Goal: Task Accomplishment & Management: Manage account settings

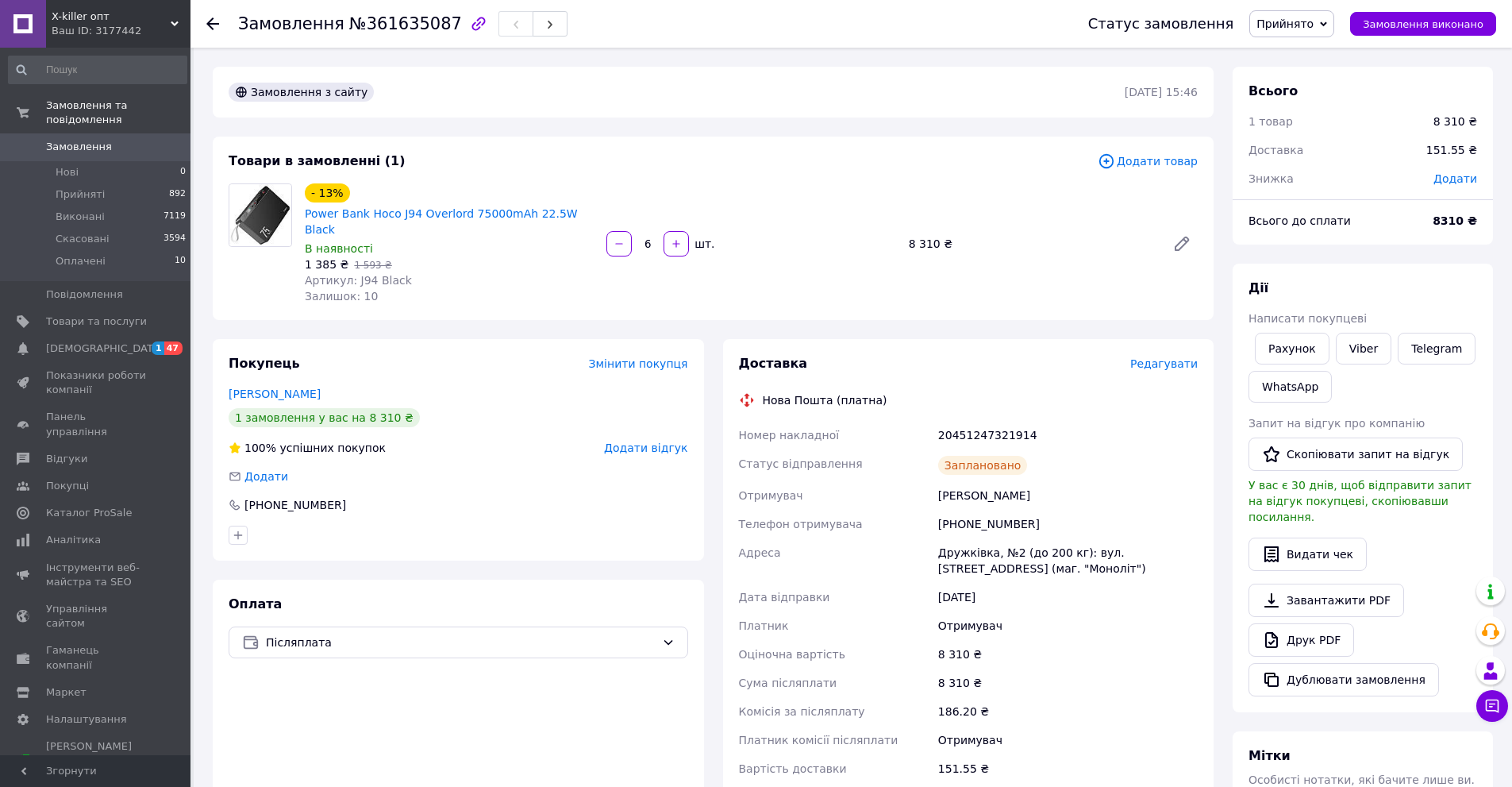
click at [897, 355] on div "Доставка" at bounding box center [934, 364] width 392 height 18
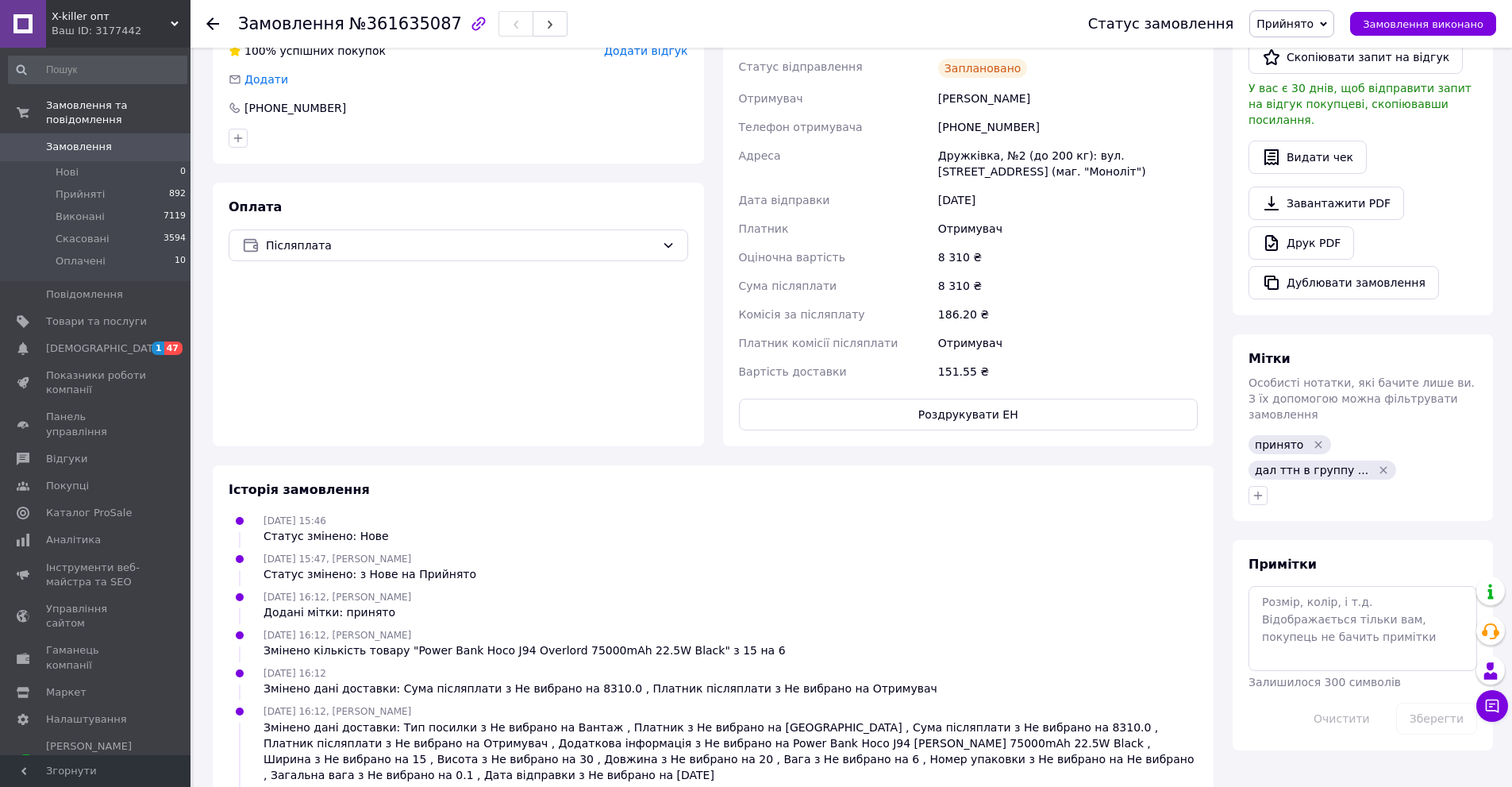
scroll to position [79, 0]
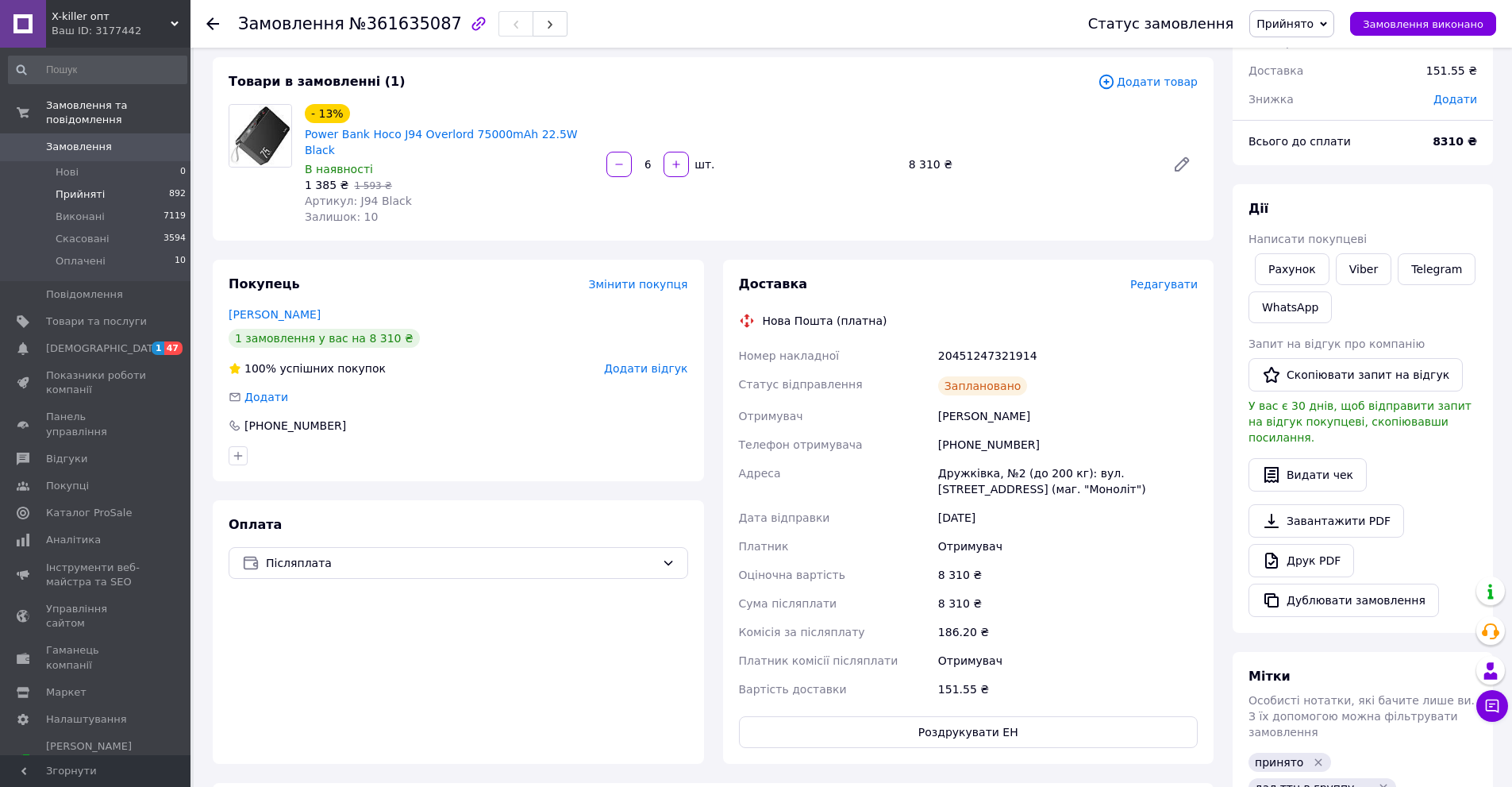
click at [69, 187] on span "Прийняті" at bounding box center [79, 194] width 49 height 15
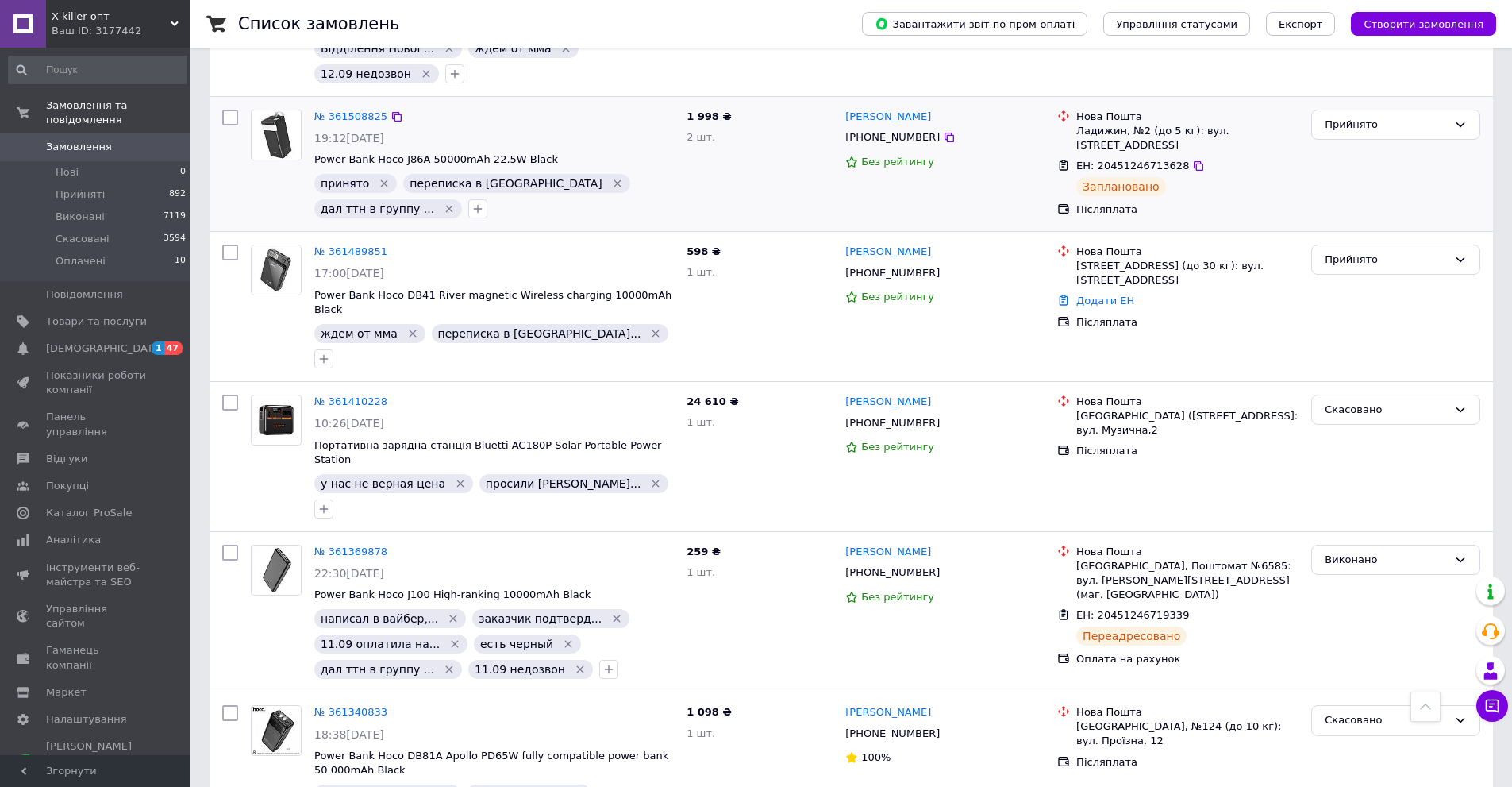
scroll to position [1428, 0]
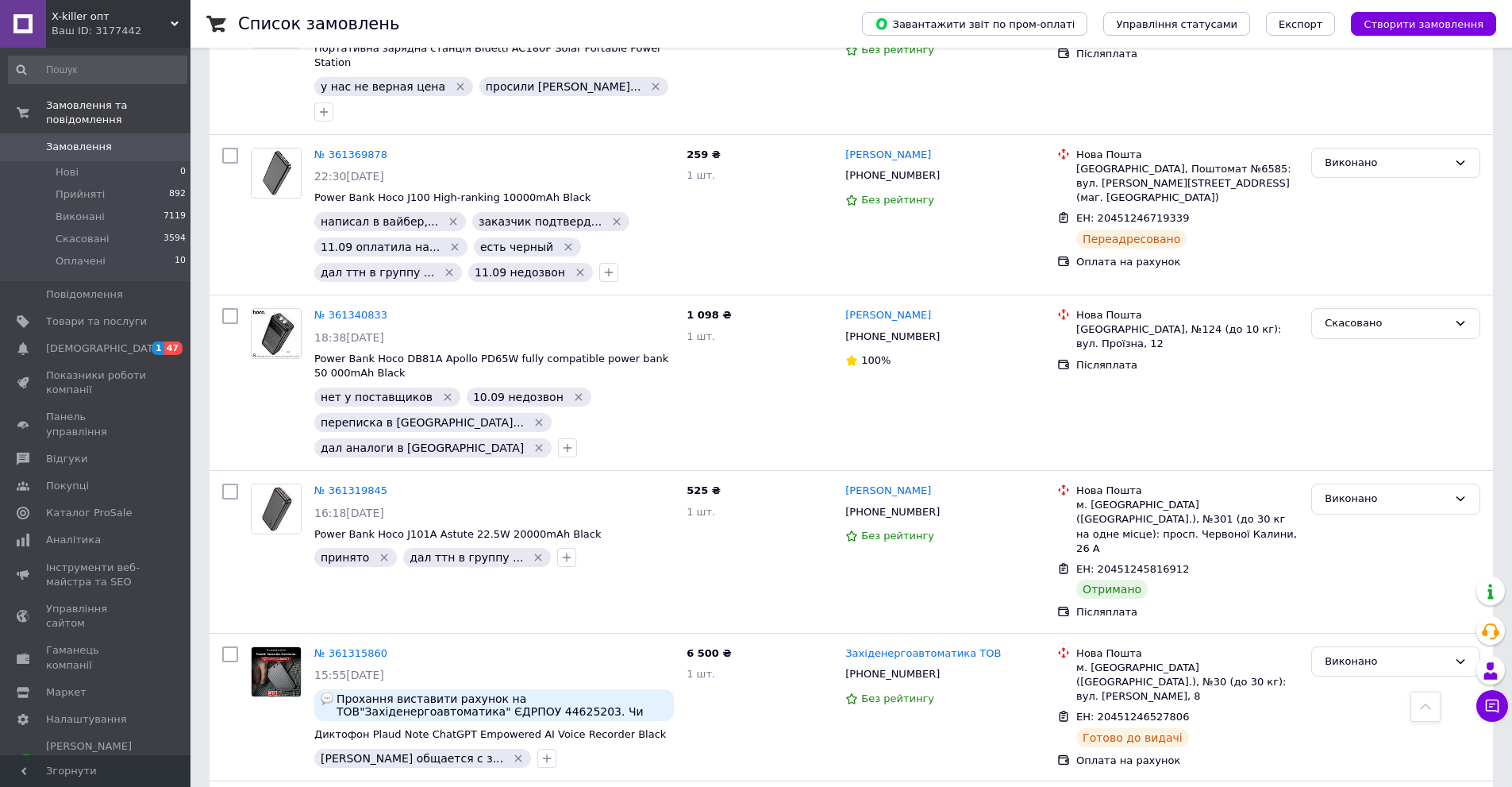
click at [111, 23] on span "X-killer опт" at bounding box center [111, 17] width 119 height 15
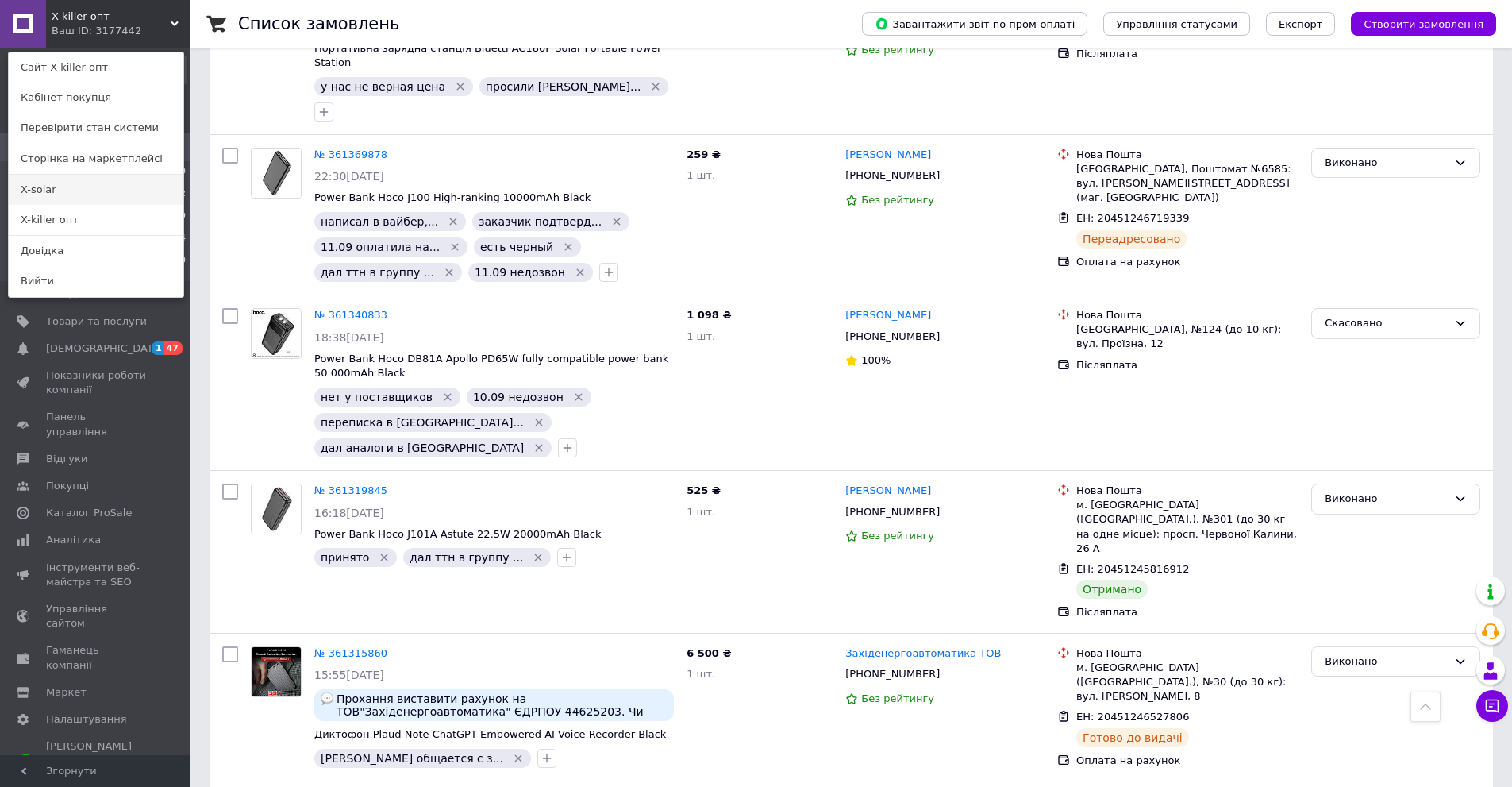
click at [100, 189] on link "X-solar" at bounding box center [96, 190] width 175 height 30
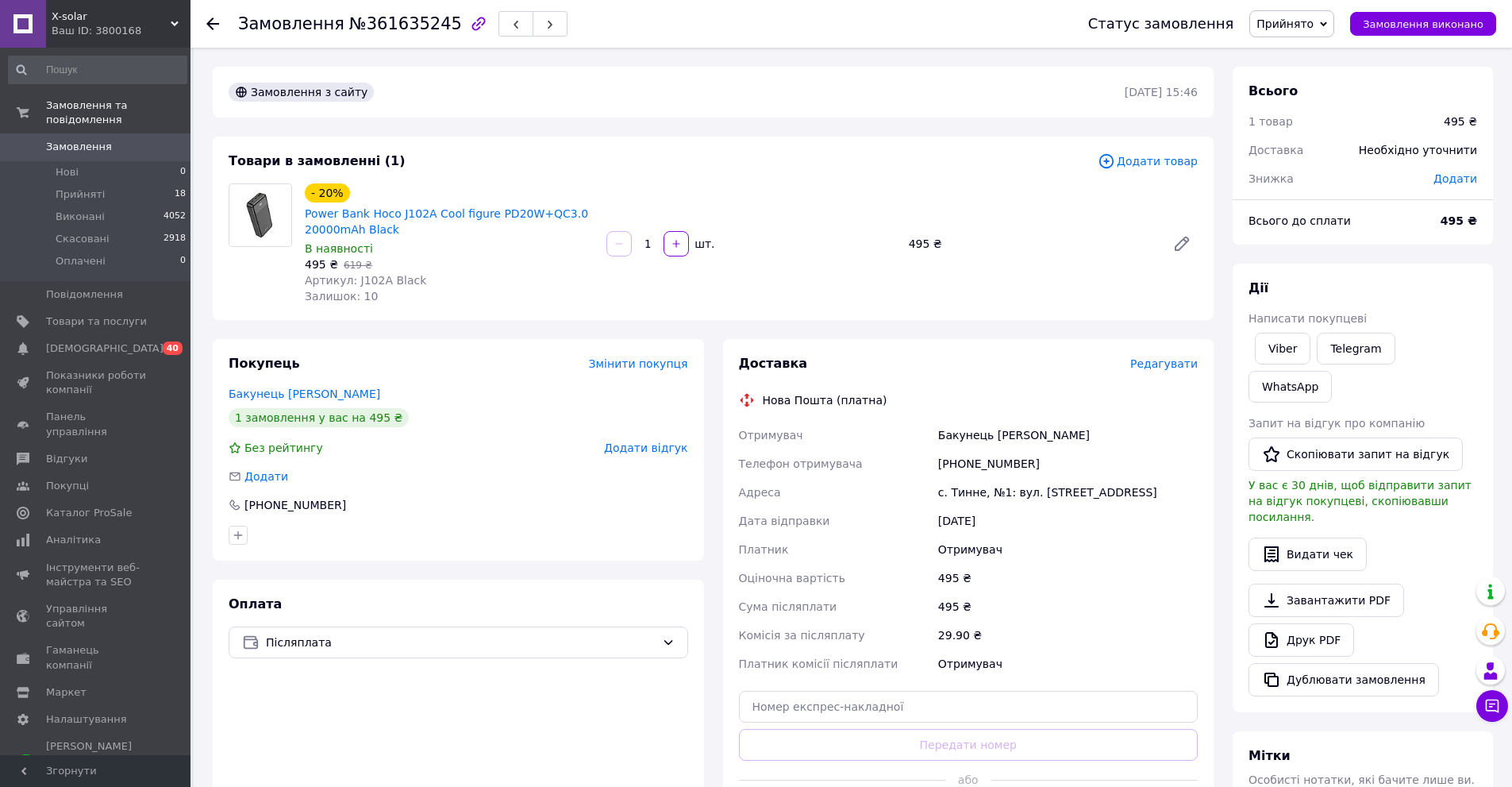
click at [999, 458] on div "+380987398137" at bounding box center [1068, 464] width 266 height 29
click at [999, 458] on div "[PHONE_NUMBER]" at bounding box center [1068, 464] width 266 height 29
copy div "380987398137"
click at [1097, 564] on div "495 ₴" at bounding box center [1068, 578] width 266 height 29
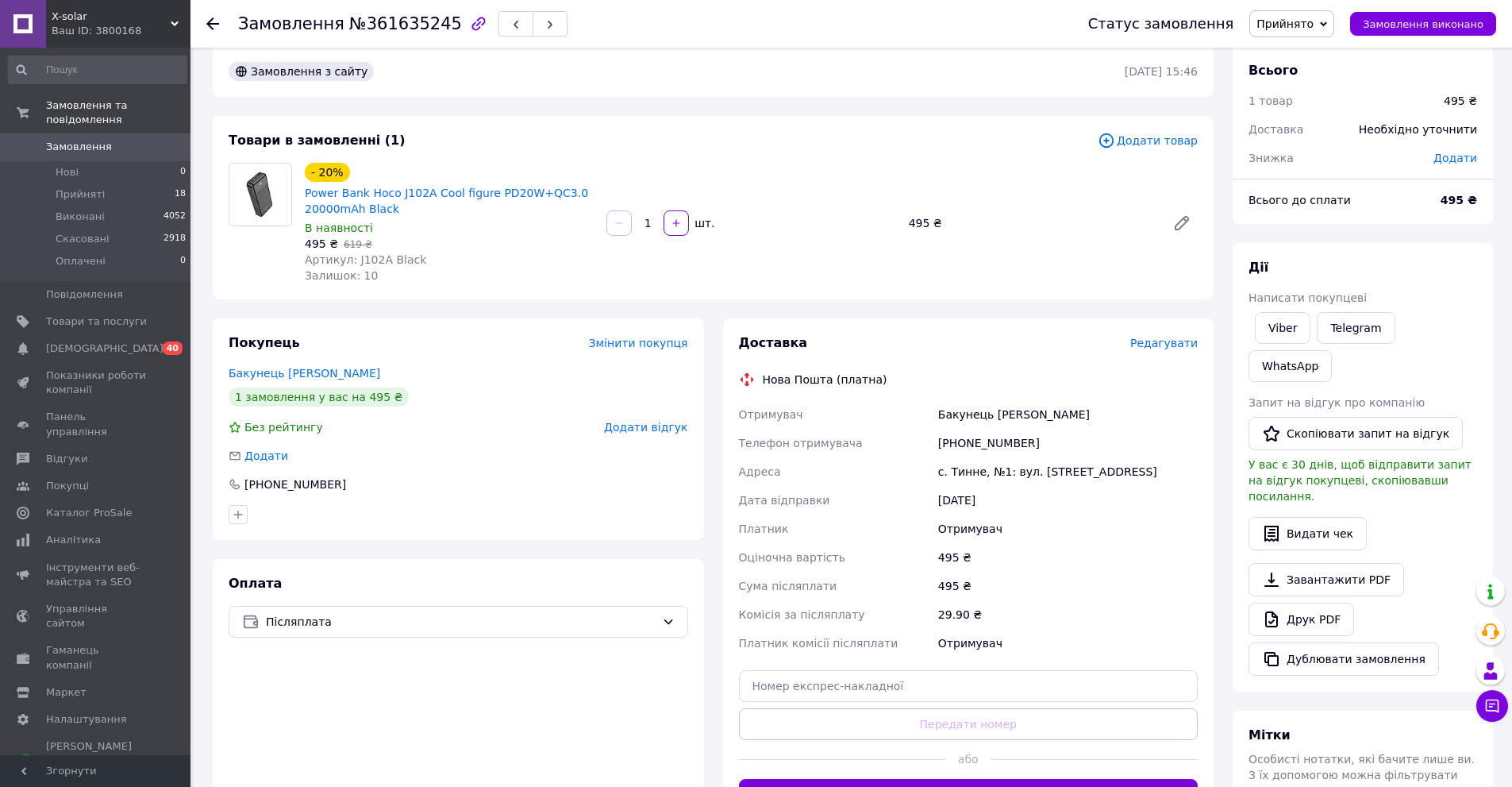
scroll to position [259, 0]
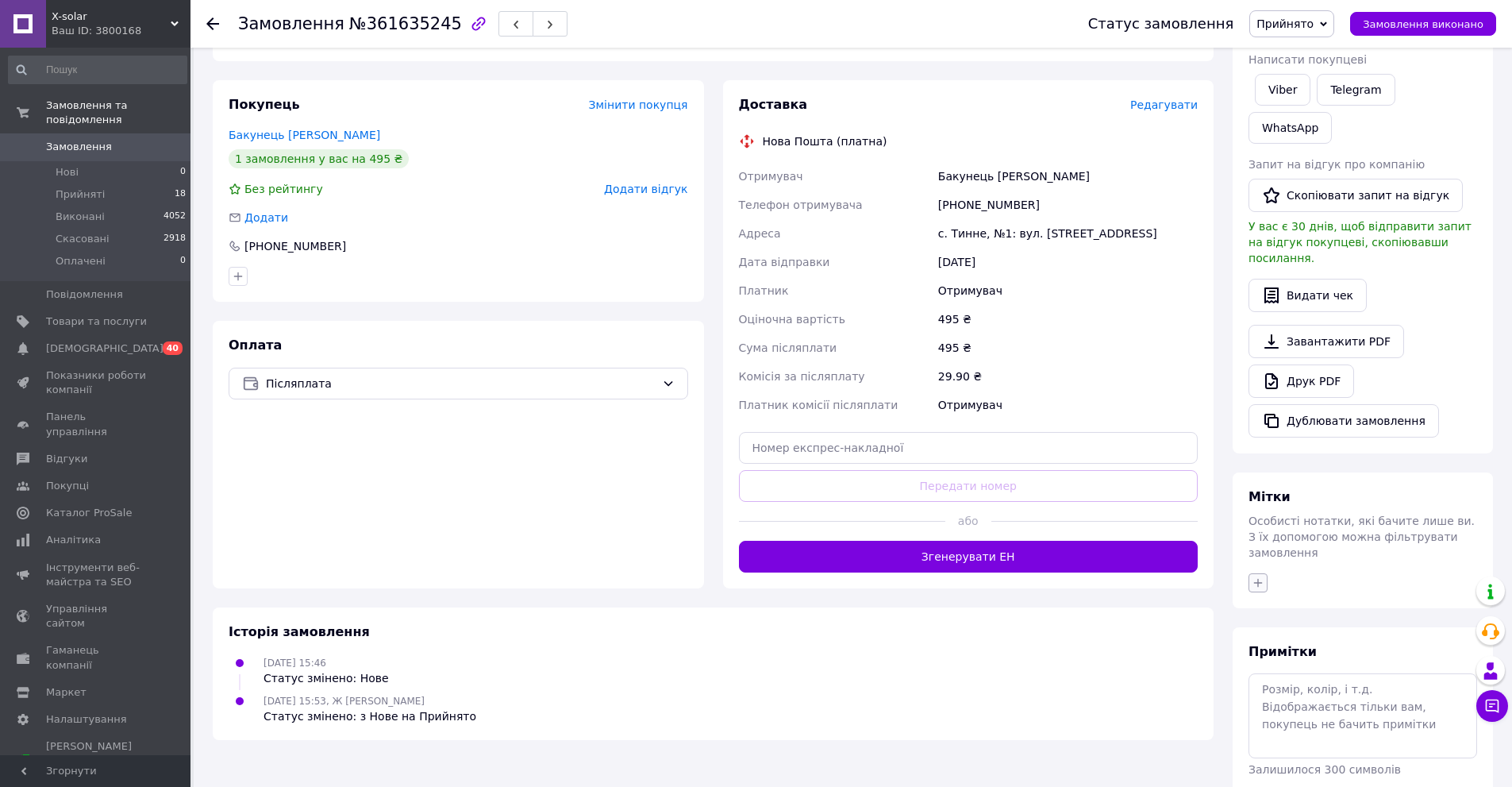
click at [1257, 576] on icon "button" at bounding box center [1258, 582] width 13 height 13
type input "ждем от мма"
drag, startPoint x: 1309, startPoint y: 627, endPoint x: 1303, endPoint y: 640, distance: 14.3
click at [1309, 690] on label "ждем от ММА" at bounding box center [1311, 696] width 75 height 12
checkbox input "true"
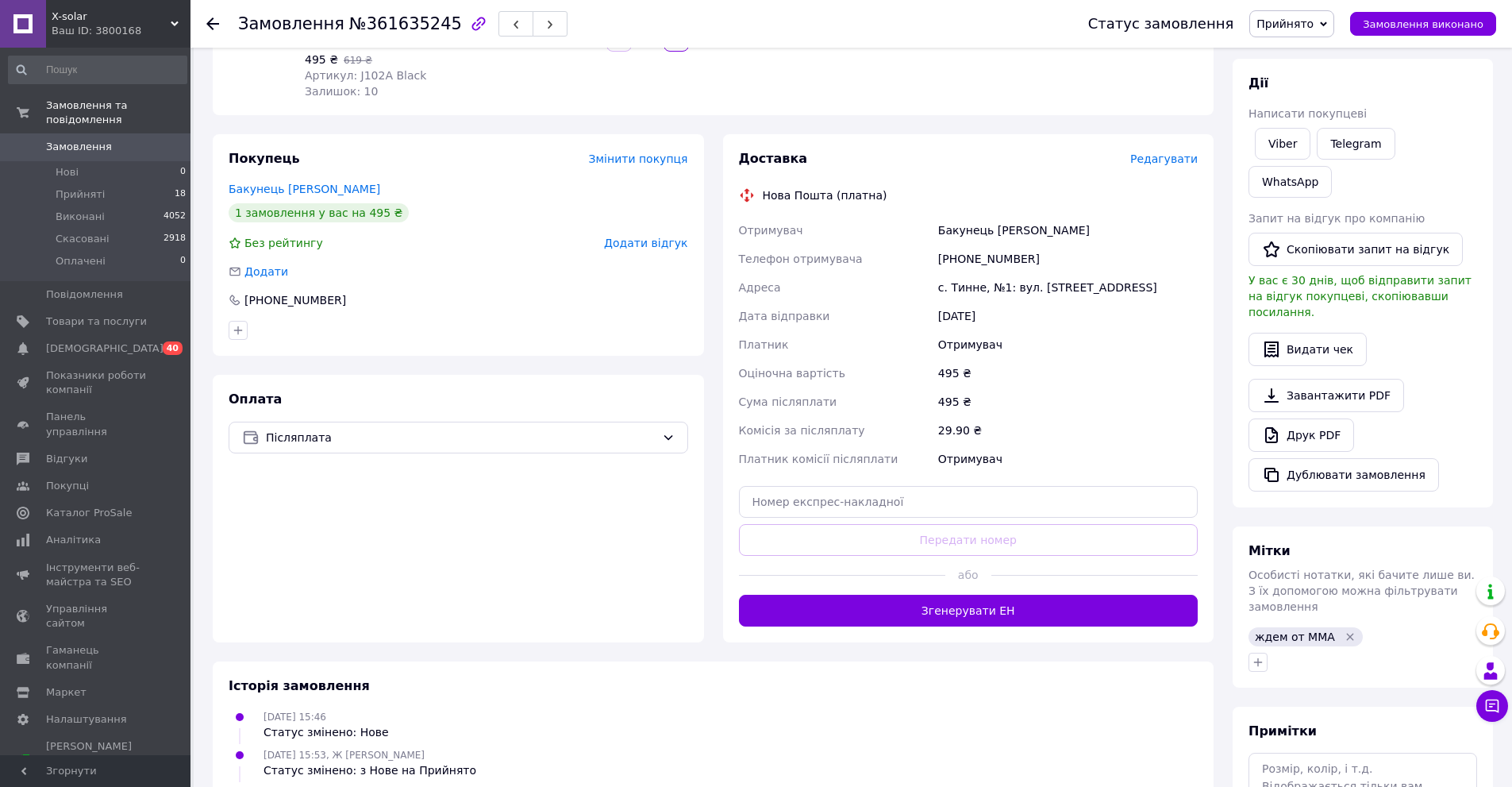
scroll to position [46, 0]
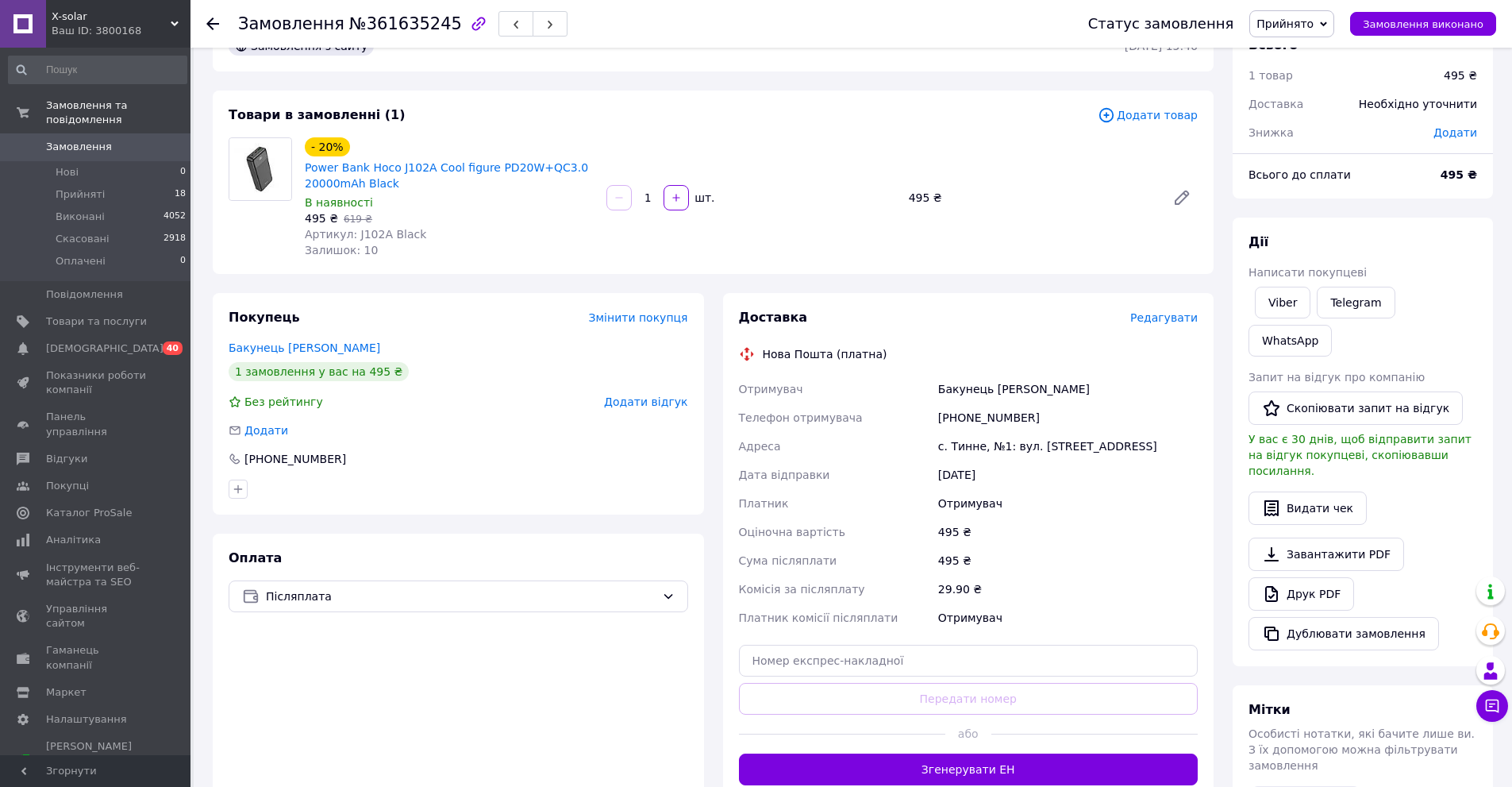
click at [1100, 444] on div "с. Тинне, №1: вул. [STREET_ADDRESS]" at bounding box center [1068, 446] width 266 height 29
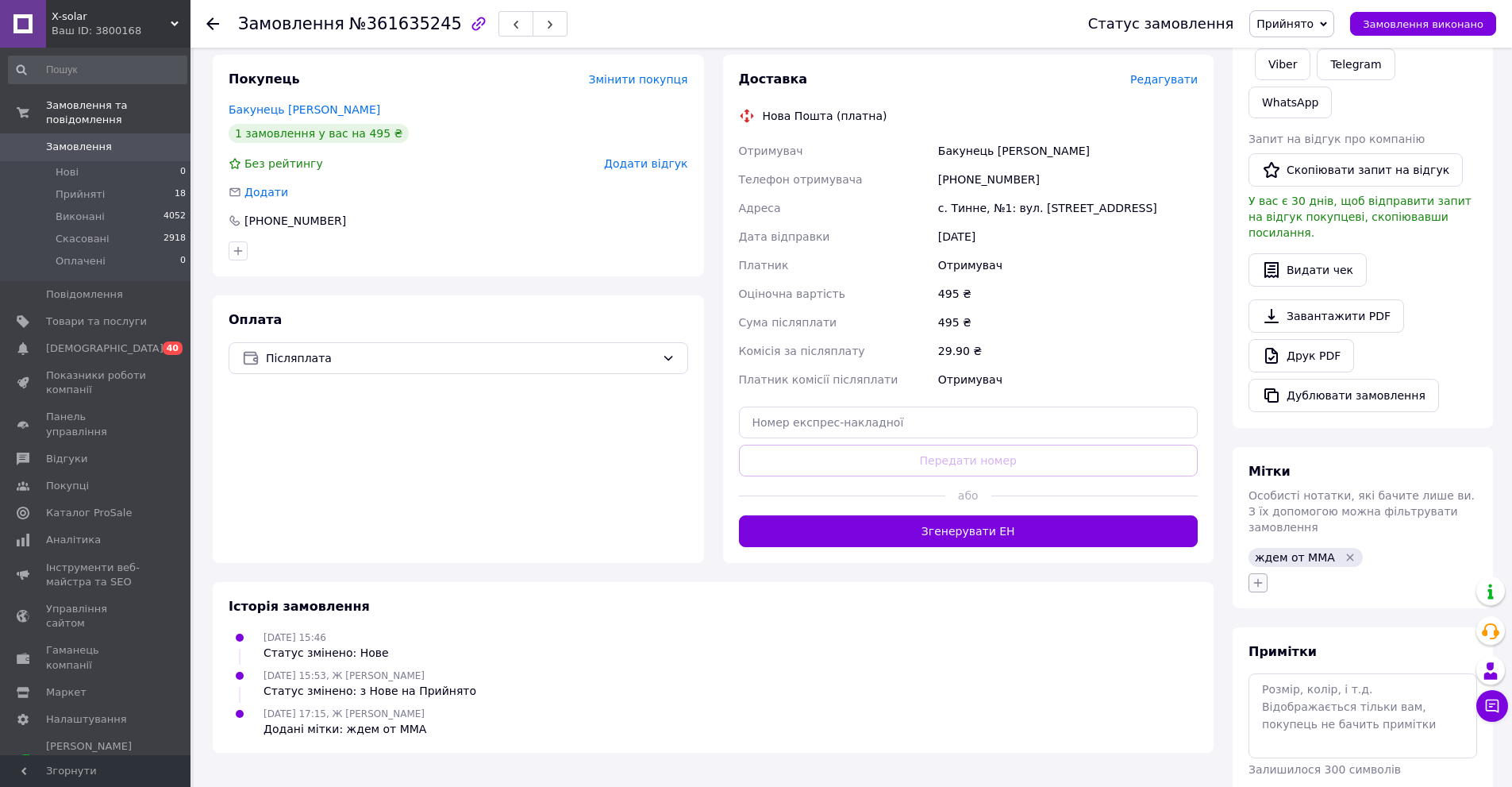
click at [1258, 576] on icon "button" at bounding box center [1258, 582] width 13 height 13
type input "принято"
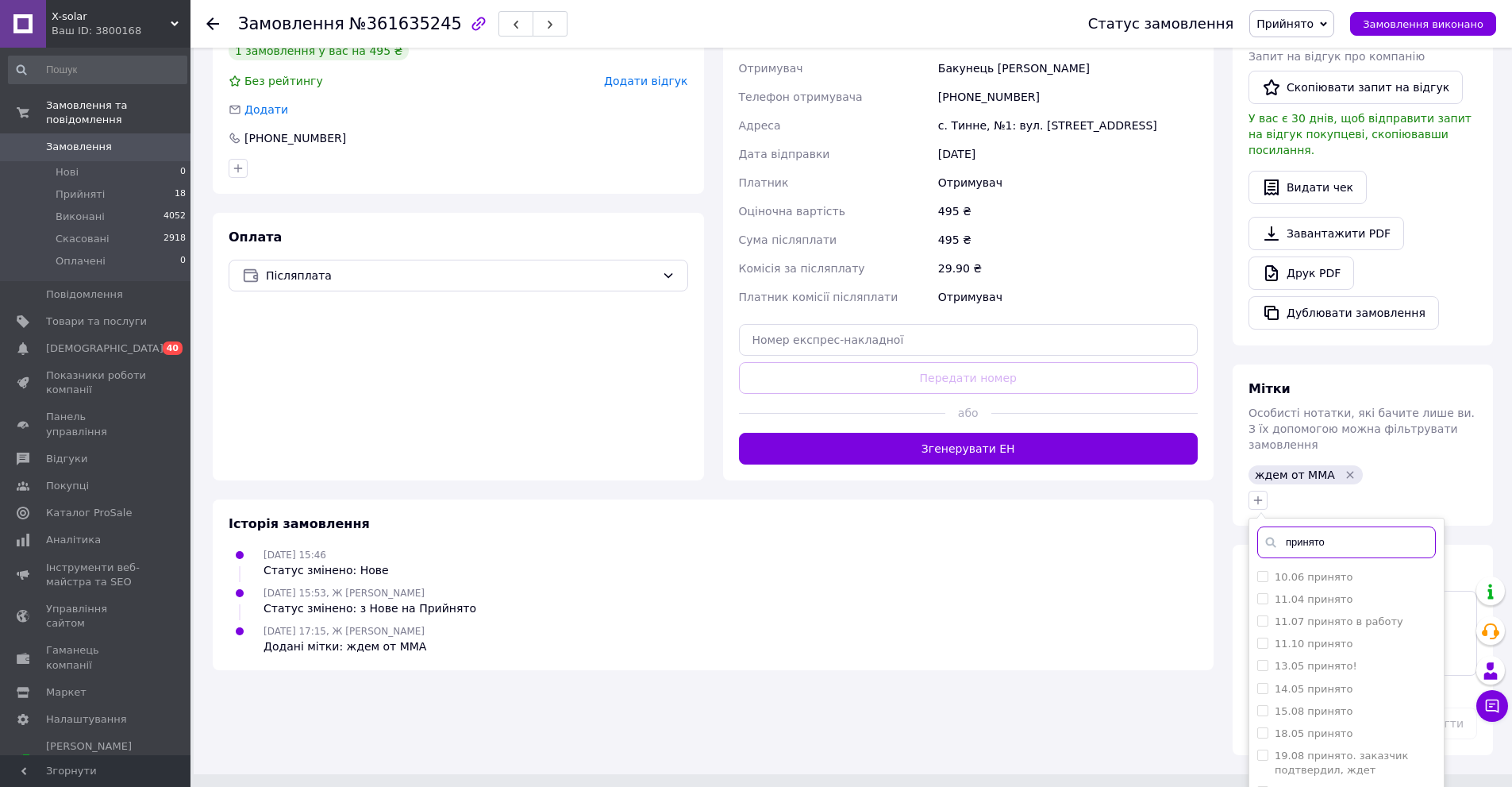
scroll to position [318, 0]
click at [1354, 725] on div "принято!" at bounding box center [1346, 733] width 179 height 15
checkbox input "true"
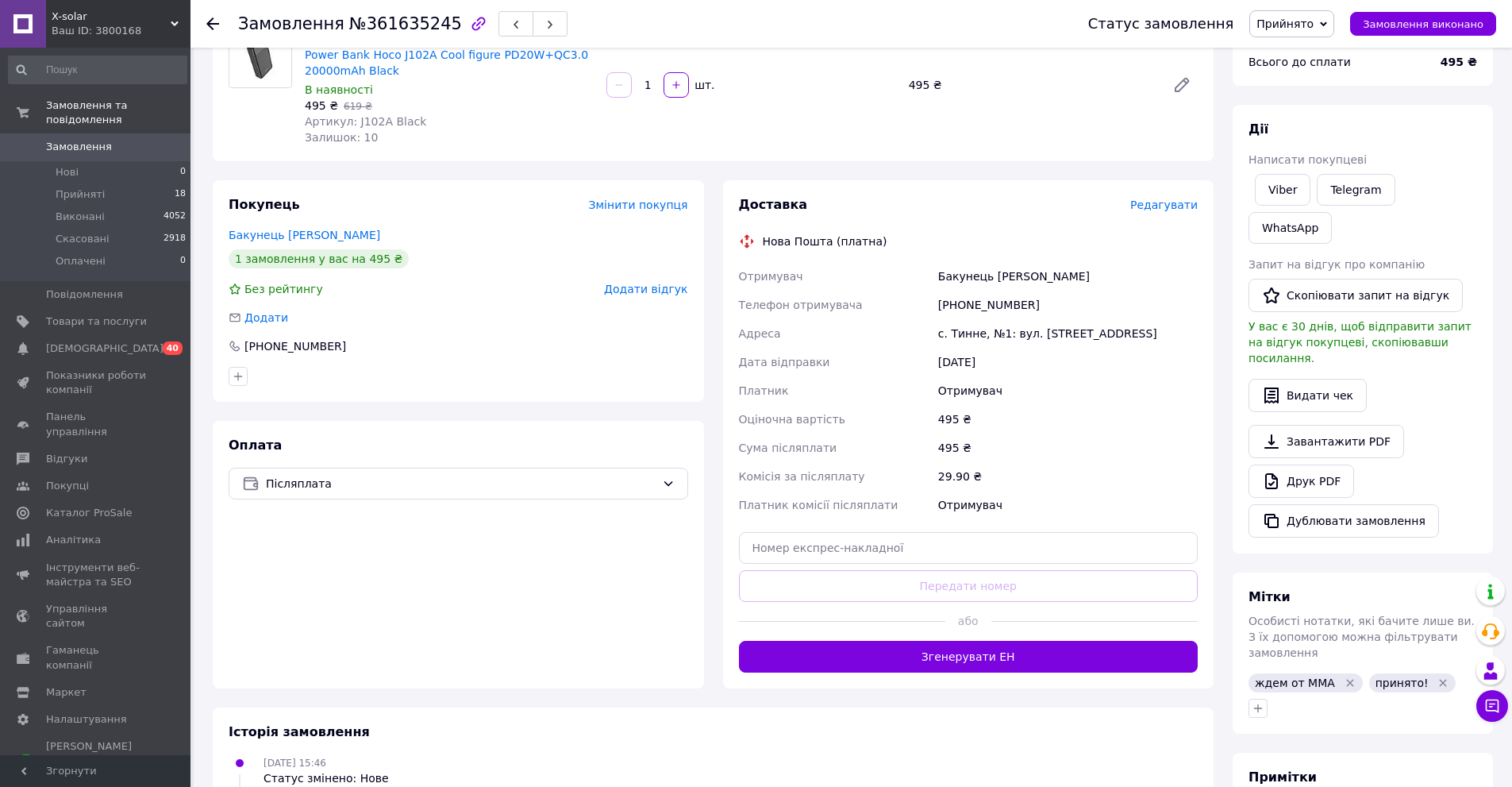
scroll to position [307, 0]
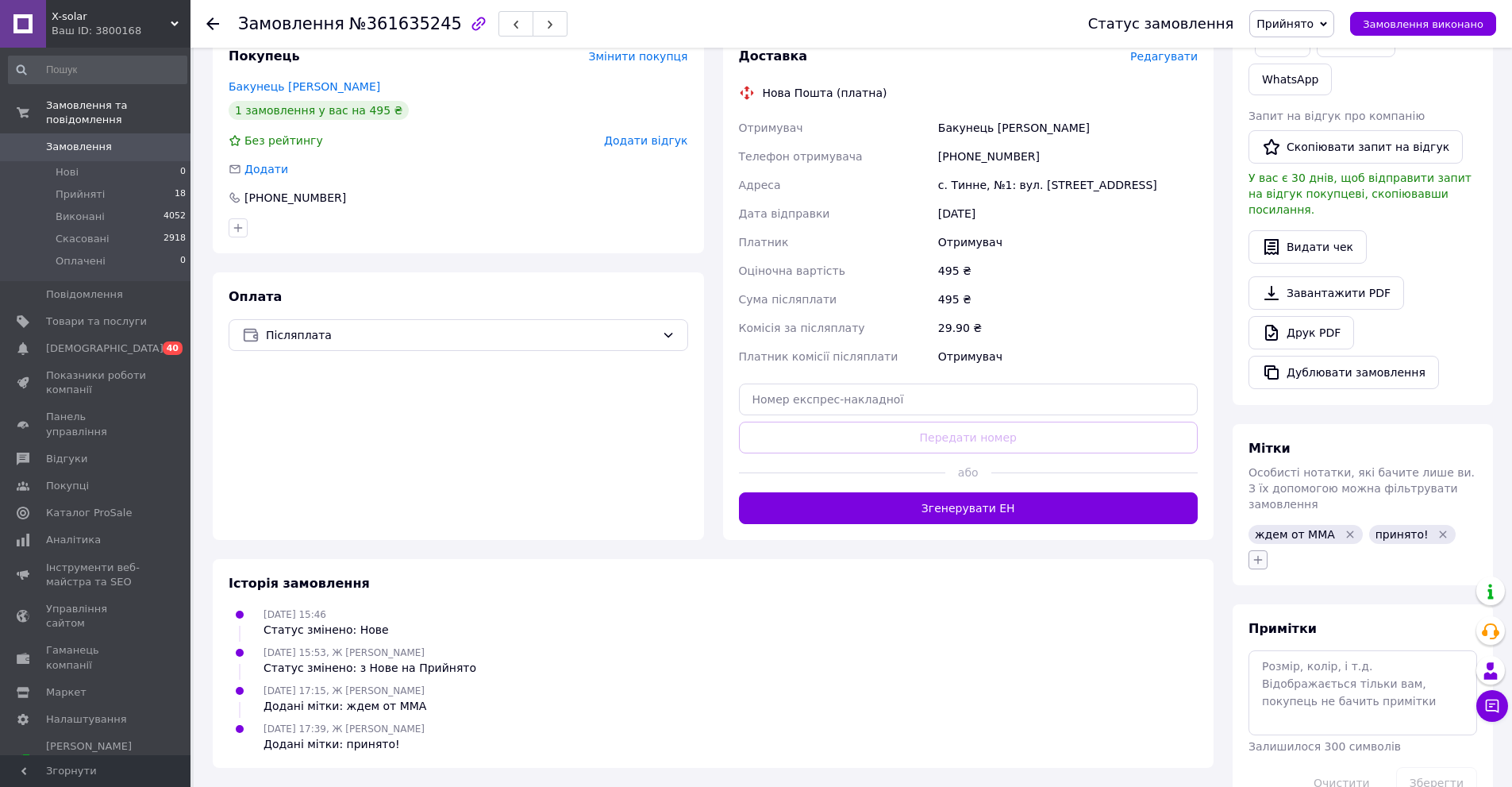
click at [1259, 553] on icon "button" at bounding box center [1258, 559] width 13 height 13
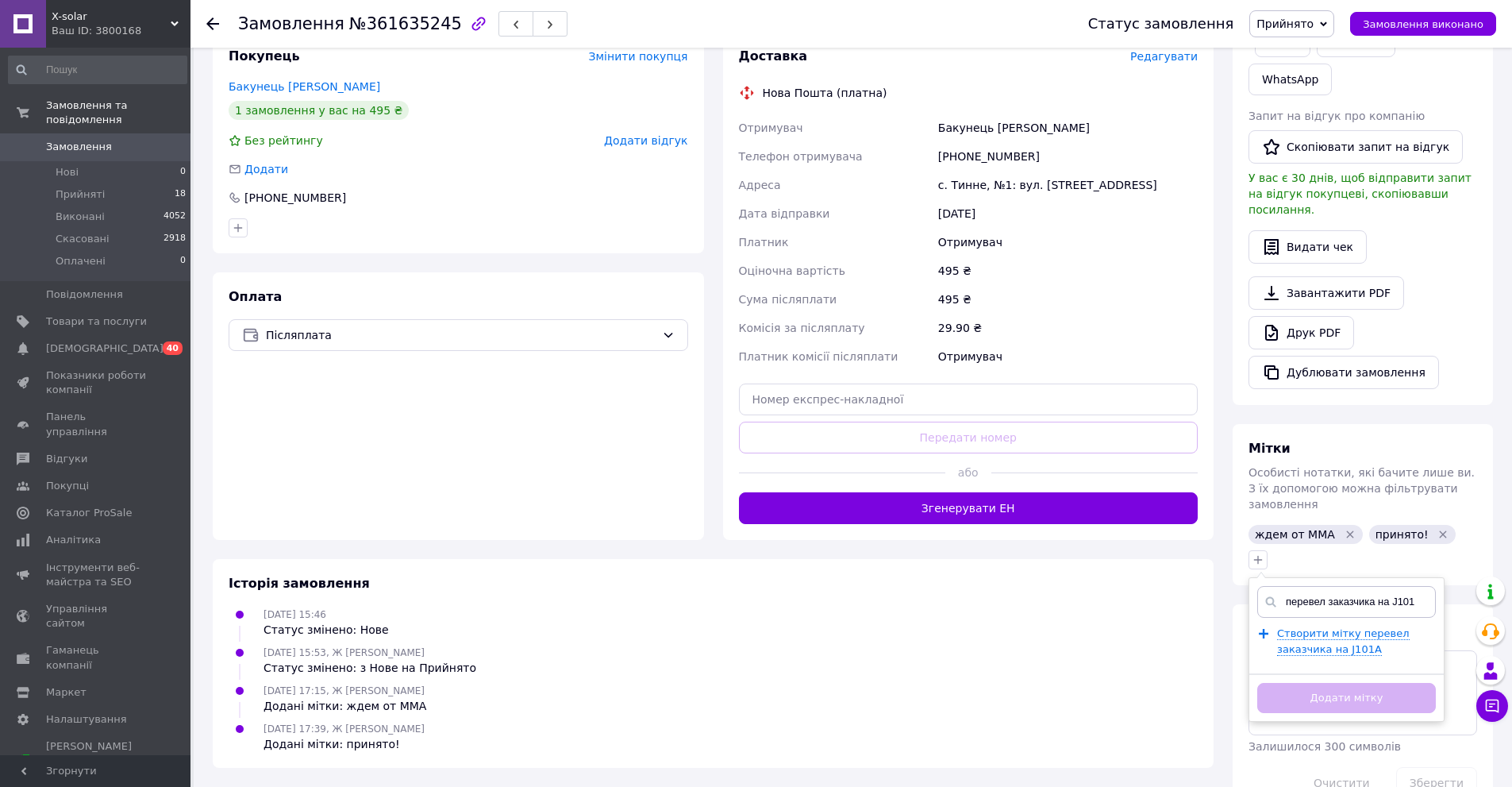
type input "перевел заказчика на J101A"
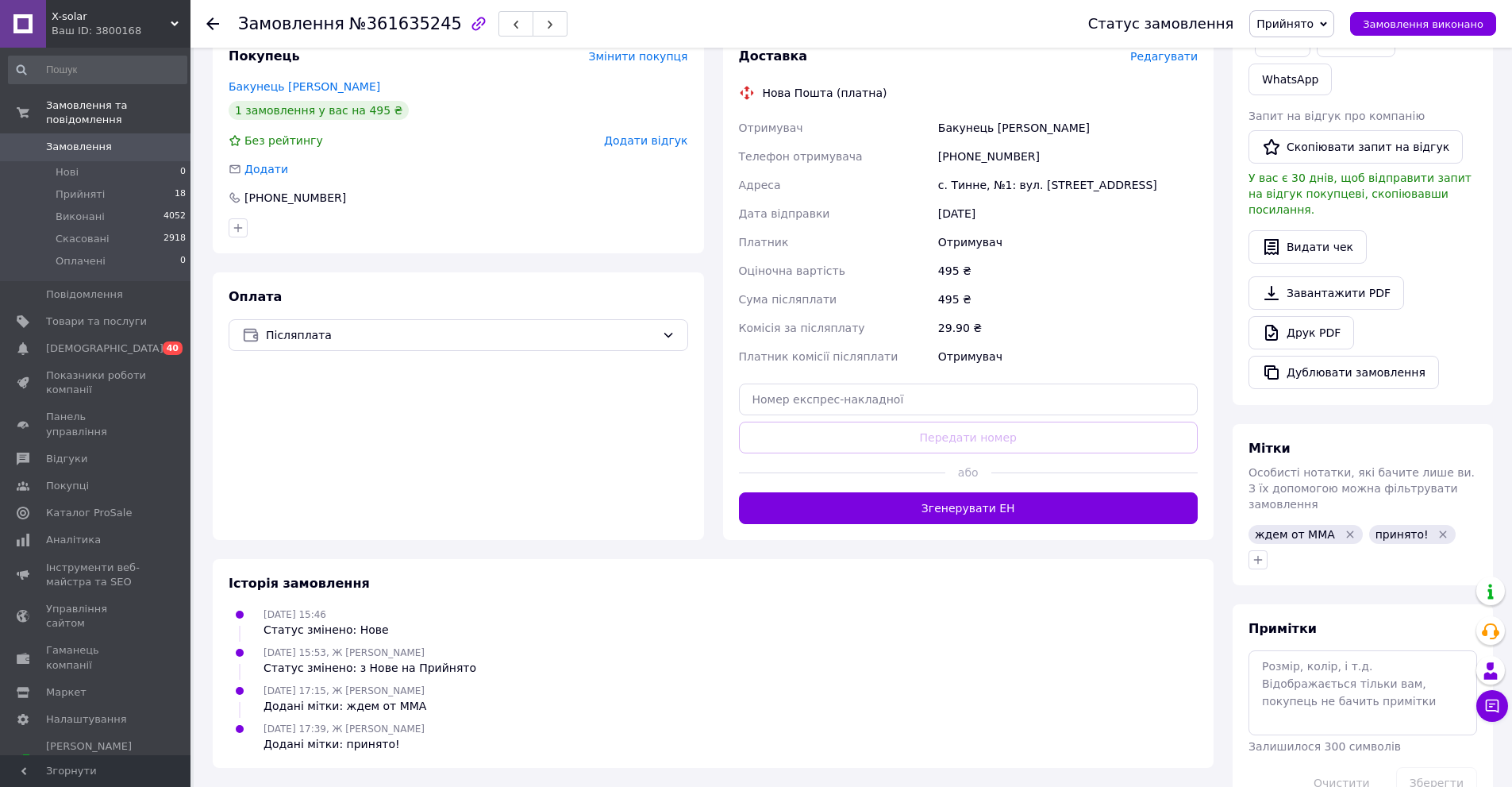
scroll to position [0, 0]
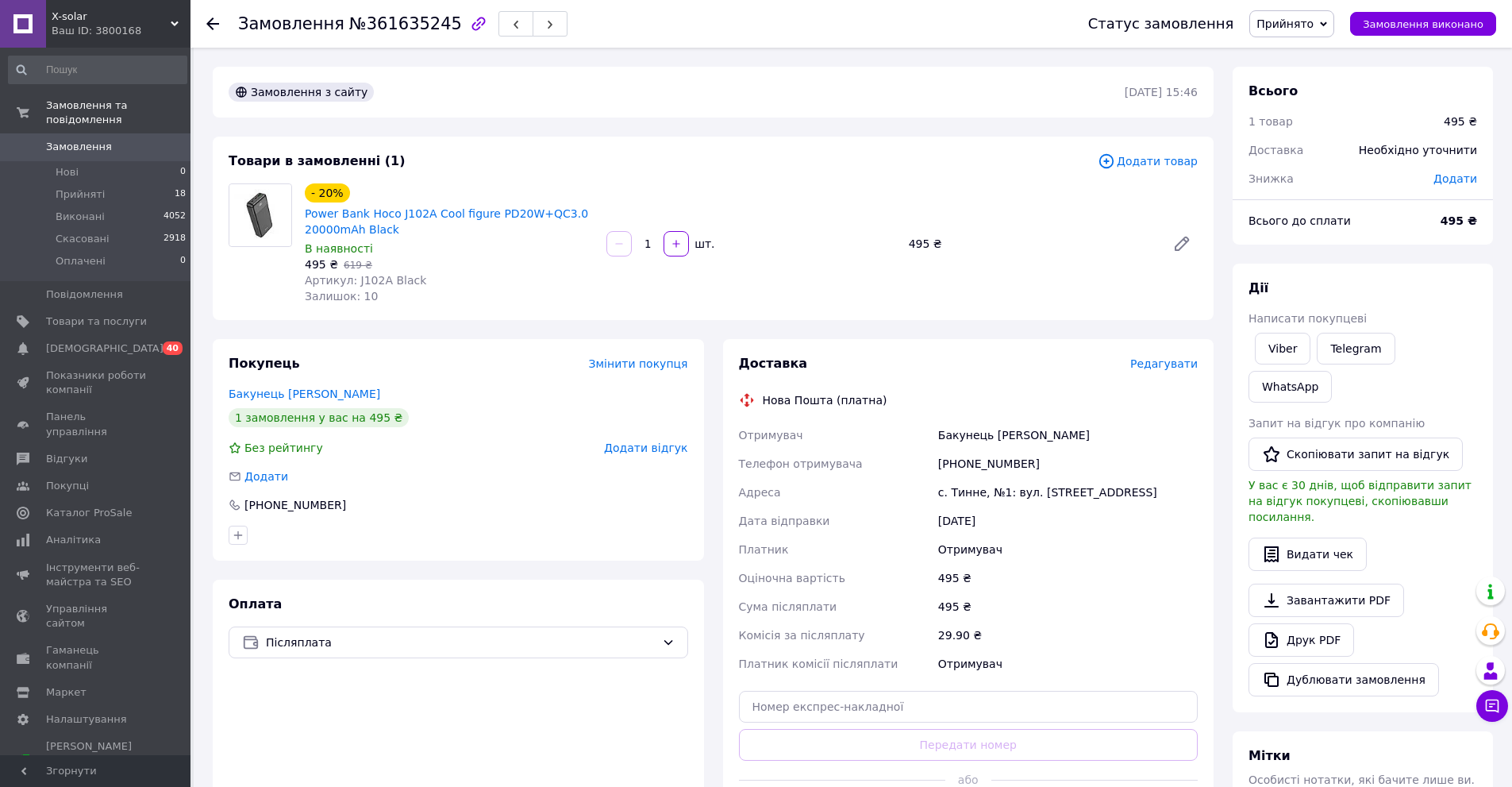
click at [1154, 162] on span "Додати товар" at bounding box center [1147, 160] width 100 height 18
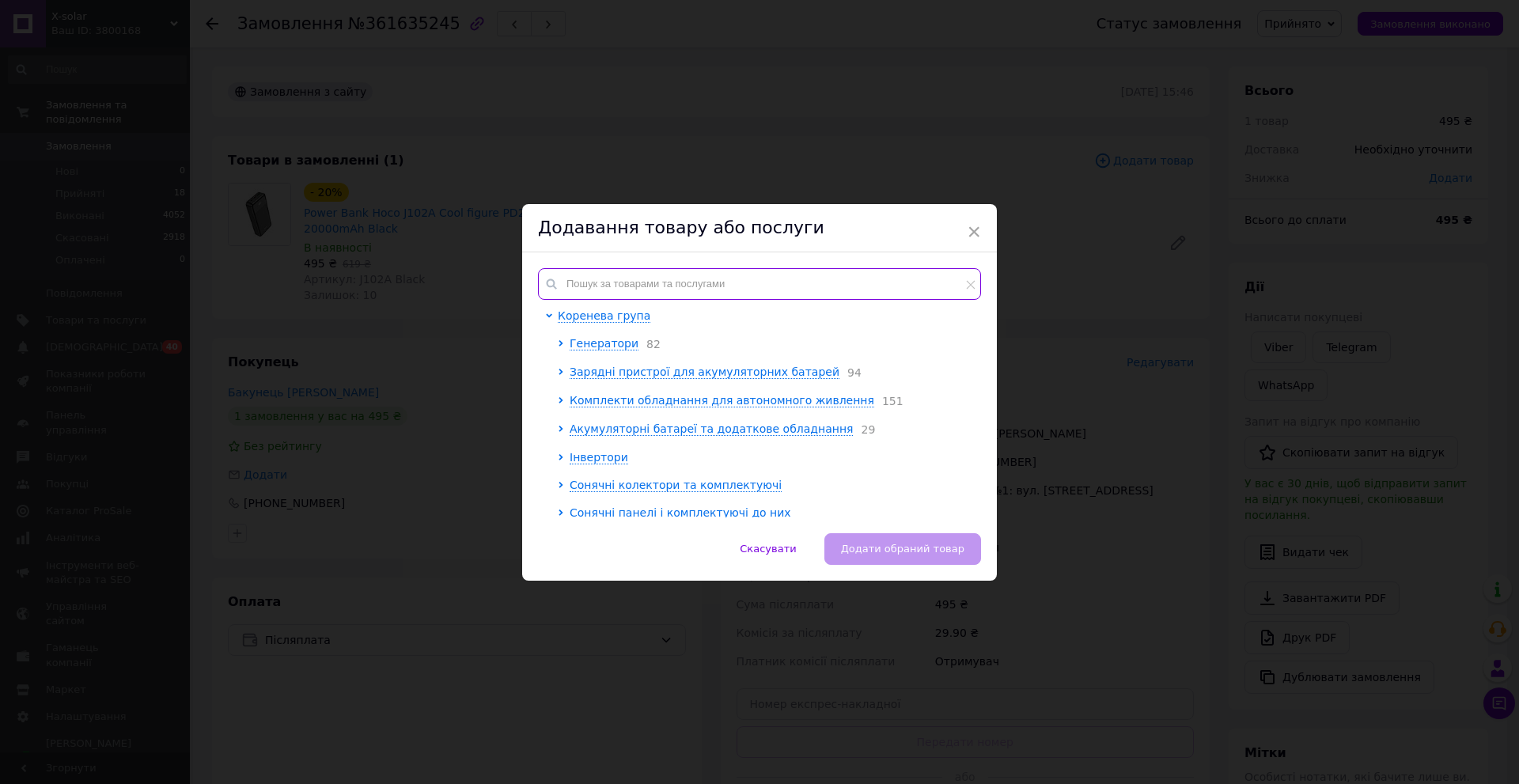
click at [777, 279] on input "text" at bounding box center [760, 284] width 443 height 31
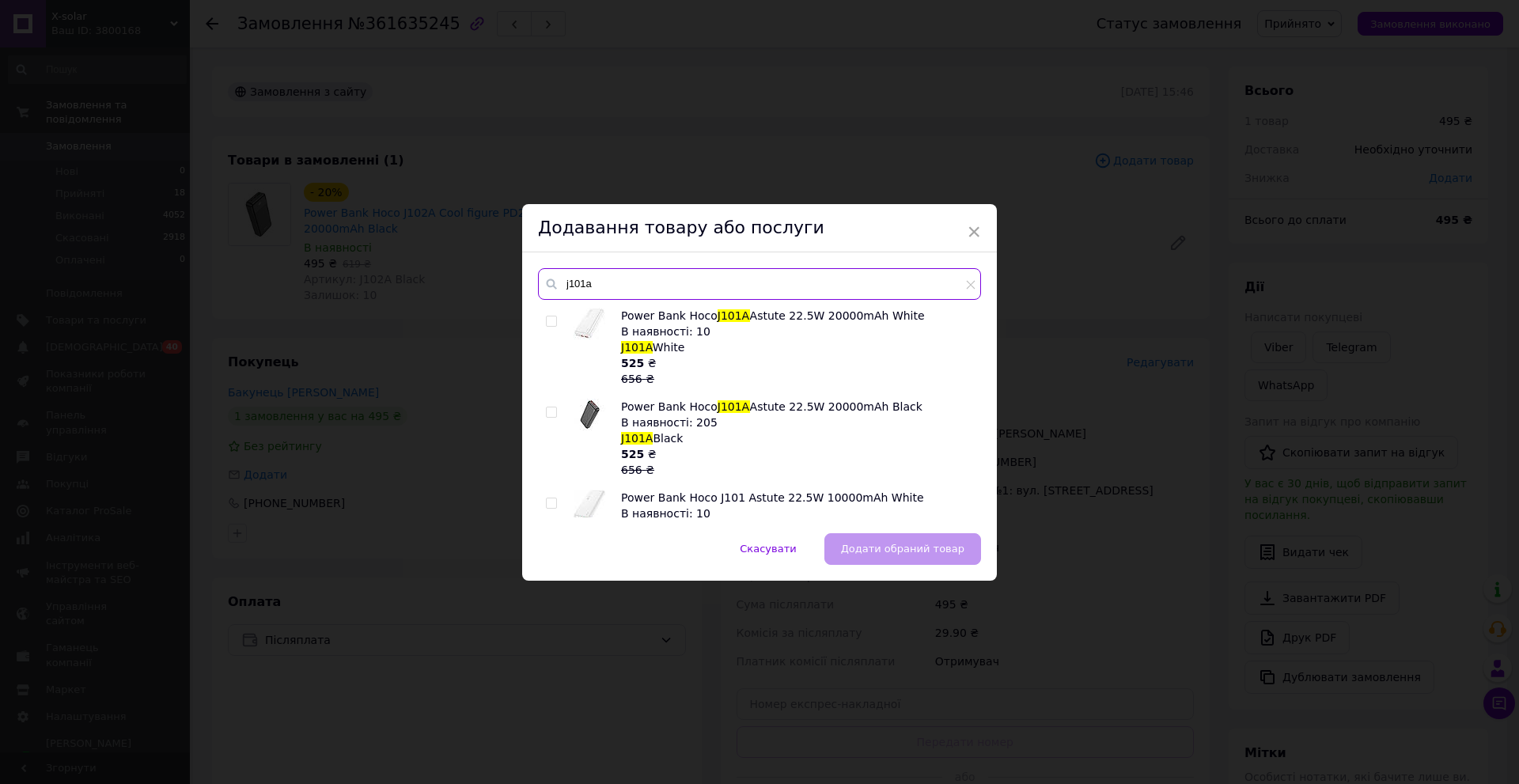
type input "j101a"
click at [549, 414] on input "checkbox" at bounding box center [550, 412] width 10 height 10
checkbox input "true"
click at [857, 548] on span "Додати обраний товар" at bounding box center [903, 548] width 123 height 12
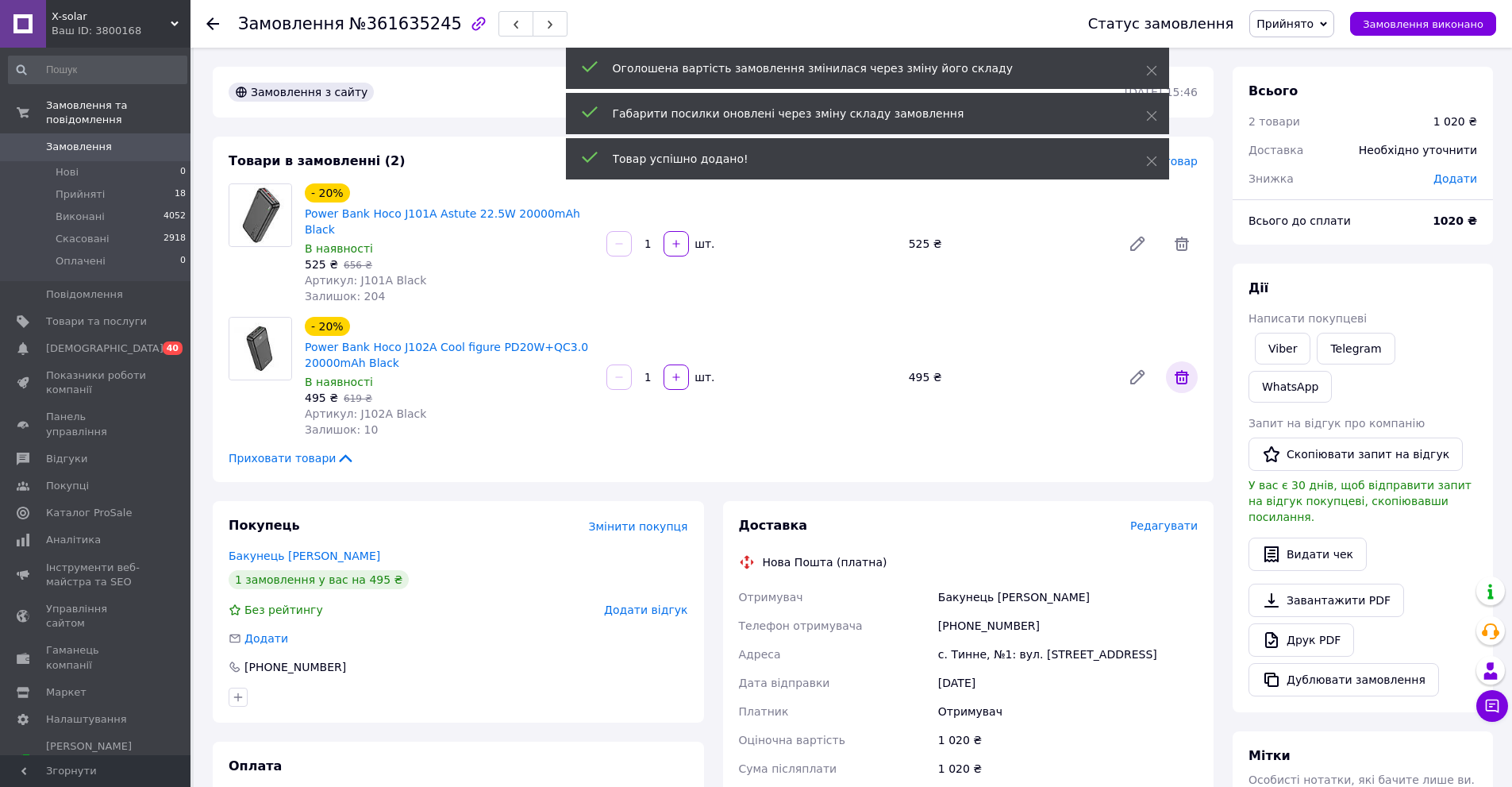
click at [1185, 368] on icon at bounding box center [1181, 377] width 19 height 19
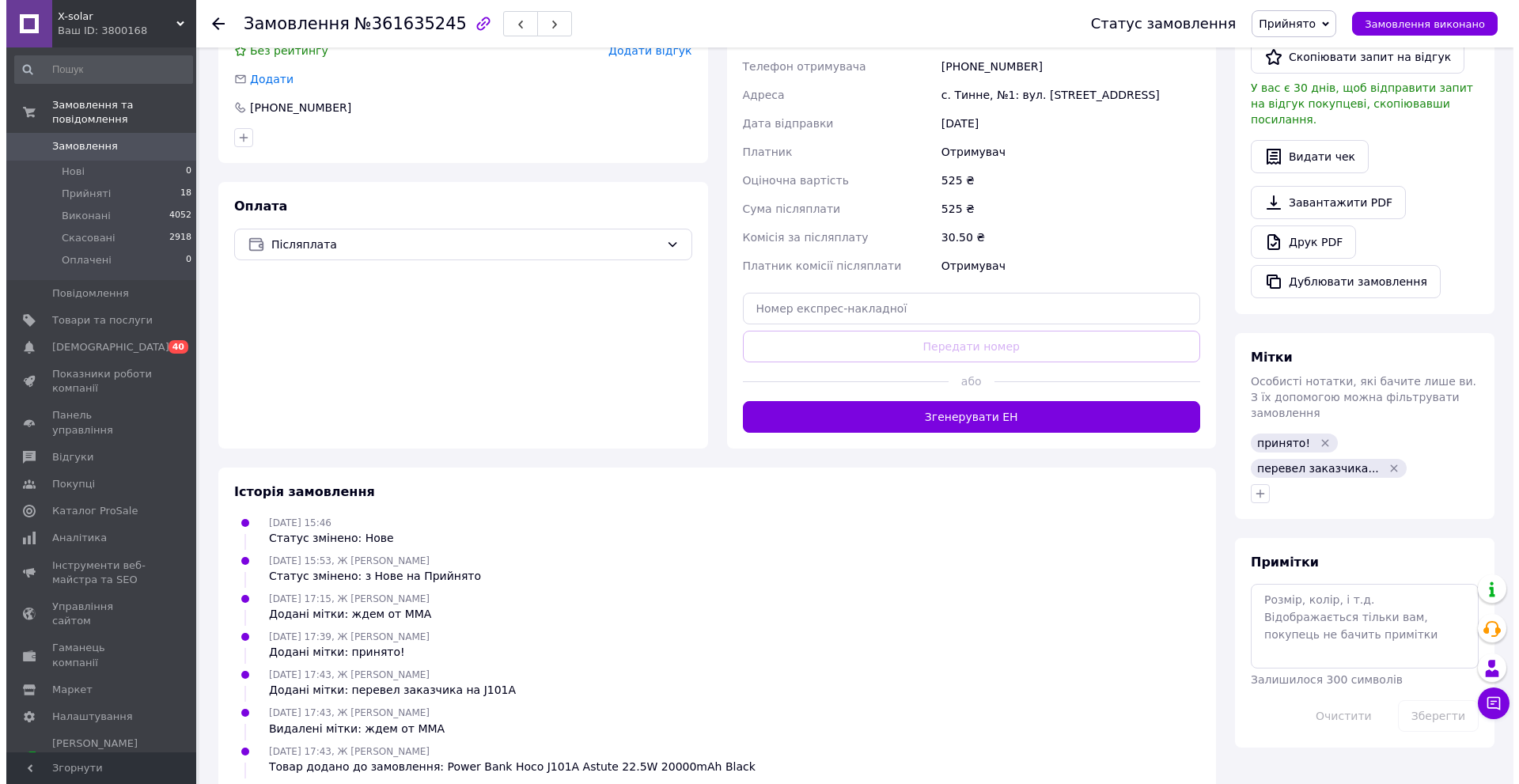
scroll to position [79, 0]
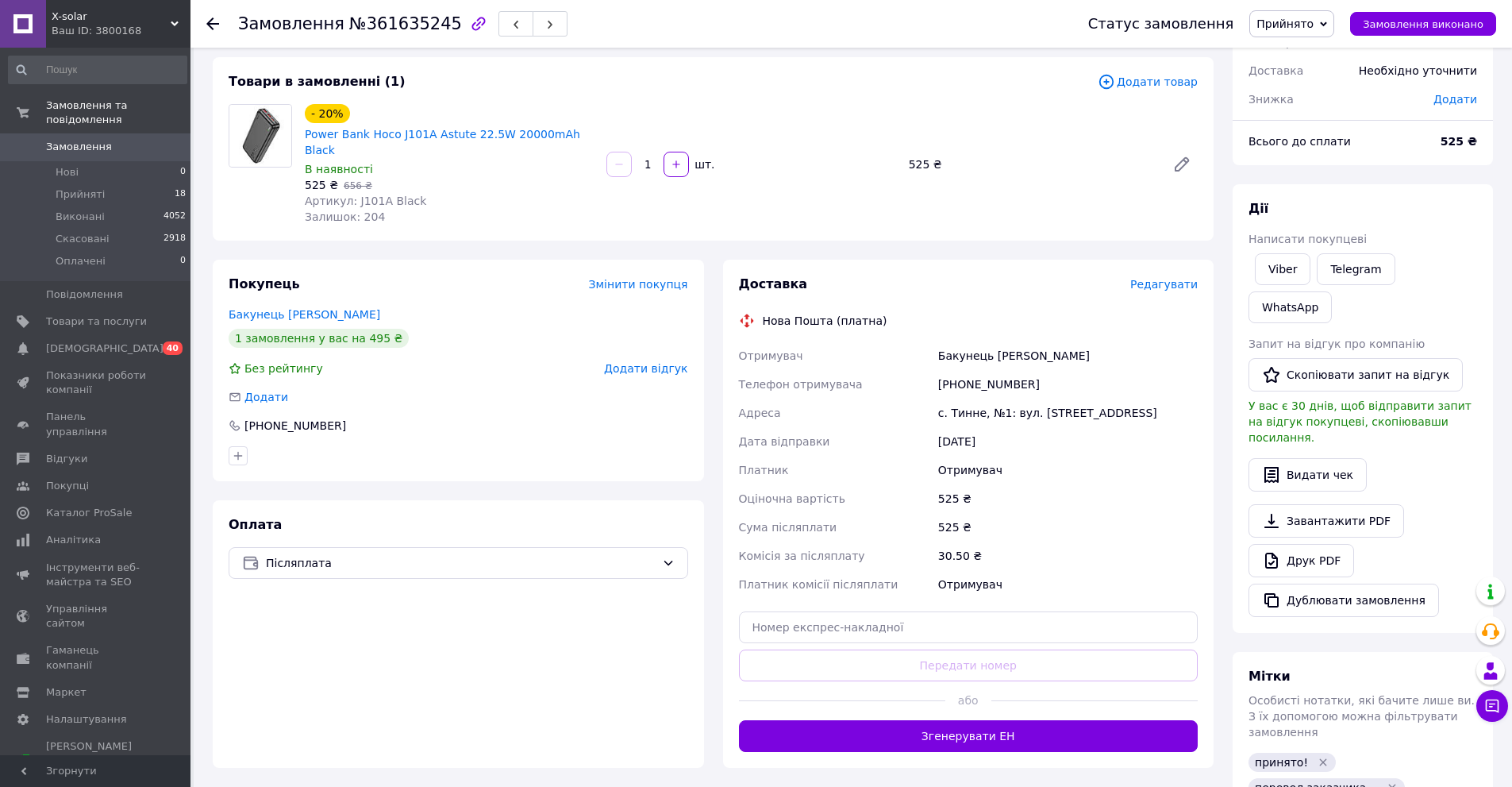
click at [1151, 277] on span "Редагувати" at bounding box center [1164, 284] width 67 height 13
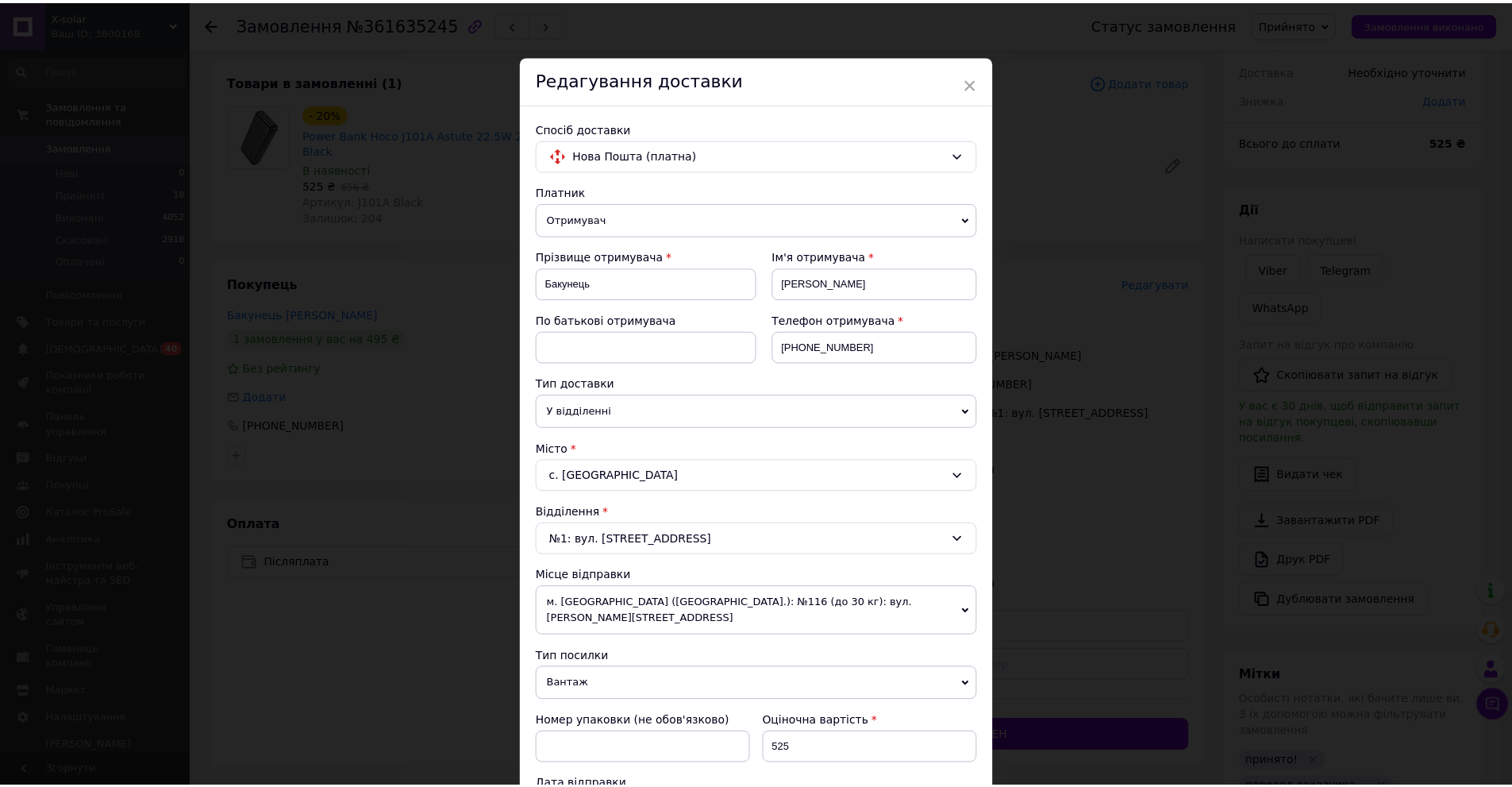
scroll to position [425, 0]
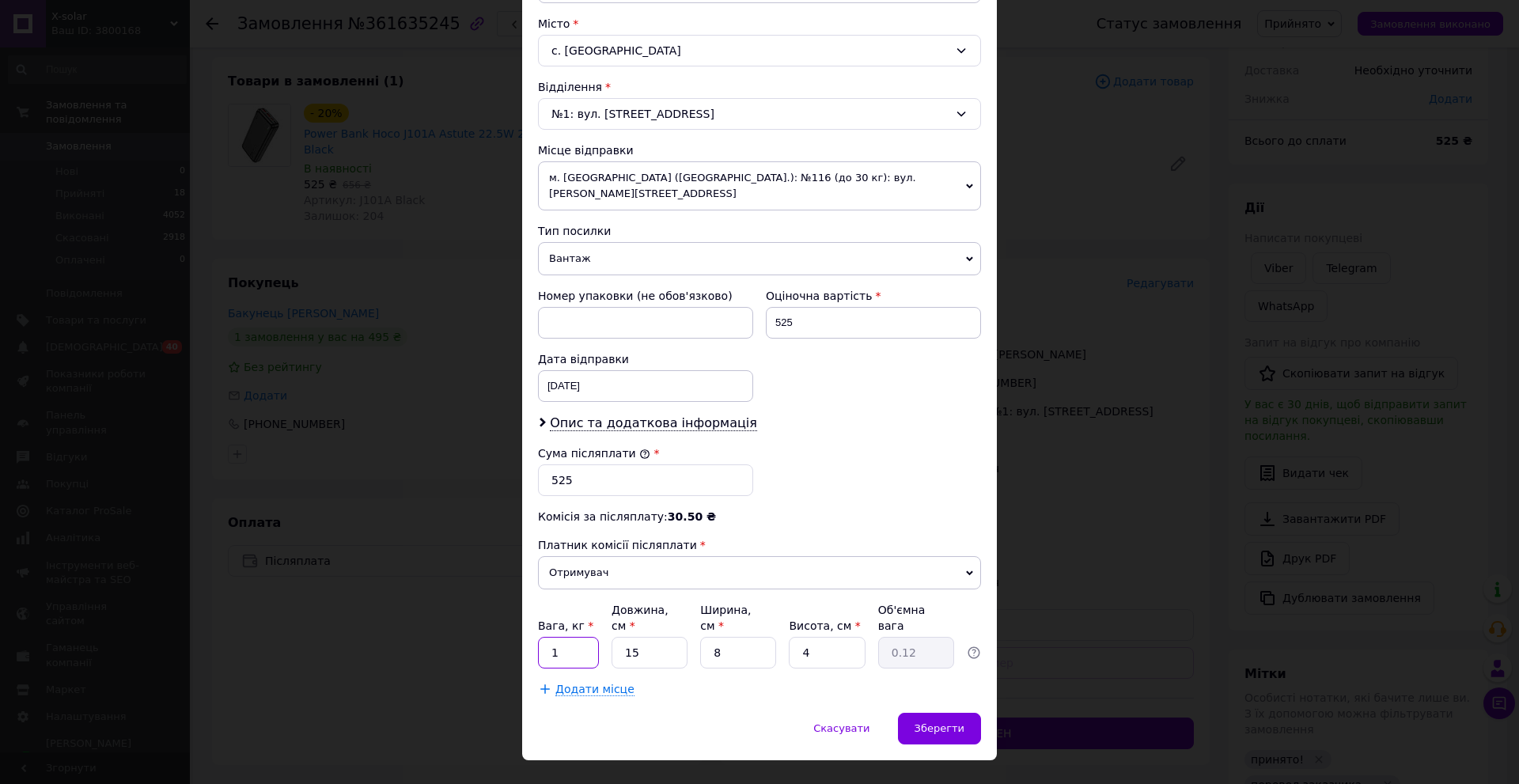
click at [580, 636] on input "1" at bounding box center [568, 652] width 61 height 31
type input "0.5"
click at [723, 712] on div "Скасувати   Зберегти" at bounding box center [760, 736] width 475 height 48
click at [825, 636] on input "4" at bounding box center [827, 652] width 76 height 31
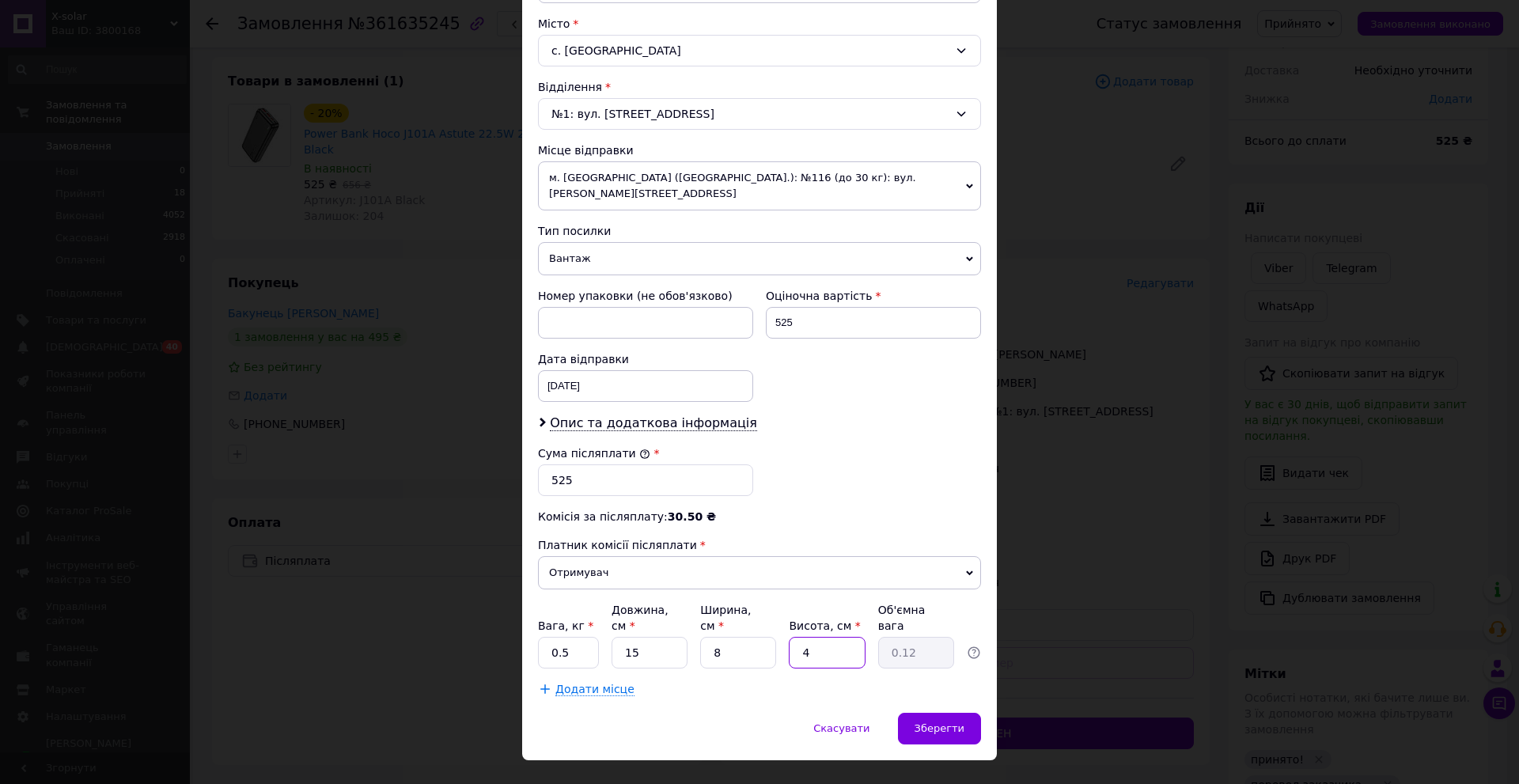
type input "5"
type input "0.15"
type input "5"
click at [784, 712] on div "Скасувати   Зберегти" at bounding box center [760, 736] width 475 height 48
click at [930, 712] on div "Зберегти" at bounding box center [940, 728] width 83 height 31
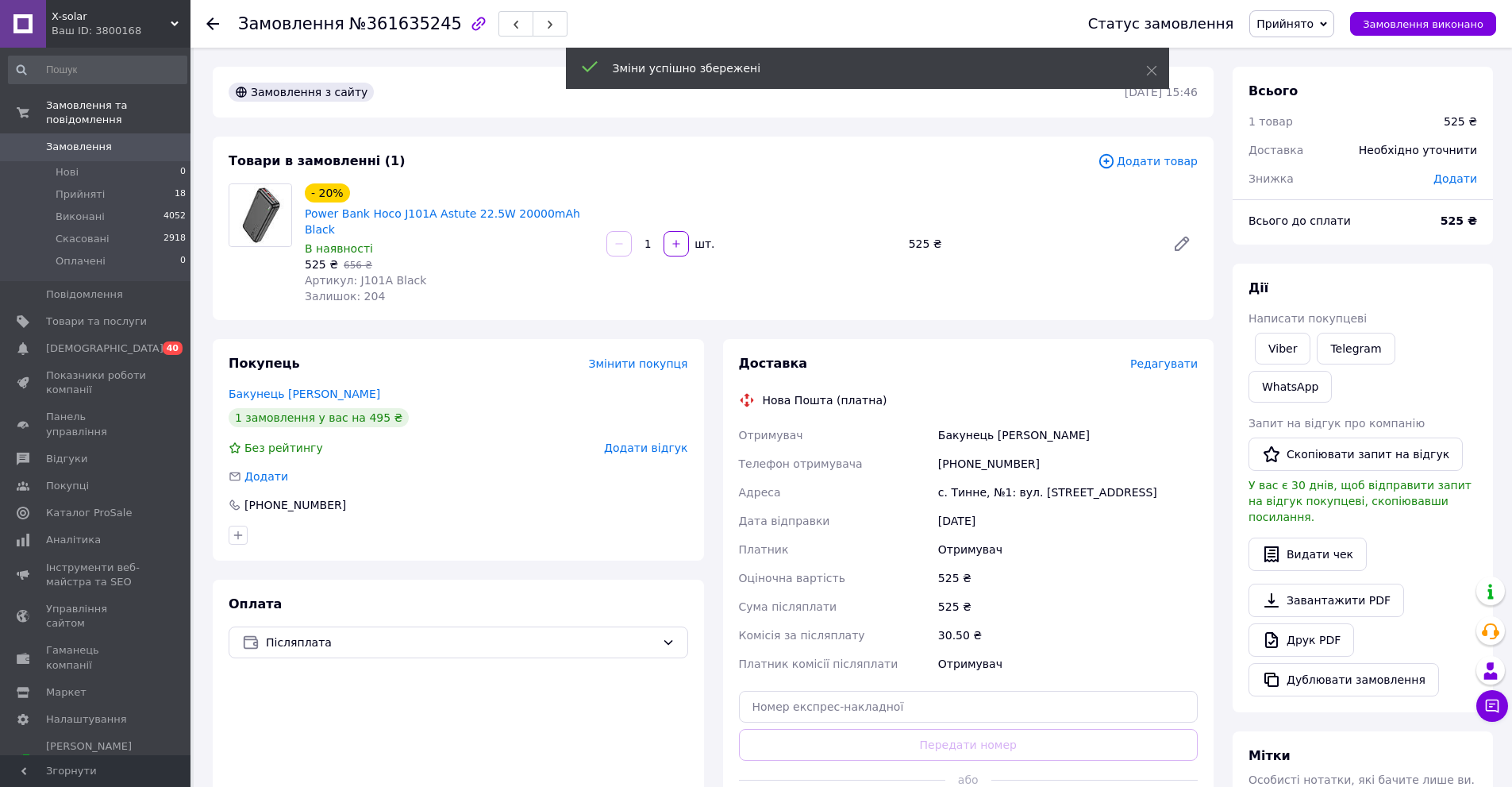
scroll to position [476, 0]
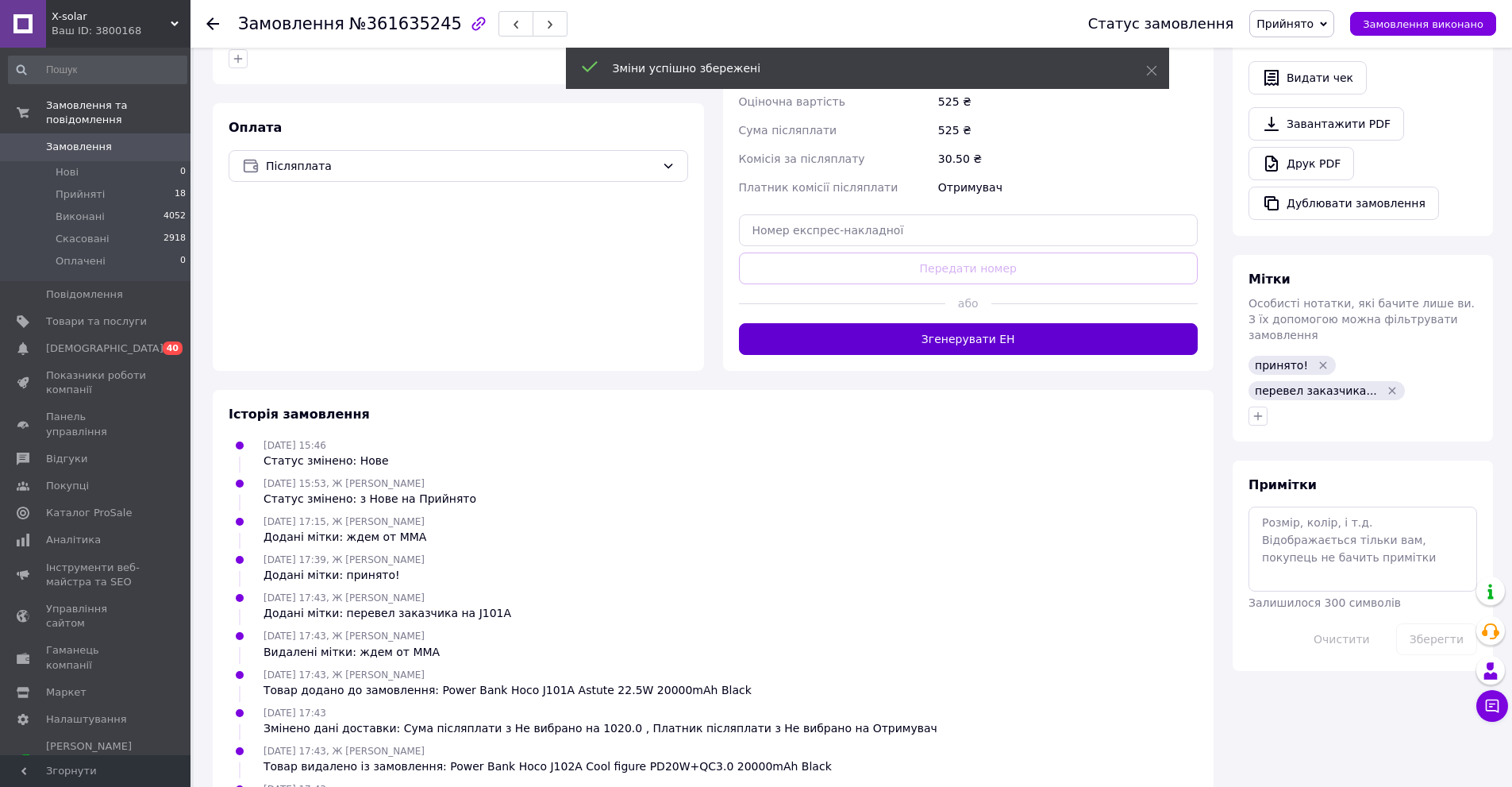
click at [1078, 332] on button "Згенерувати ЕН" at bounding box center [968, 339] width 460 height 31
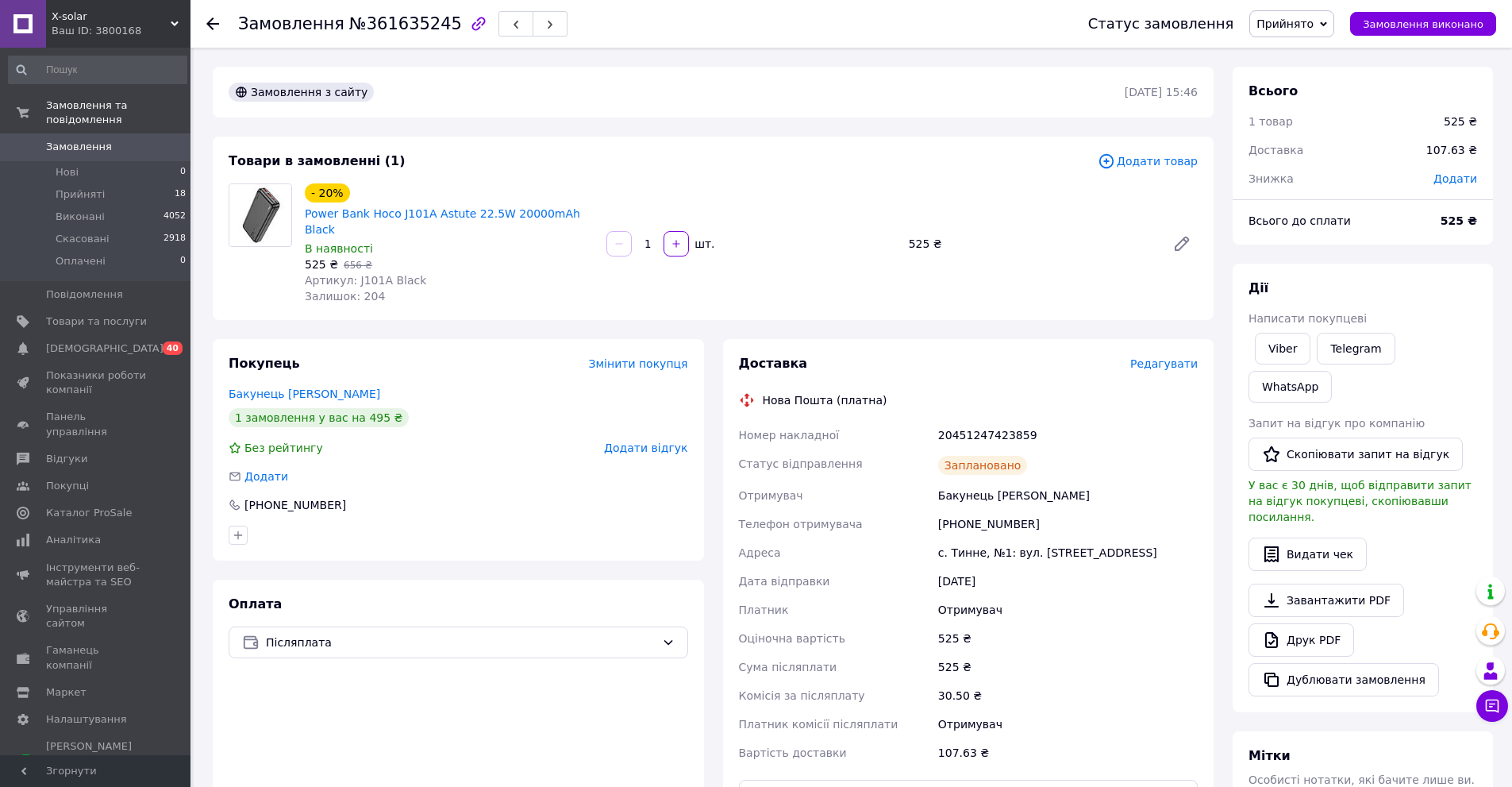
scroll to position [318, 0]
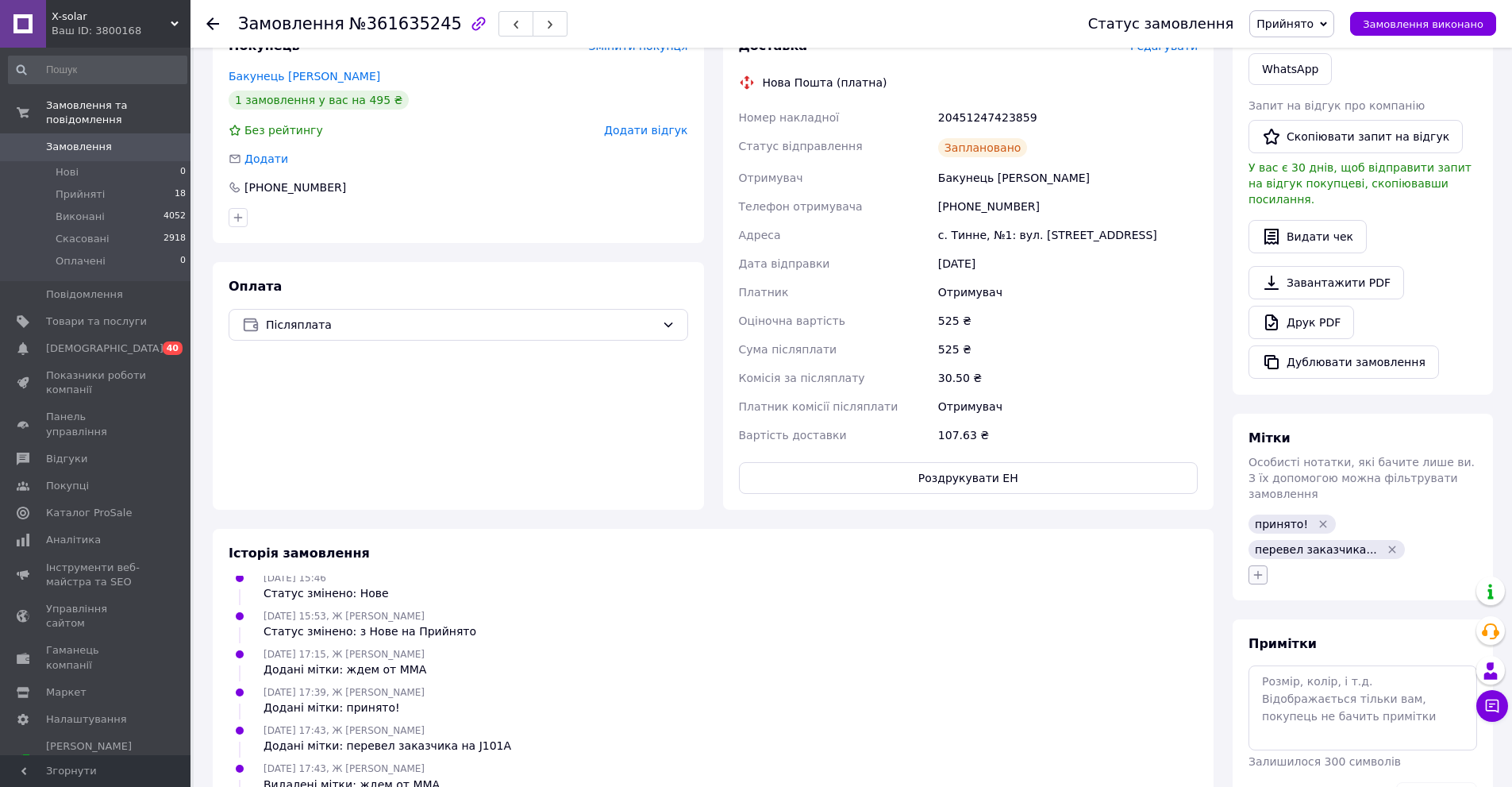
click at [1256, 569] on icon "button" at bounding box center [1258, 575] width 13 height 13
click at [1331, 601] on input "дал ттнв гр" at bounding box center [1346, 617] width 179 height 31
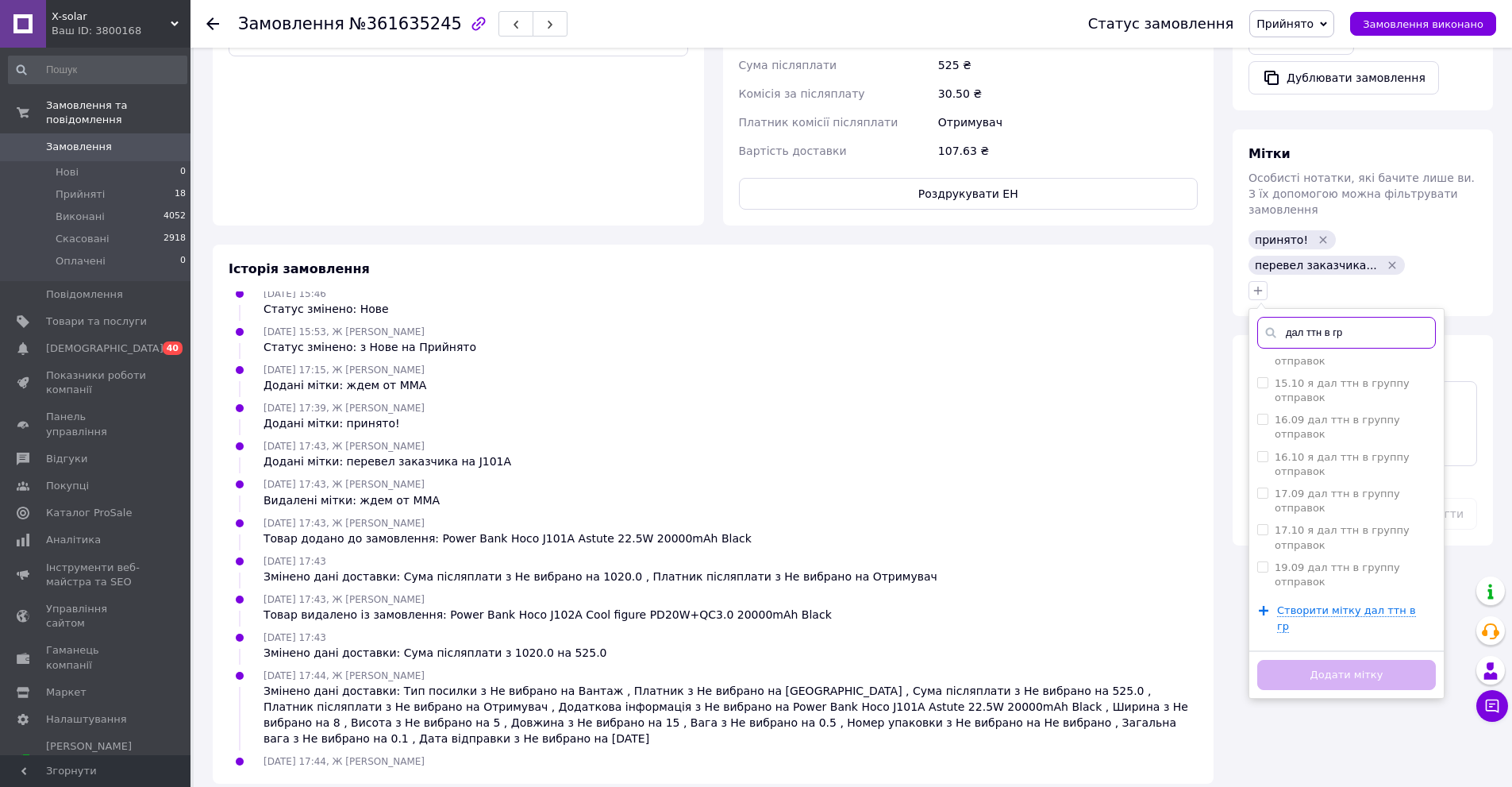
scroll to position [1070, 0]
type input "дал ттн в гр"
checkbox input "true"
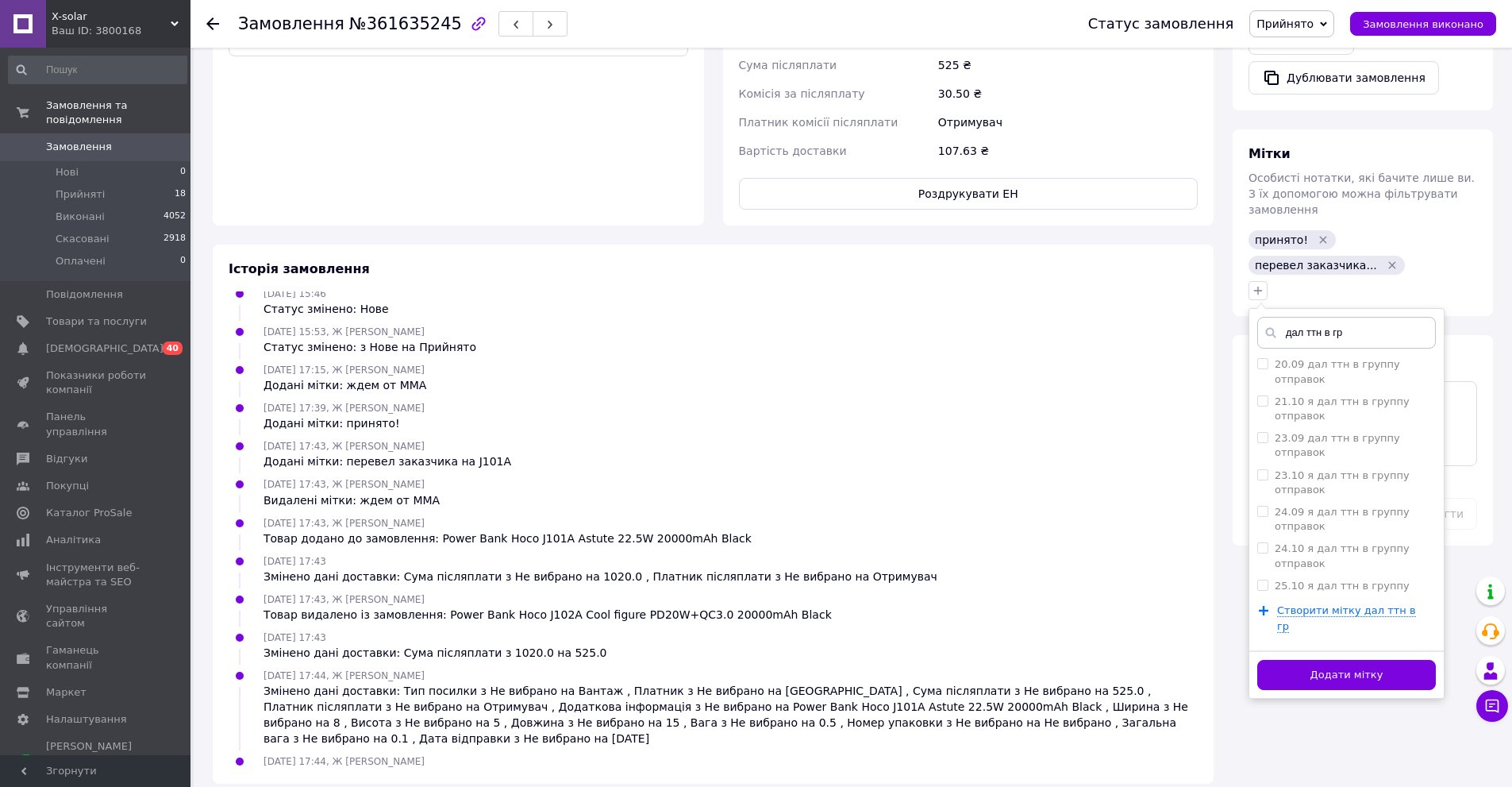
click at [1342, 660] on button "Додати мітку" at bounding box center [1346, 675] width 179 height 31
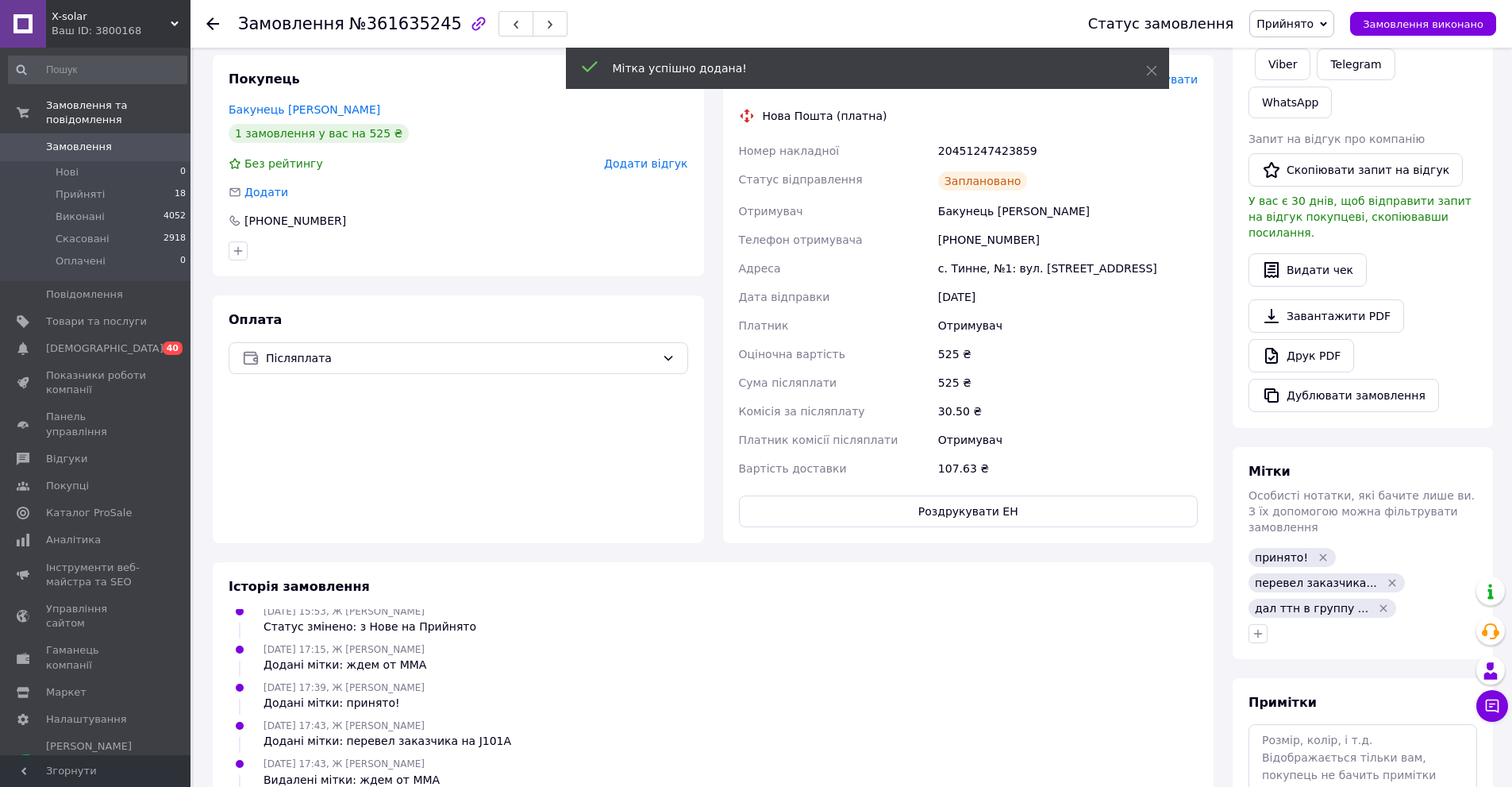
scroll to position [0, 0]
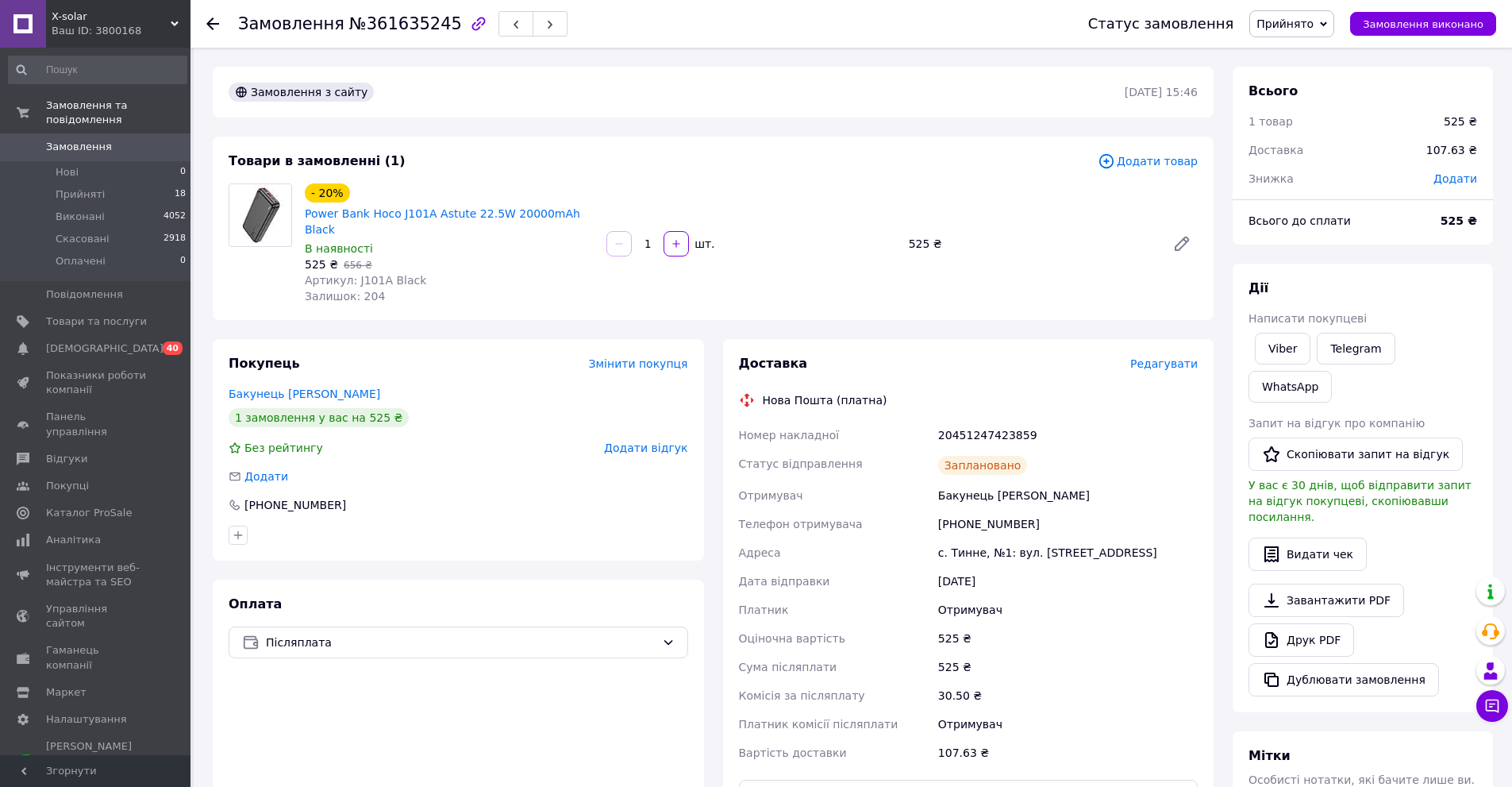
click at [979, 511] on div "[PHONE_NUMBER]" at bounding box center [1068, 523] width 266 height 29
copy div "380987398137"
click at [949, 421] on div "20451247423859" at bounding box center [1068, 435] width 266 height 29
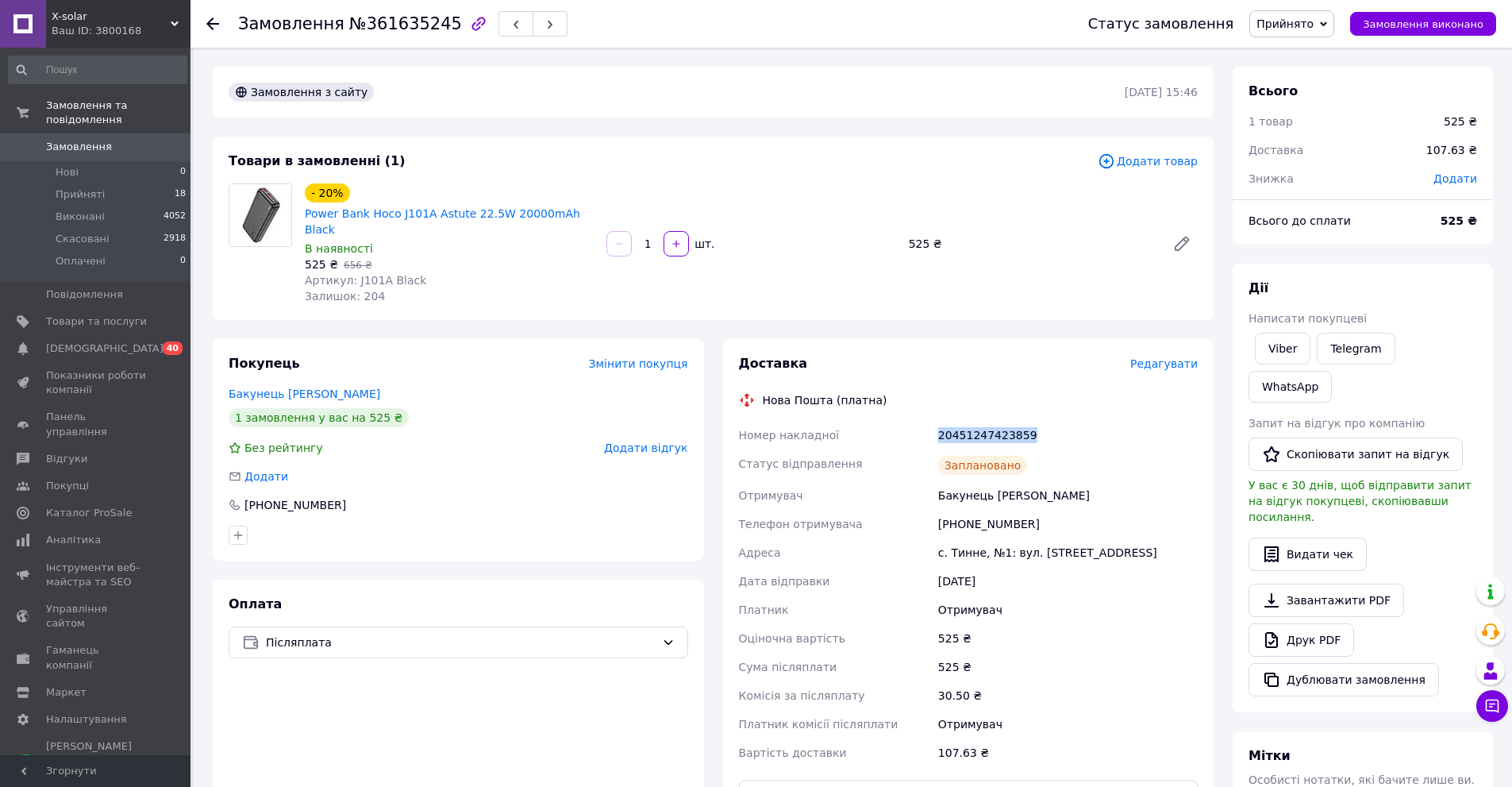
copy div "20451247423859"
drag, startPoint x: 1062, startPoint y: 507, endPoint x: 1105, endPoint y: 518, distance: 44.4
click at [1063, 510] on div "[PHONE_NUMBER]" at bounding box center [1068, 523] width 266 height 29
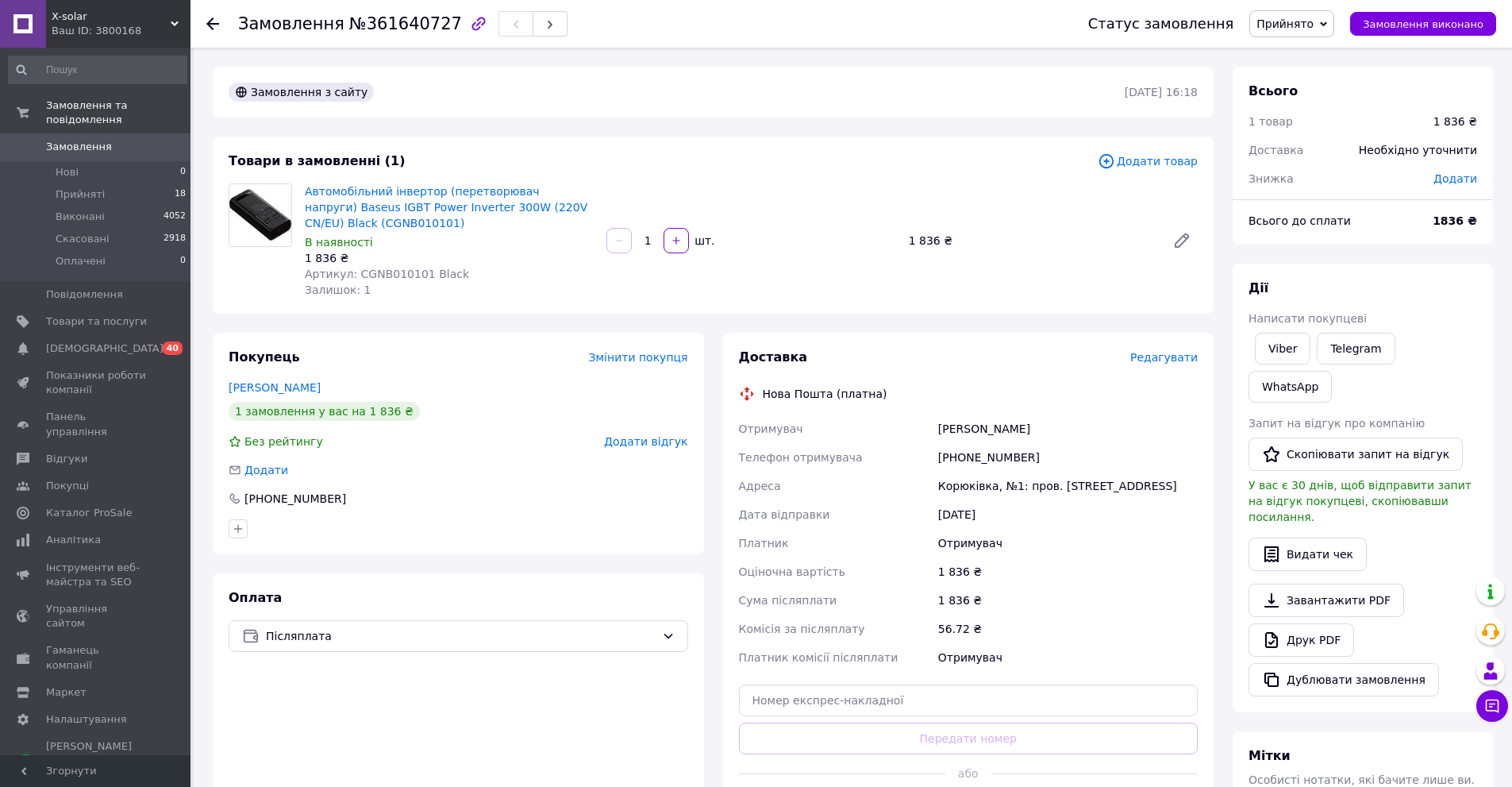
click at [974, 455] on div "[PHONE_NUMBER]" at bounding box center [1068, 457] width 266 height 29
copy div "380964473695"
click at [1090, 588] on div "1 836 ₴" at bounding box center [1068, 600] width 266 height 29
click at [1155, 570] on div "1 836 ₴" at bounding box center [1068, 571] width 266 height 29
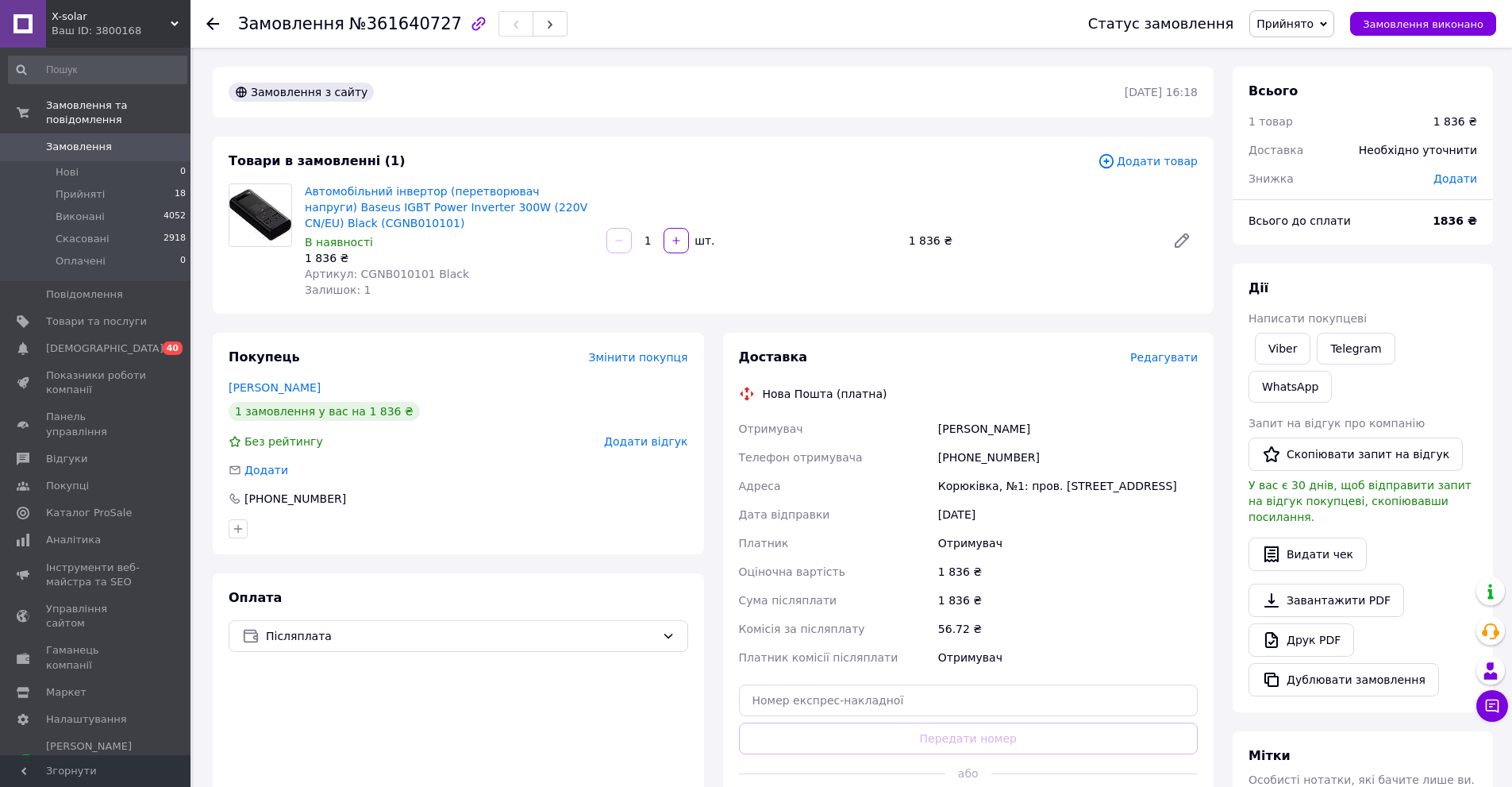
scroll to position [238, 0]
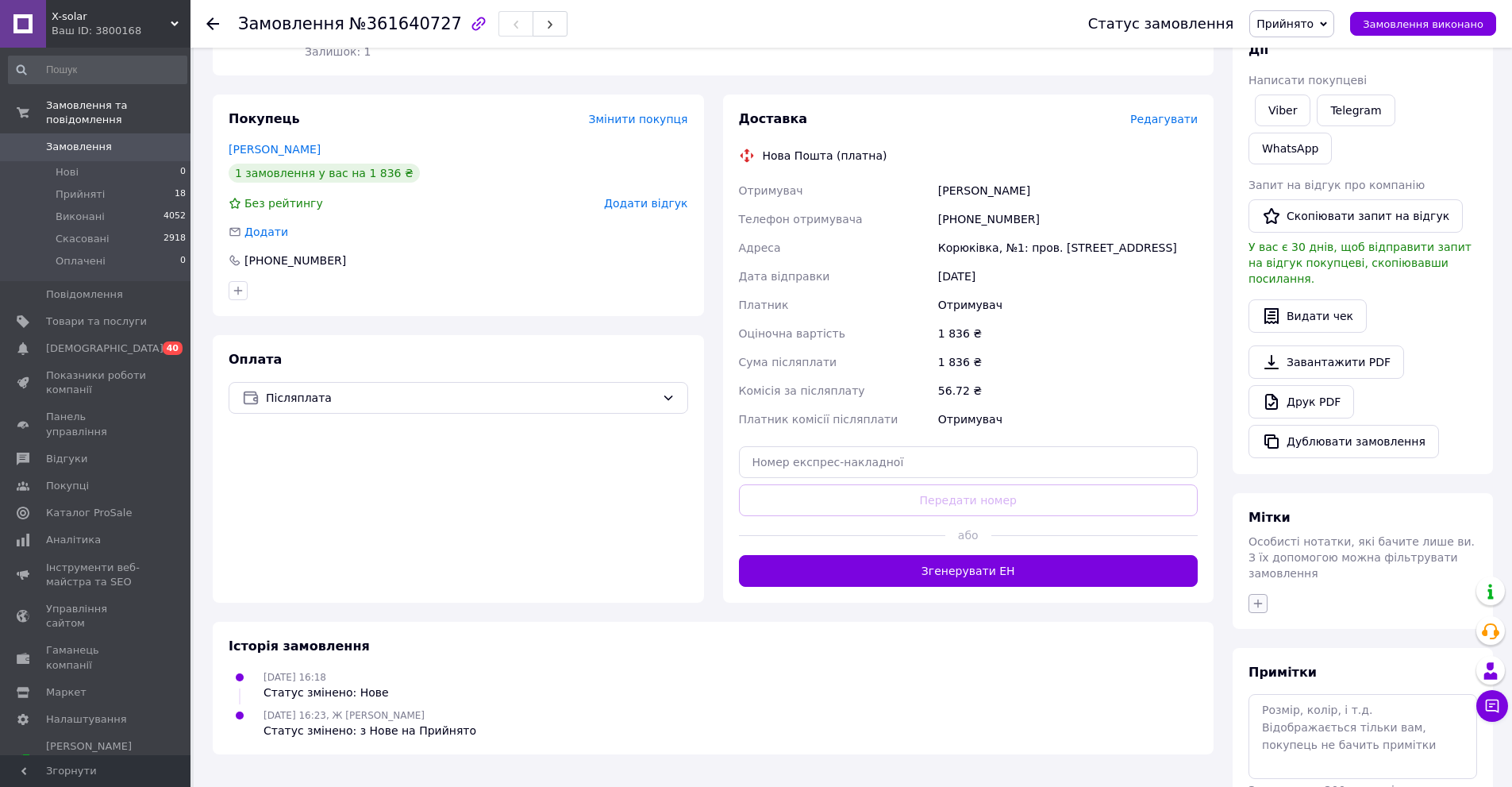
click at [1257, 598] on icon "button" at bounding box center [1258, 602] width 8 height 8
type input "12.09 недозвон"
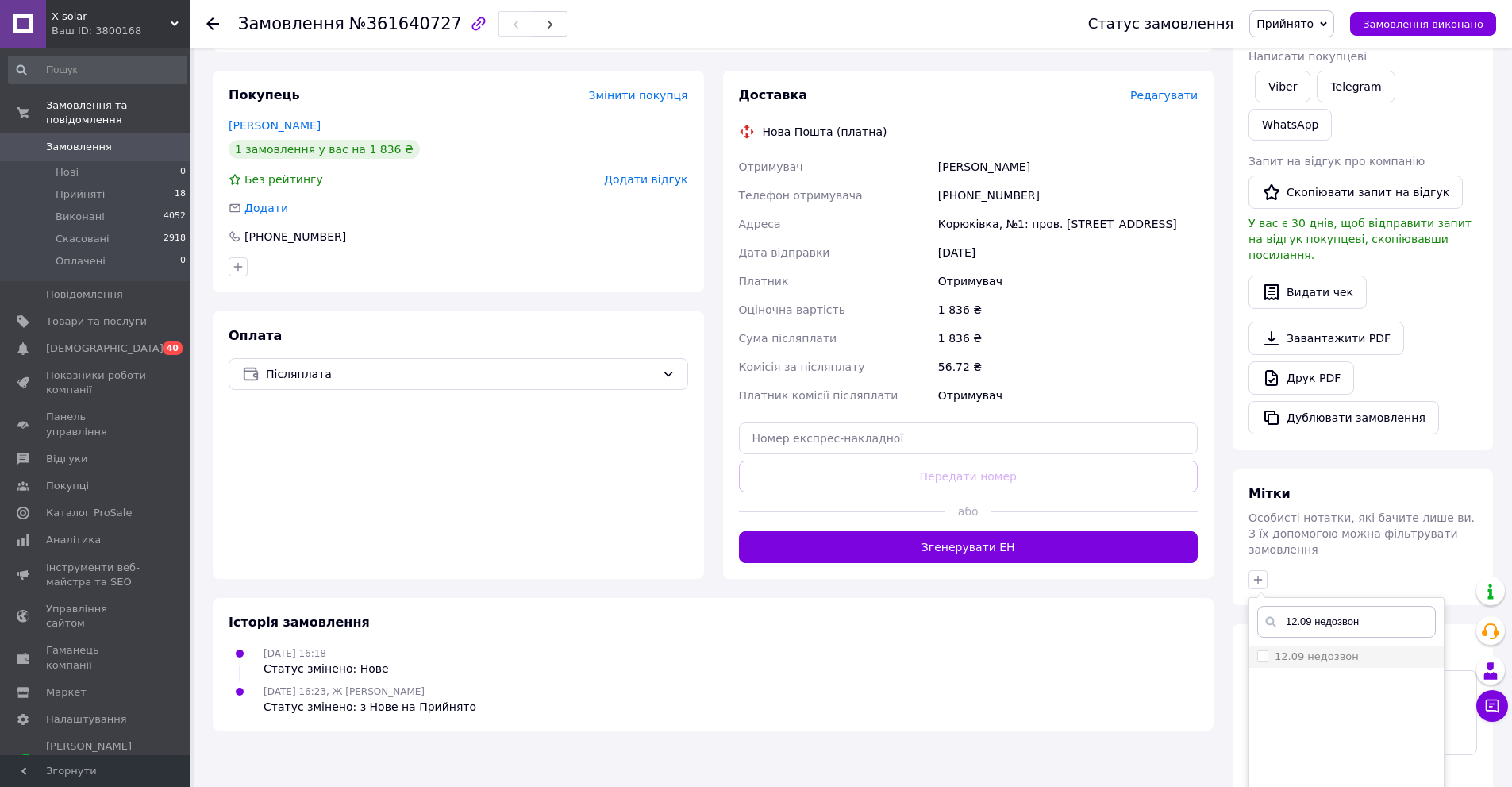
click at [1338, 650] on label "12.09 недозвон" at bounding box center [1316, 655] width 84 height 12
checkbox input "true"
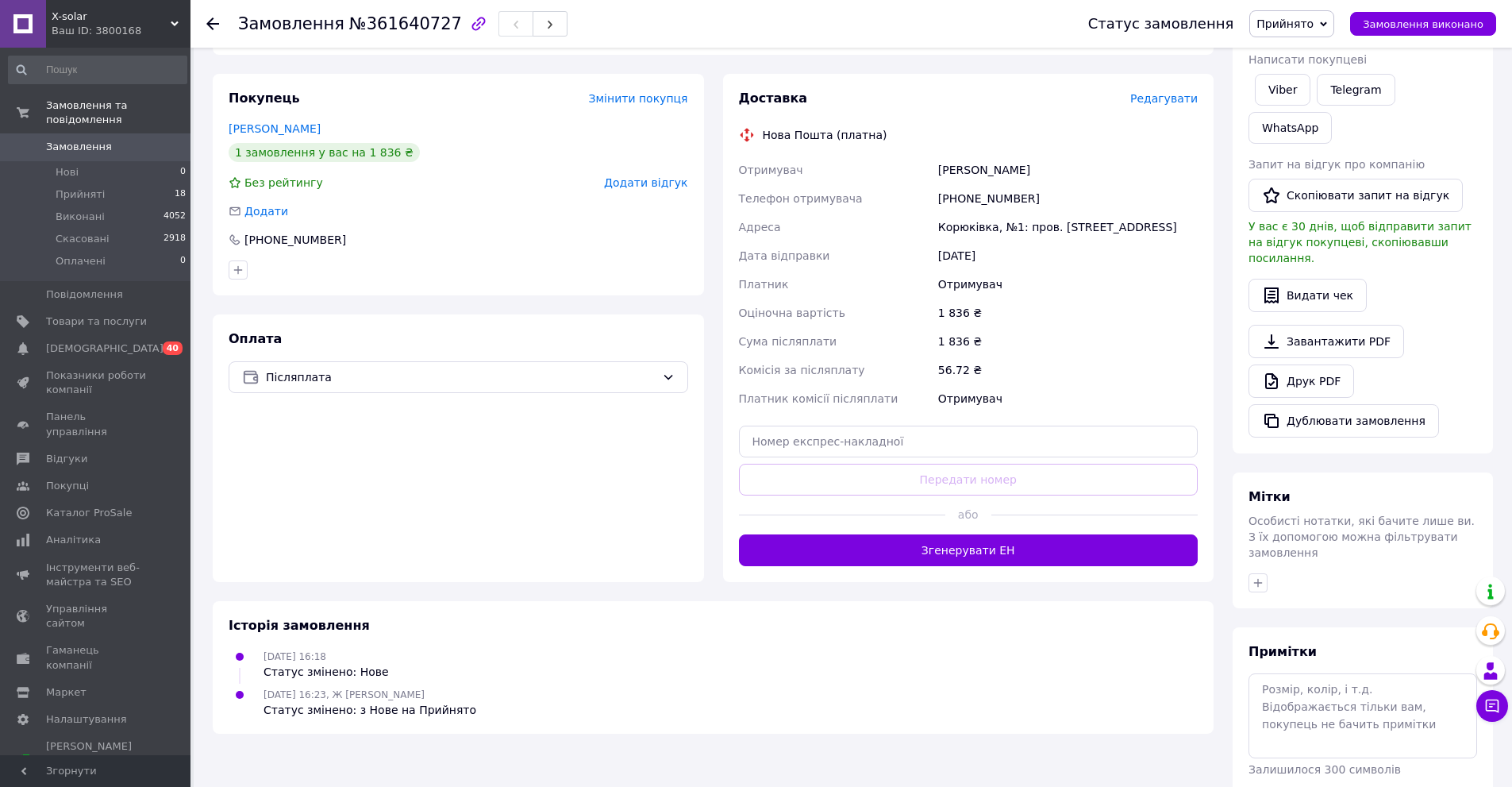
scroll to position [0, 0]
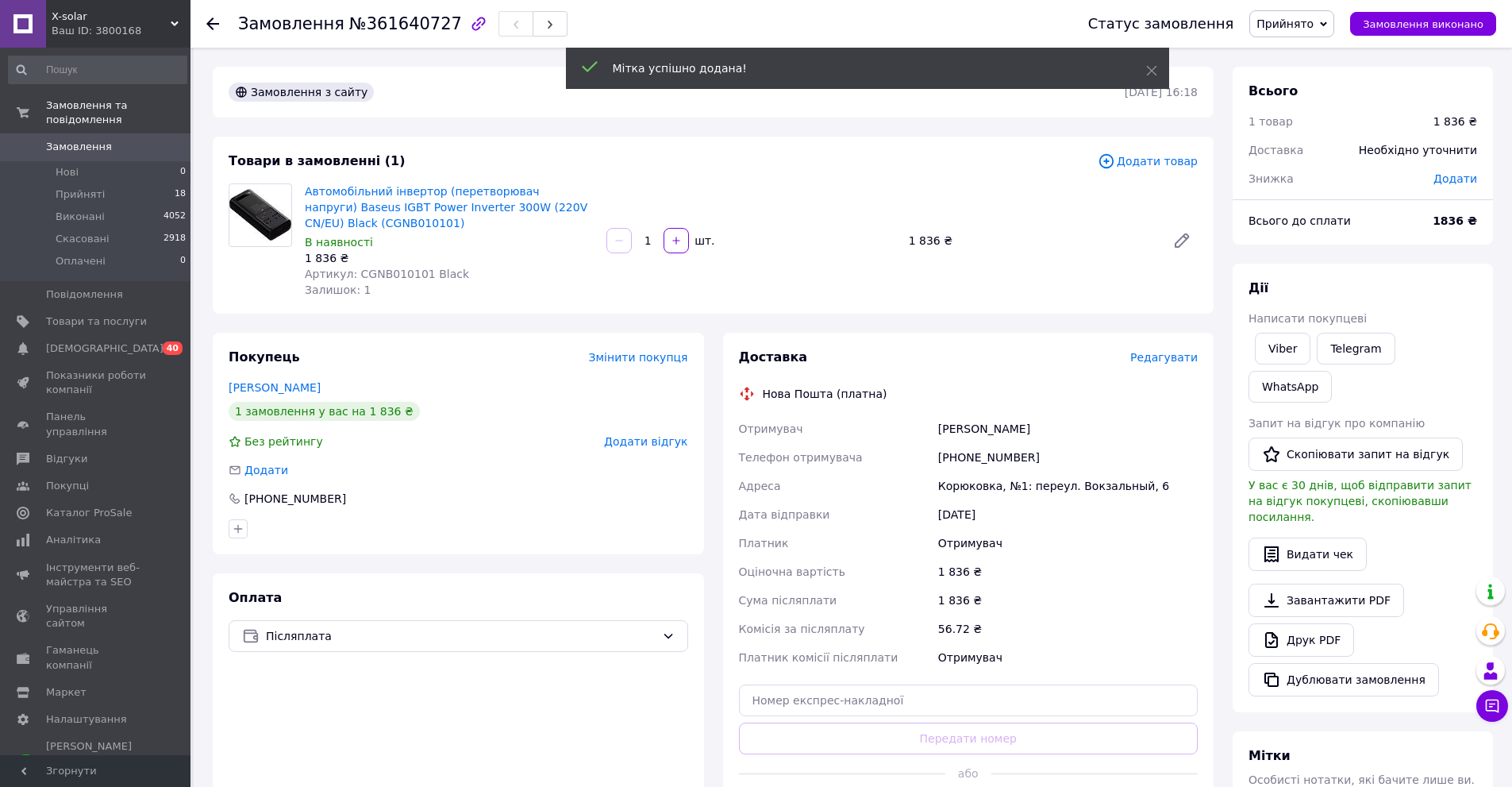
click at [1295, 321] on span "Написати покупцеві" at bounding box center [1307, 319] width 118 height 13
click at [1280, 350] on link "Viber" at bounding box center [1283, 348] width 55 height 31
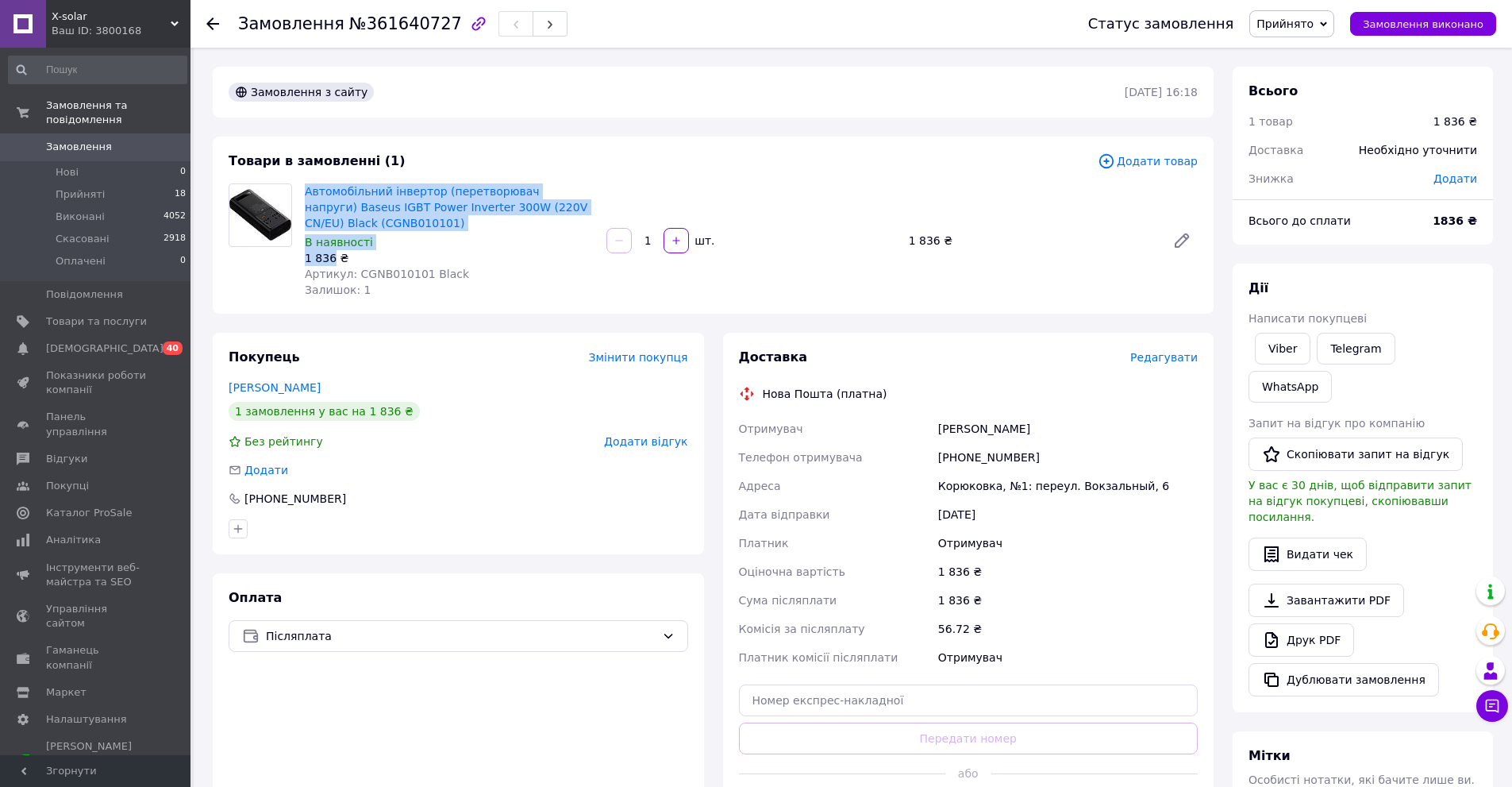
drag, startPoint x: 300, startPoint y: 186, endPoint x: 330, endPoint y: 253, distance: 73.4
click at [330, 253] on div "Автомобільний інвертор (перетворювач напруги) Baseus IGBT Power Inverter 300W (…" at bounding box center [449, 241] width 301 height 121
copy div "Автомобільний інвертор (перетворювач напруги) Baseus IGBT Power Inverter 300W (…"
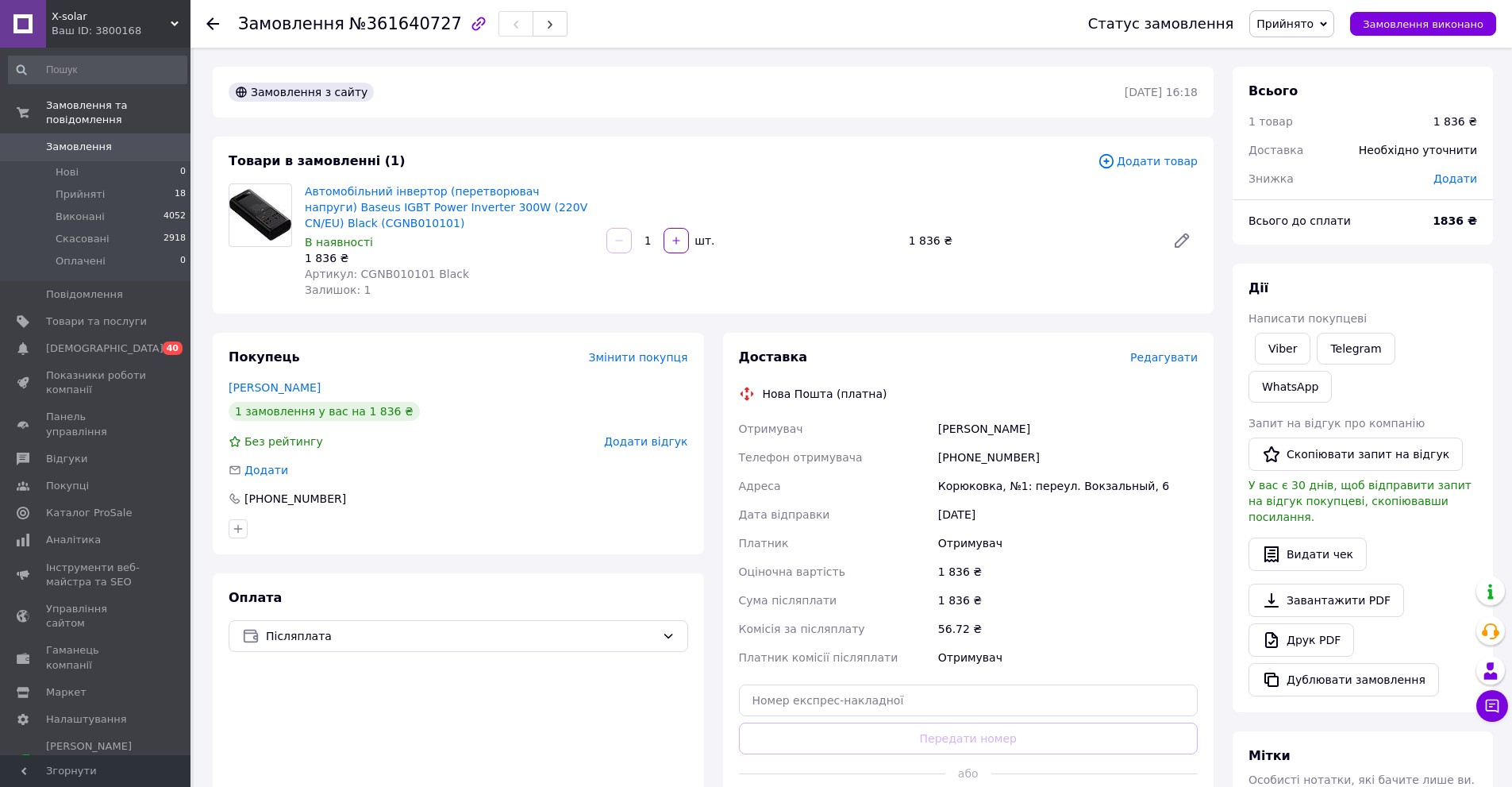
click at [1068, 581] on div "1 836 ₴" at bounding box center [1068, 571] width 266 height 29
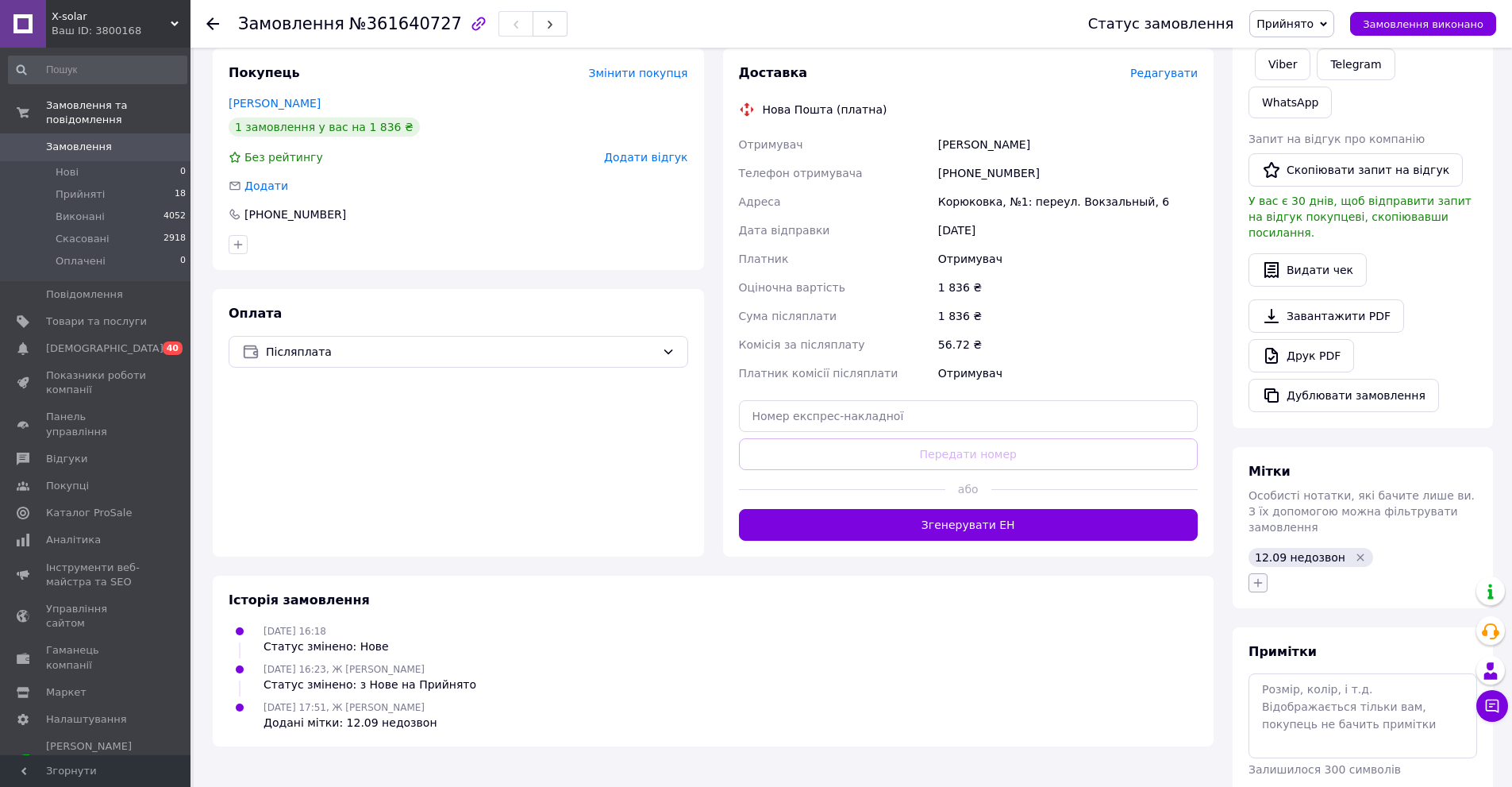
click at [1257, 578] on icon "button" at bounding box center [1258, 581] width 8 height 8
type input "написал в вайбер"
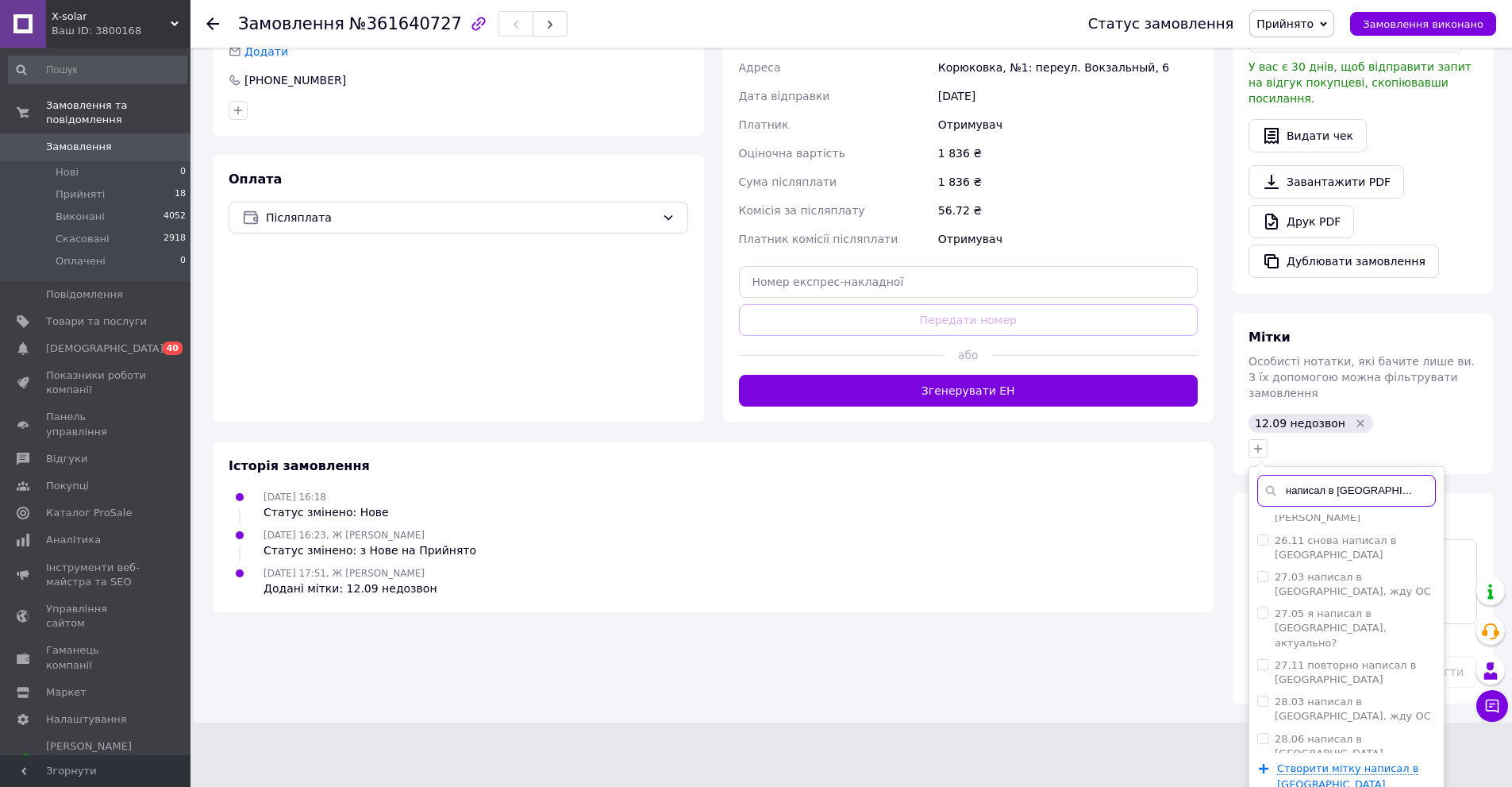
scroll to position [2324, 0]
checkbox input "true"
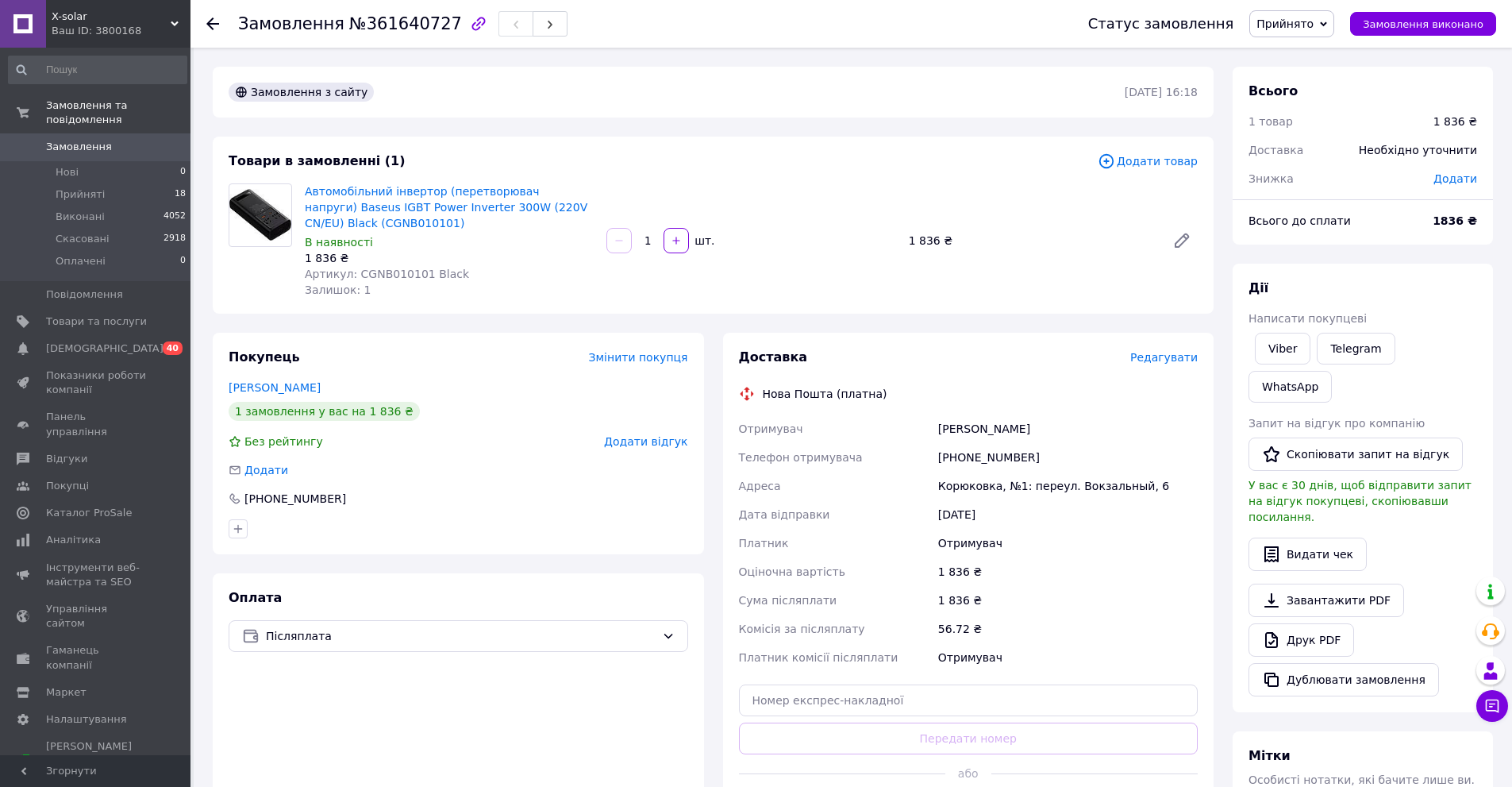
scroll to position [284, 0]
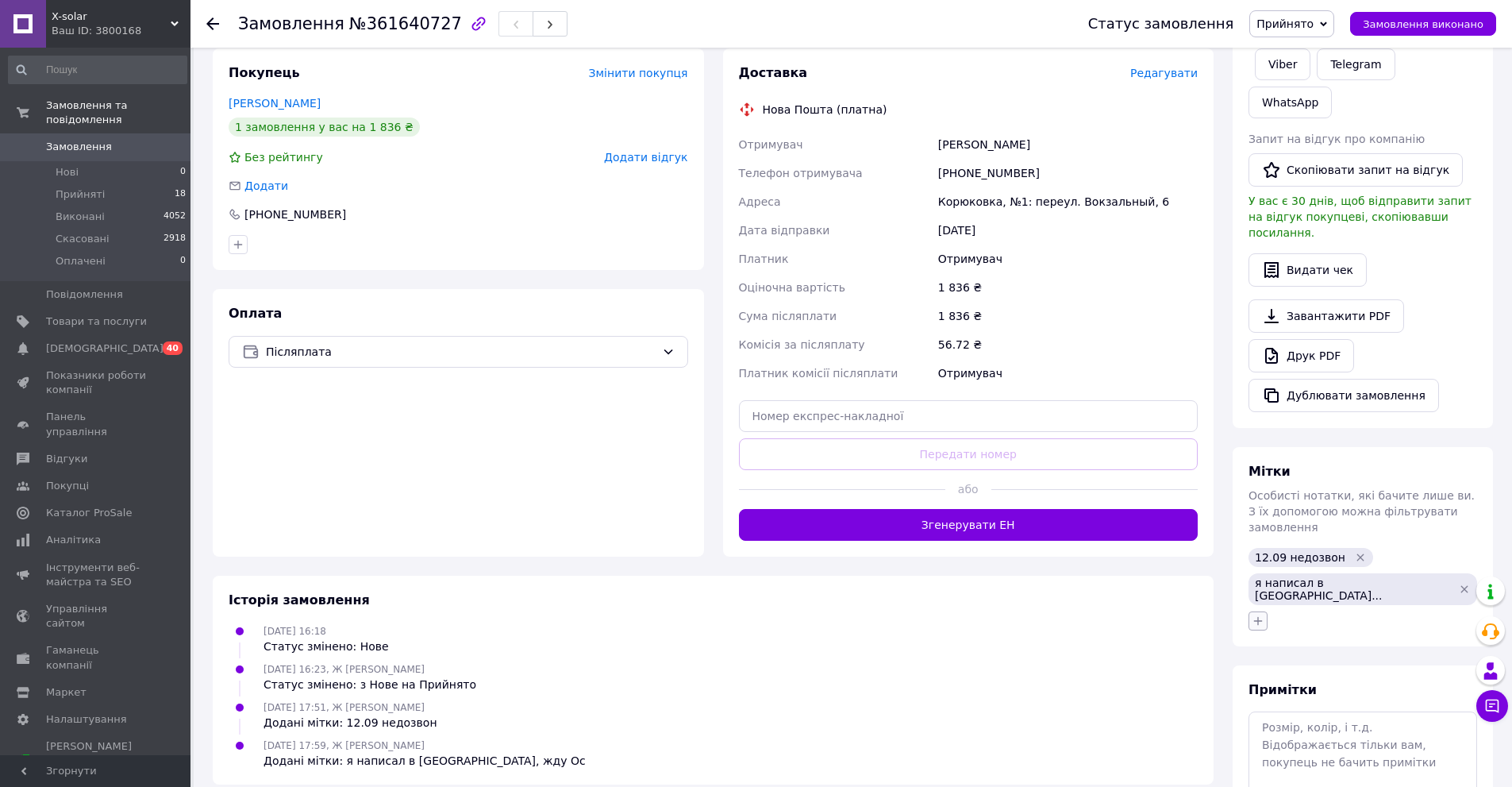
click at [1254, 615] on icon "button" at bounding box center [1258, 621] width 13 height 13
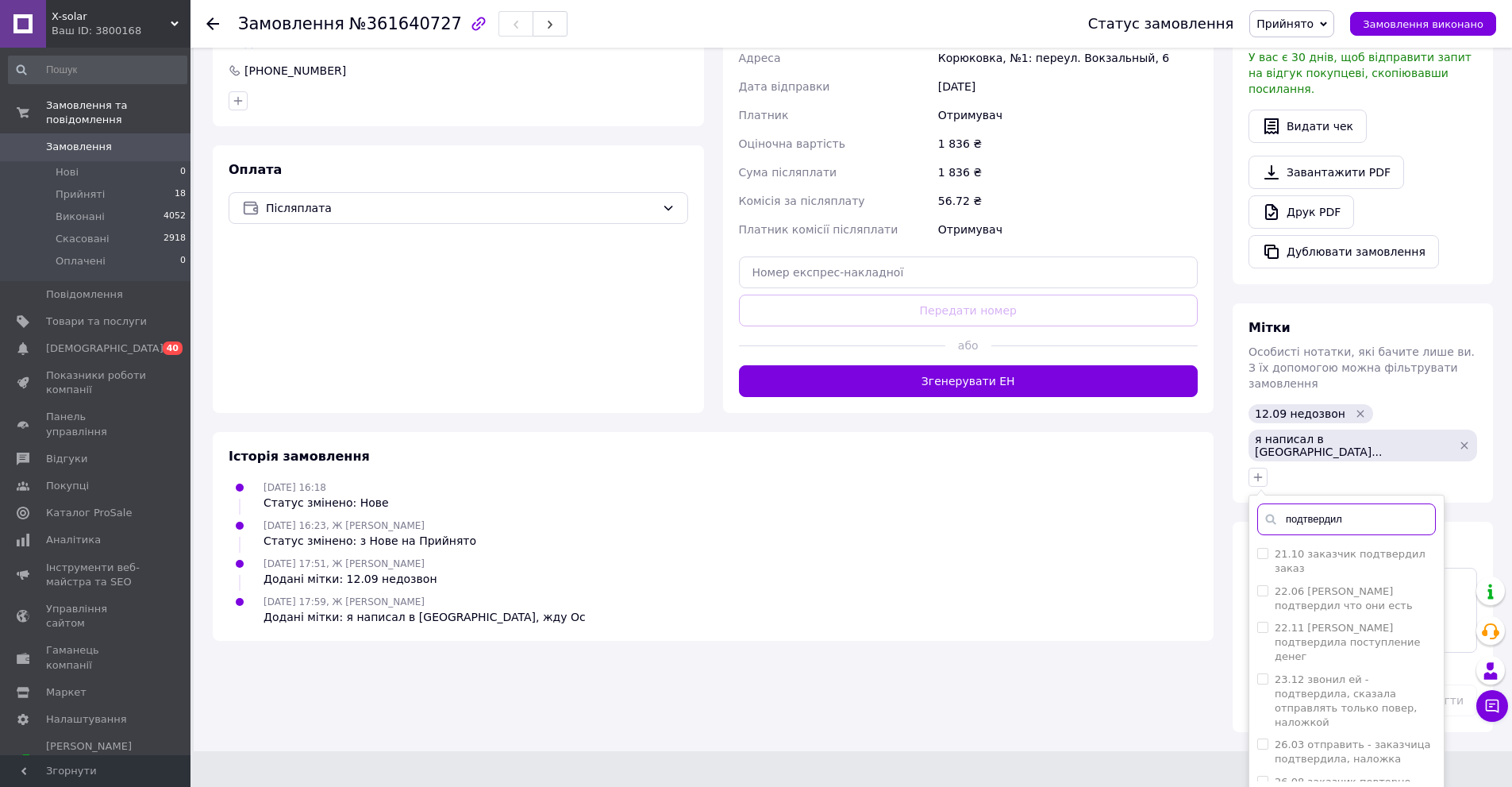
scroll to position [1778, 0]
type input "подтвердил"
checkbox input "false"
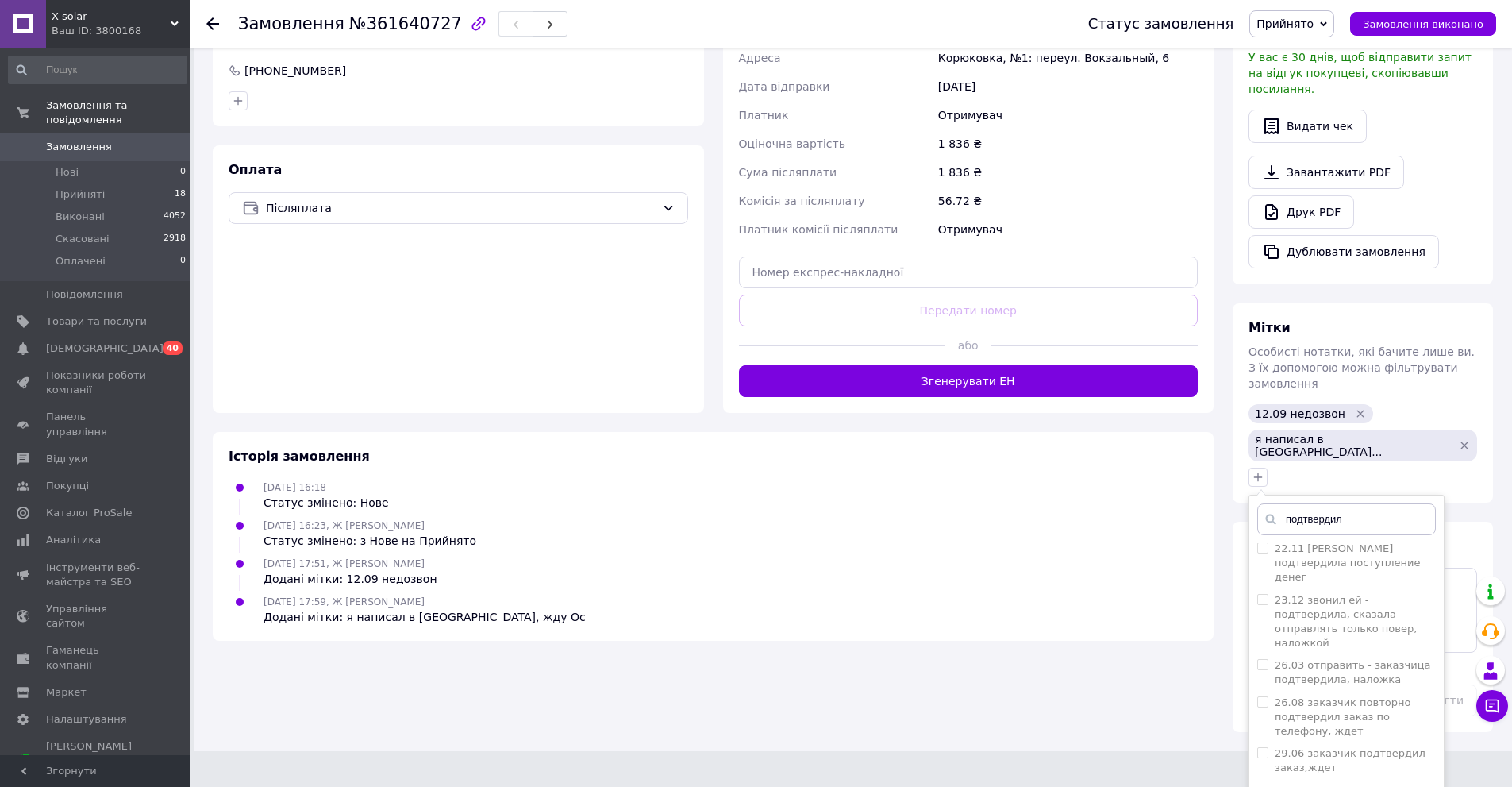
scroll to position [1936, 0]
checkbox input "true"
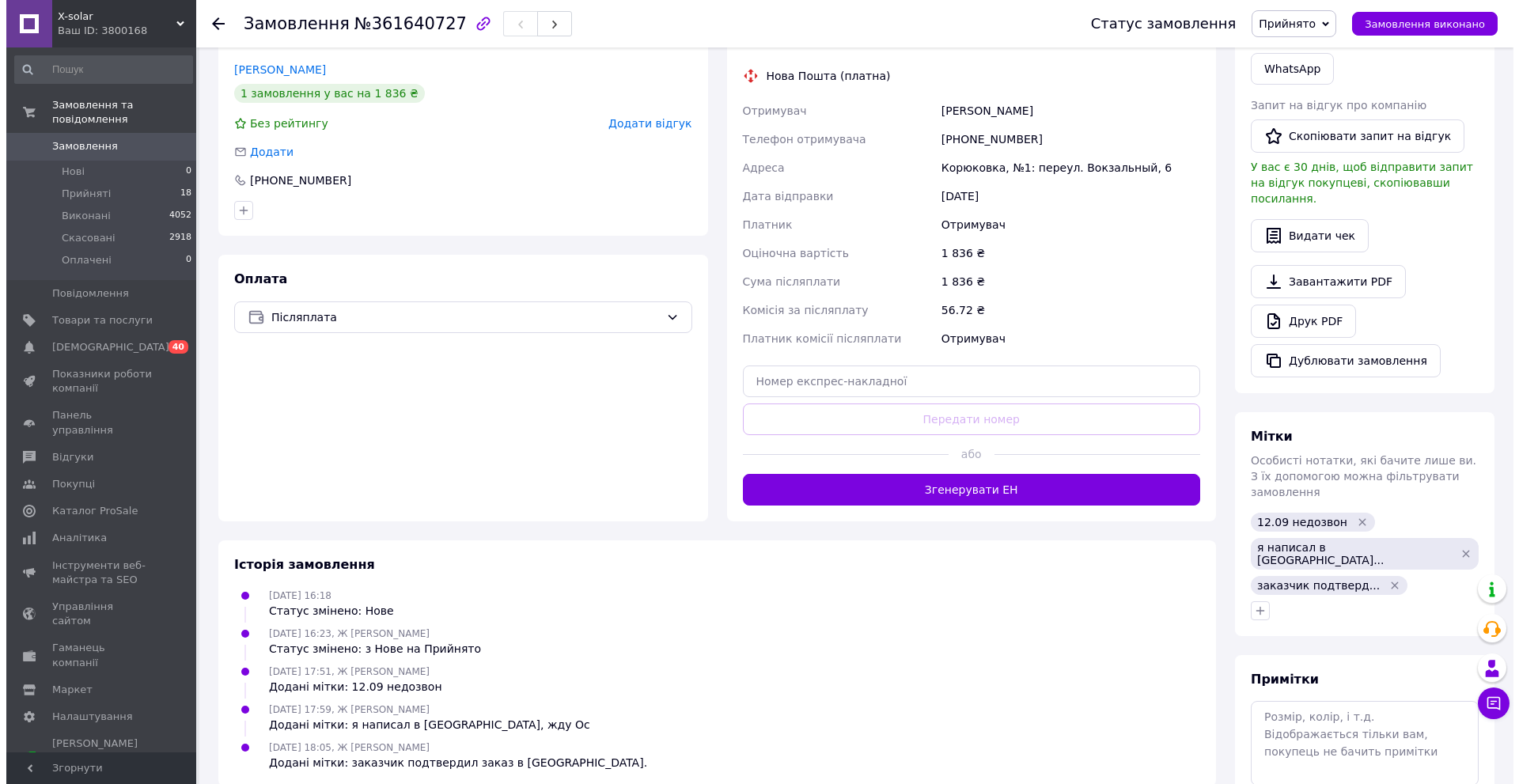
scroll to position [0, 0]
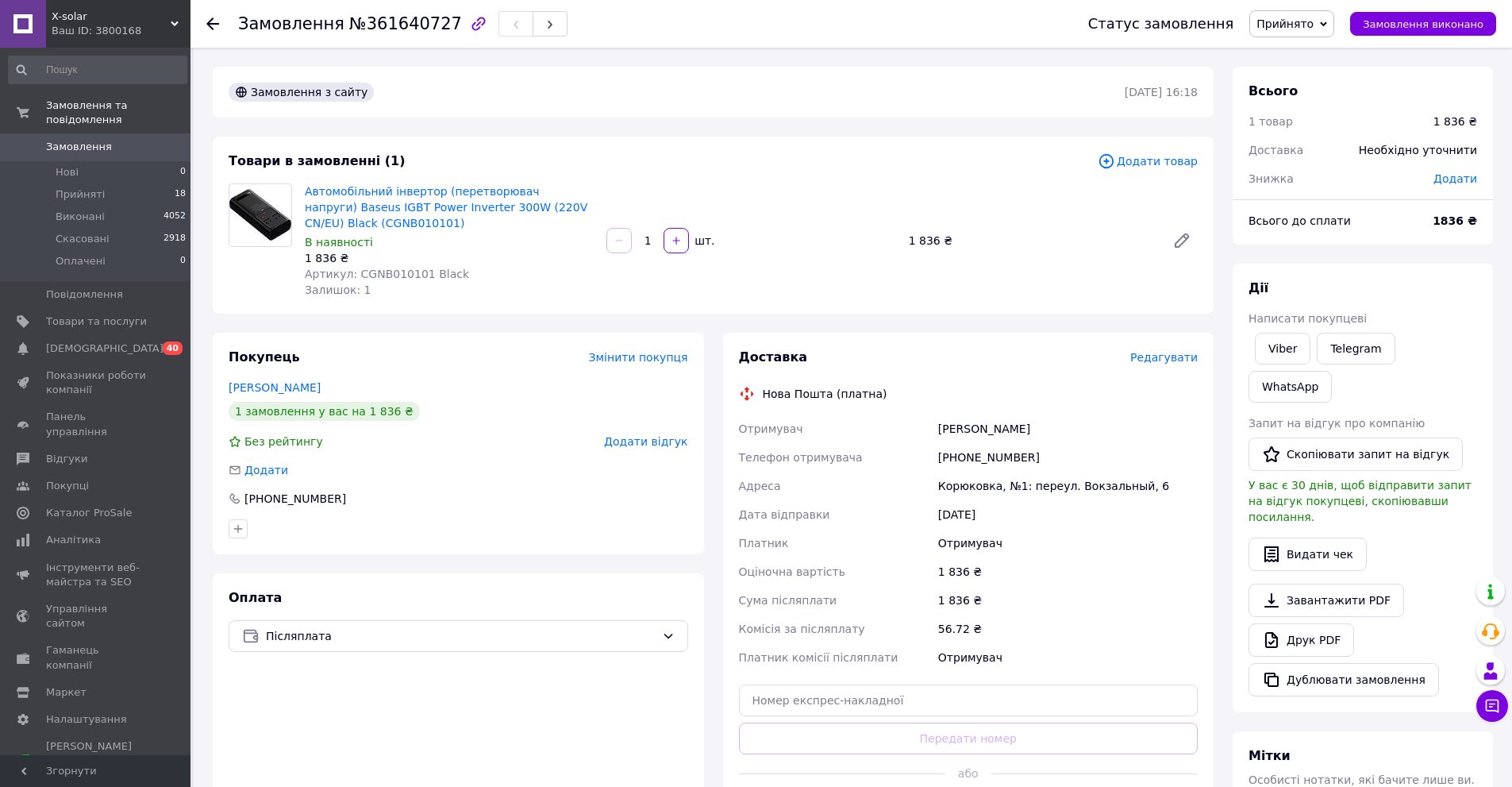
click at [1159, 358] on span "Редагувати" at bounding box center [1164, 358] width 67 height 13
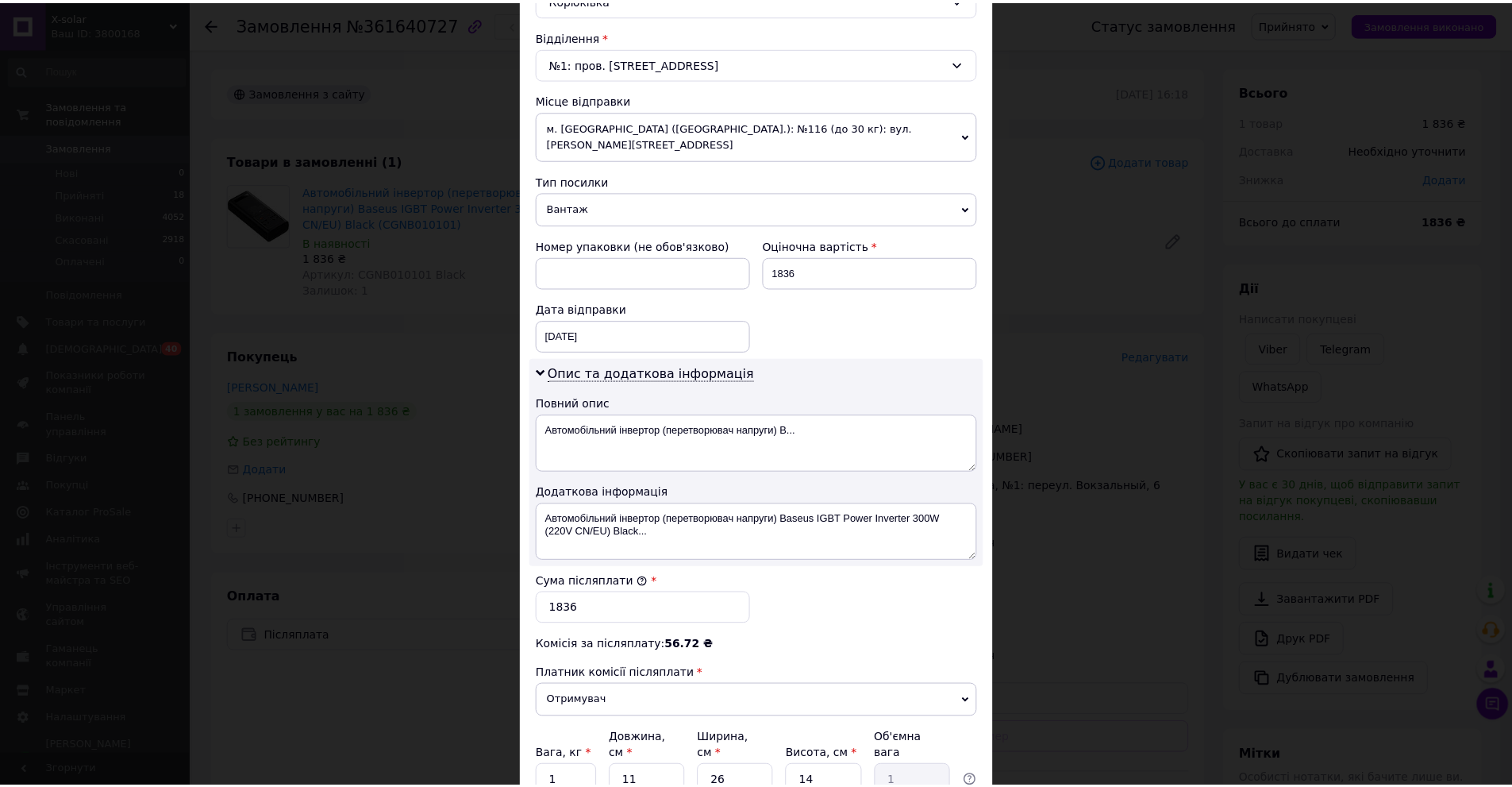
scroll to position [603, 0]
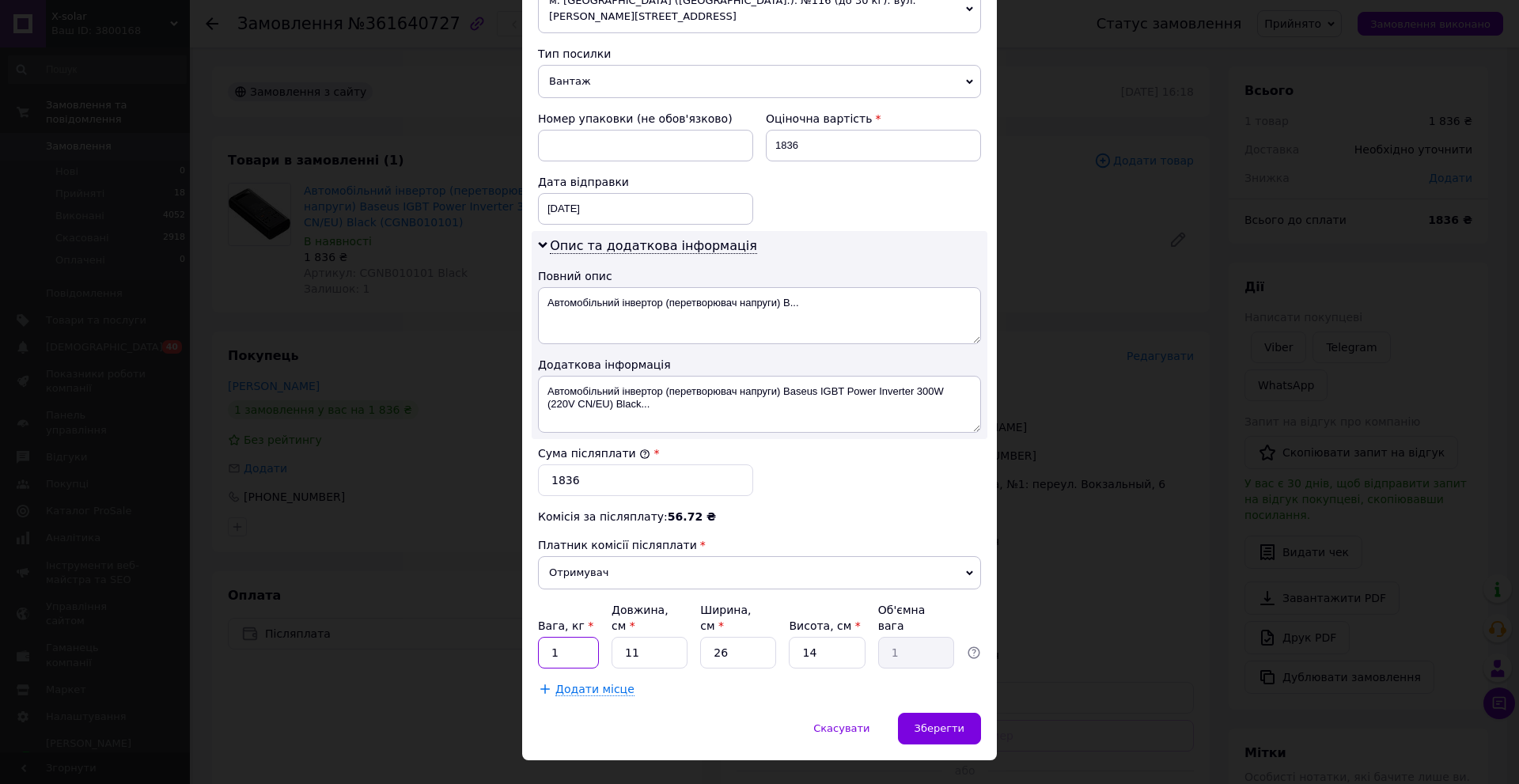
click at [577, 636] on input "1" at bounding box center [568, 652] width 61 height 31
type input "0.5"
click at [660, 636] on input "11" at bounding box center [649, 652] width 76 height 31
click at [659, 636] on input "11" at bounding box center [649, 652] width 76 height 31
type input "1"
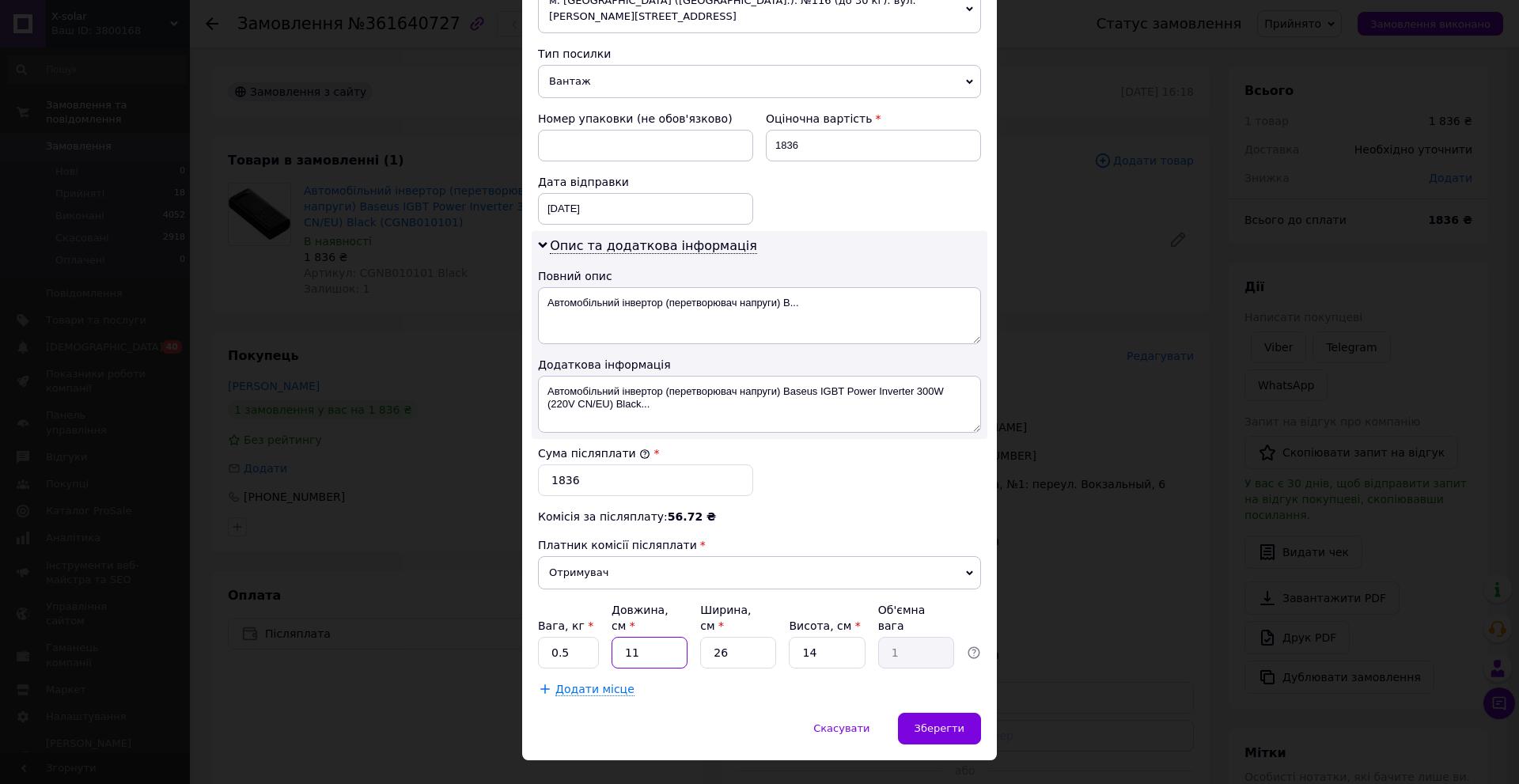
type input "0.1"
type input "15"
type input "1.37"
click at [647, 636] on input "15" at bounding box center [649, 652] width 76 height 31
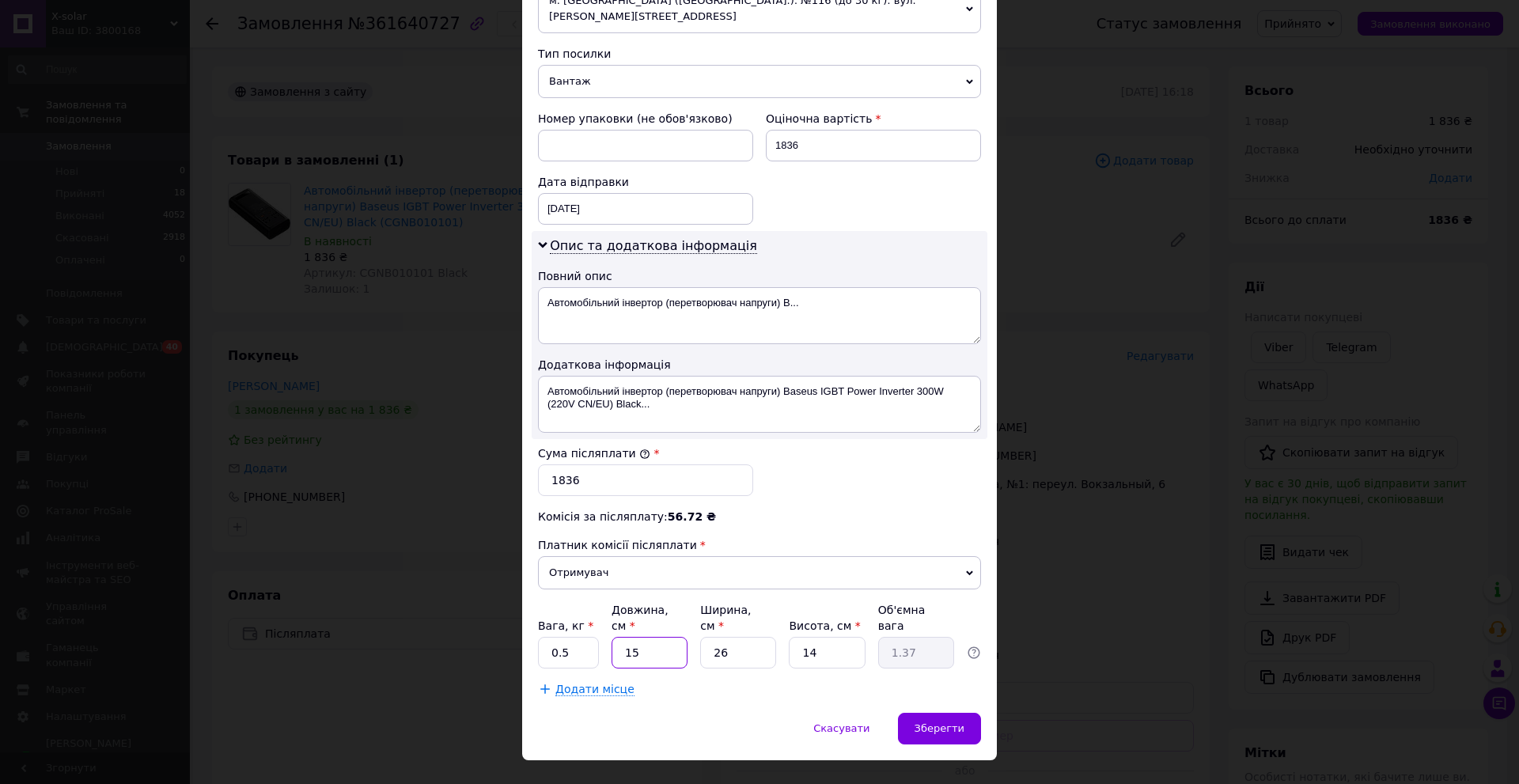
type input "2"
type input "0.18"
type input "20"
type input "1.82"
type input "20"
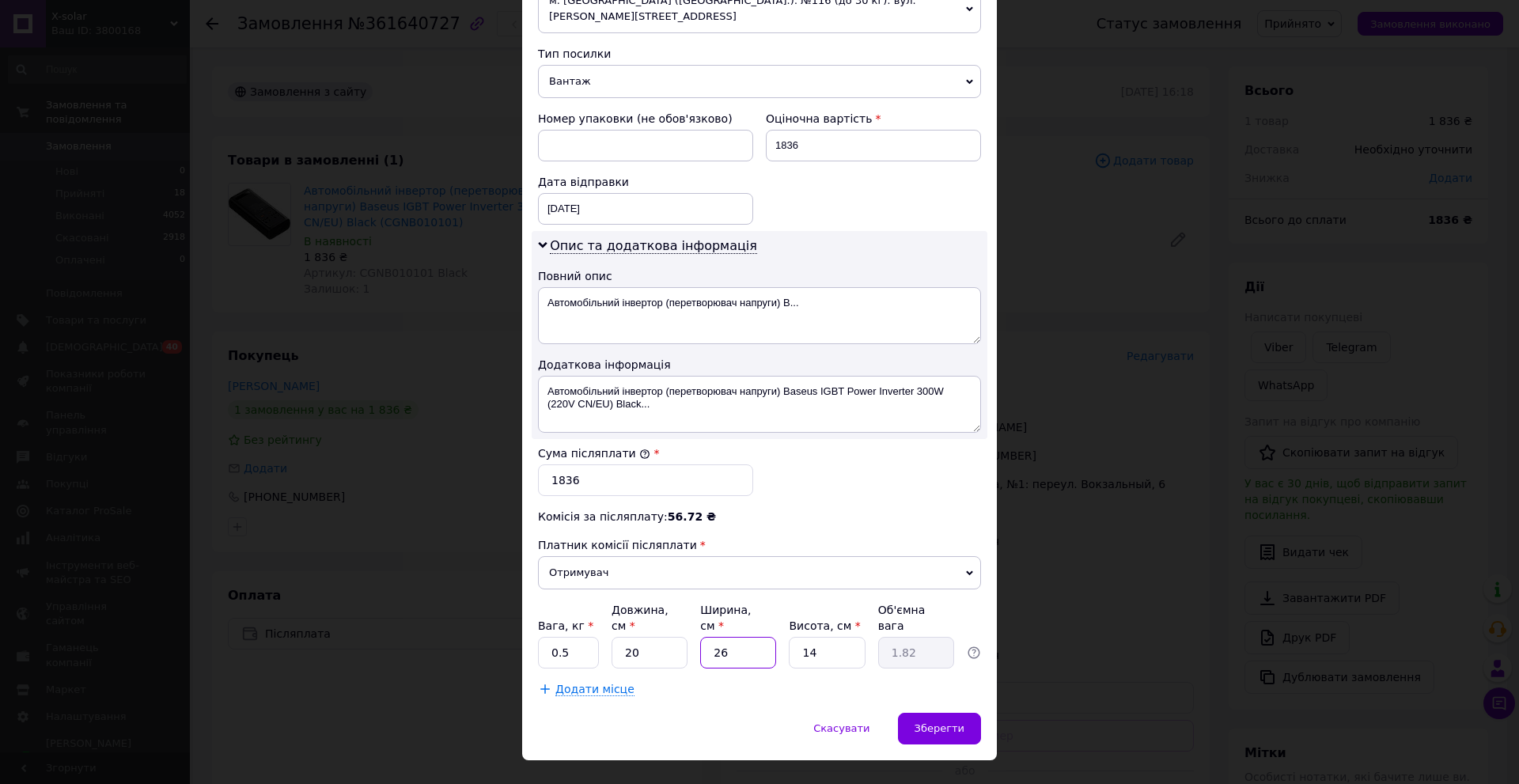
click at [739, 636] on input "26" at bounding box center [737, 652] width 76 height 31
type input "1"
type input "0.1"
type input "10"
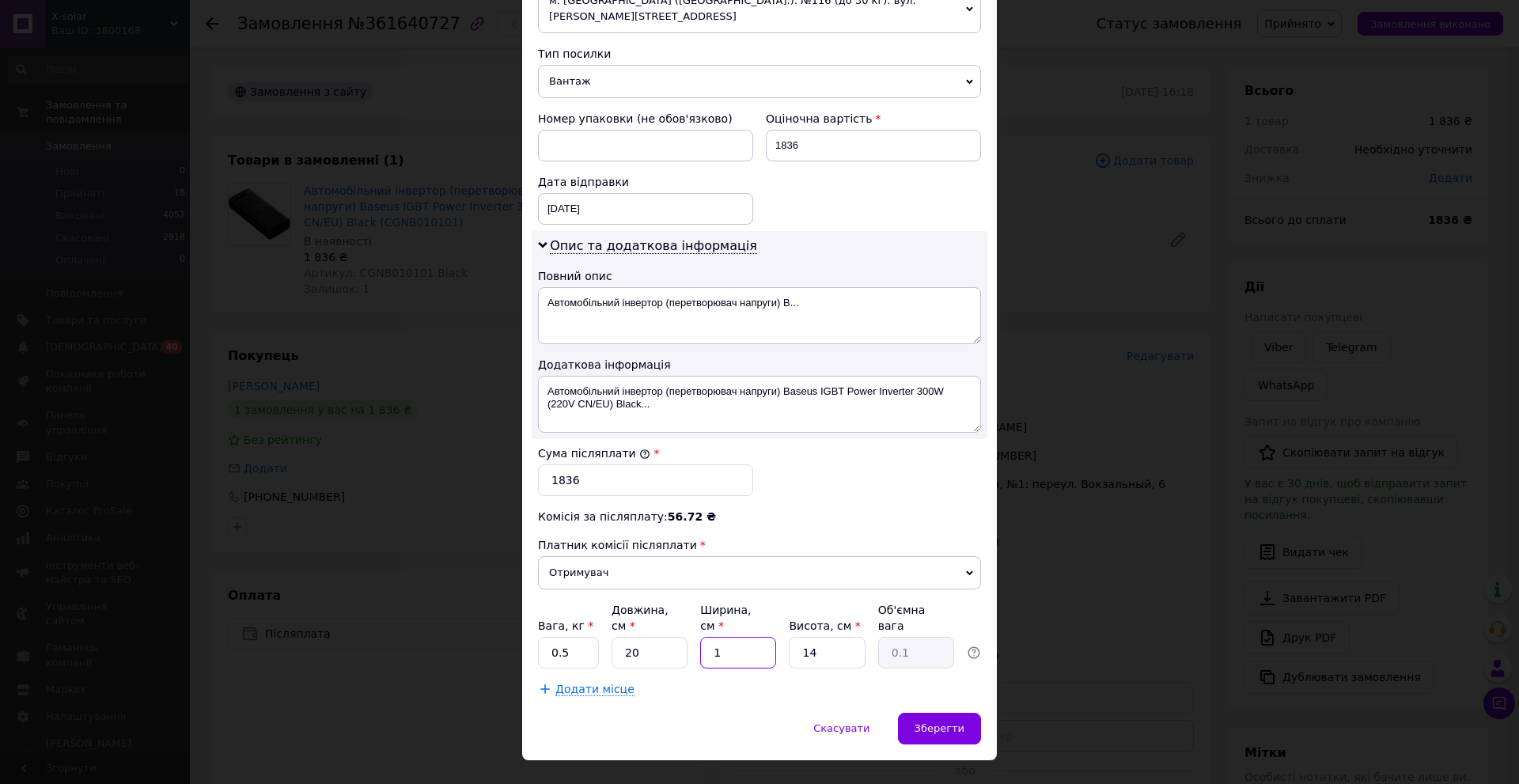
type input "0.7"
type input "10"
click at [838, 636] on input "14" at bounding box center [827, 652] width 76 height 31
click at [838, 636] on input "14" at bounding box center [827, 652] width 76 height 31
type input "1"
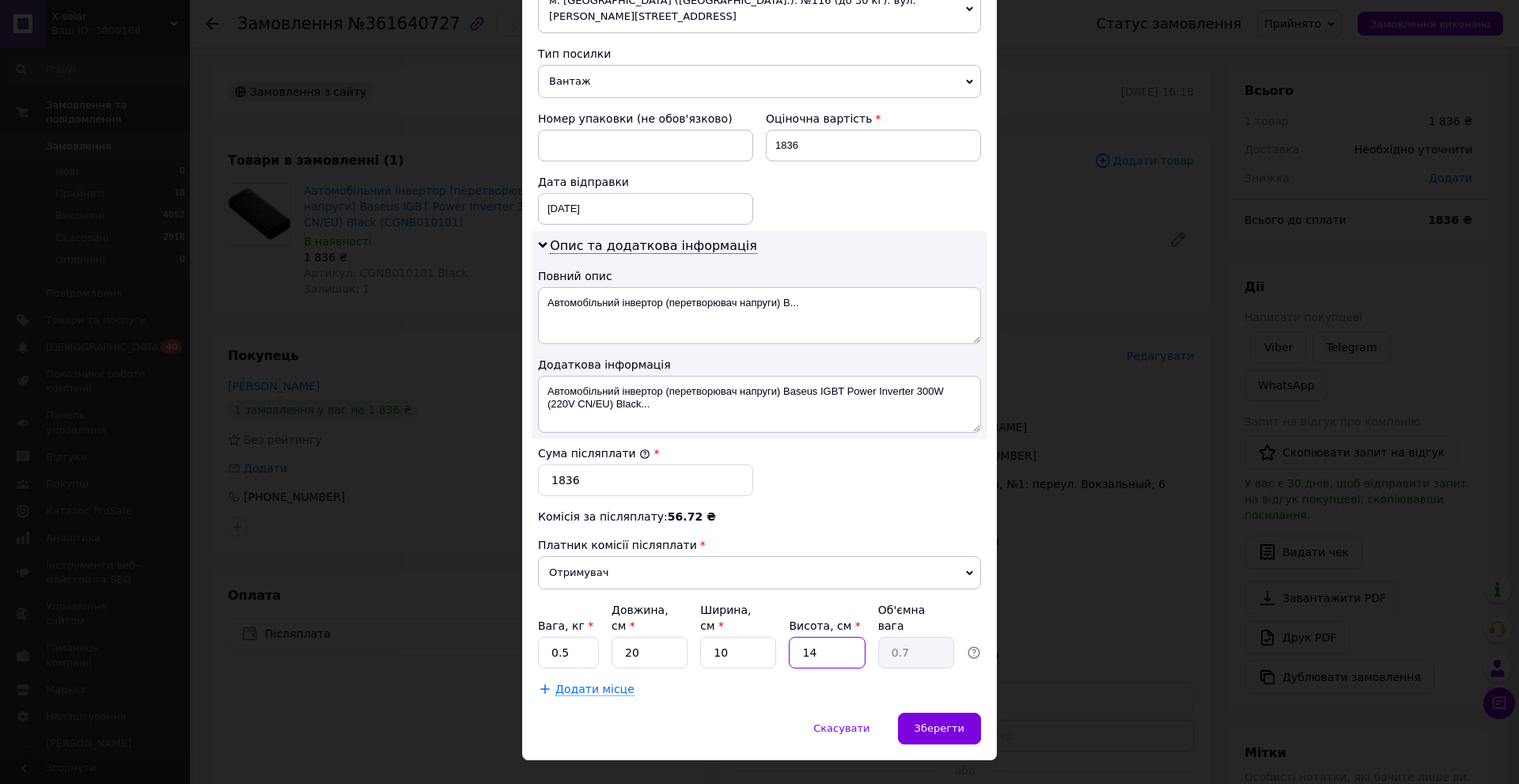
type input "0.1"
type input "10"
type input "0.5"
type input "10"
drag, startPoint x: 748, startPoint y: 676, endPoint x: 756, endPoint y: 678, distance: 8.2
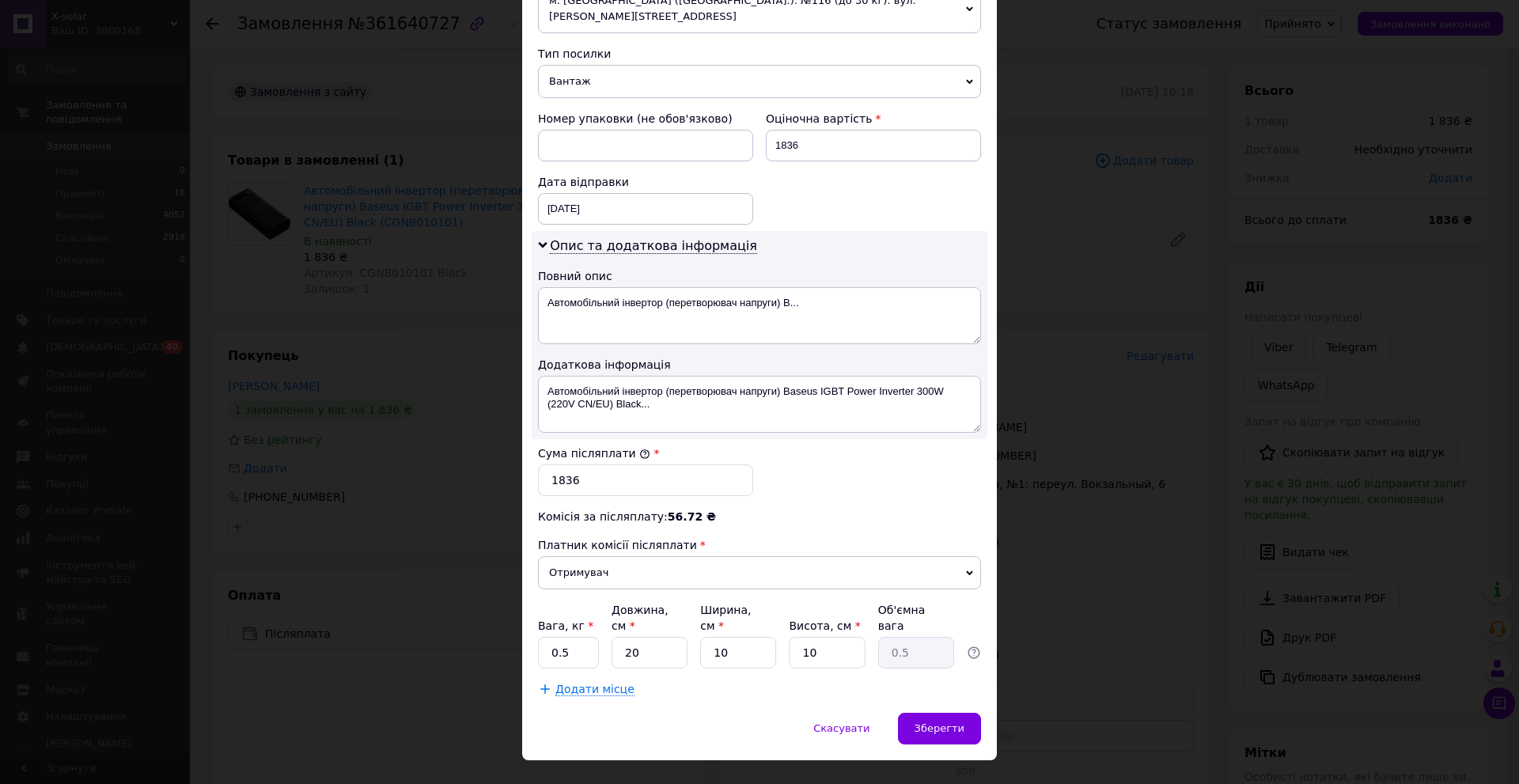
click at [748, 676] on div "Спосіб доставки Нова Пошта (платна) Платник Отримувач Відправник Прізвище отрим…" at bounding box center [760, 107] width 475 height 1209
click at [970, 712] on div "Зберегти" at bounding box center [940, 728] width 83 height 31
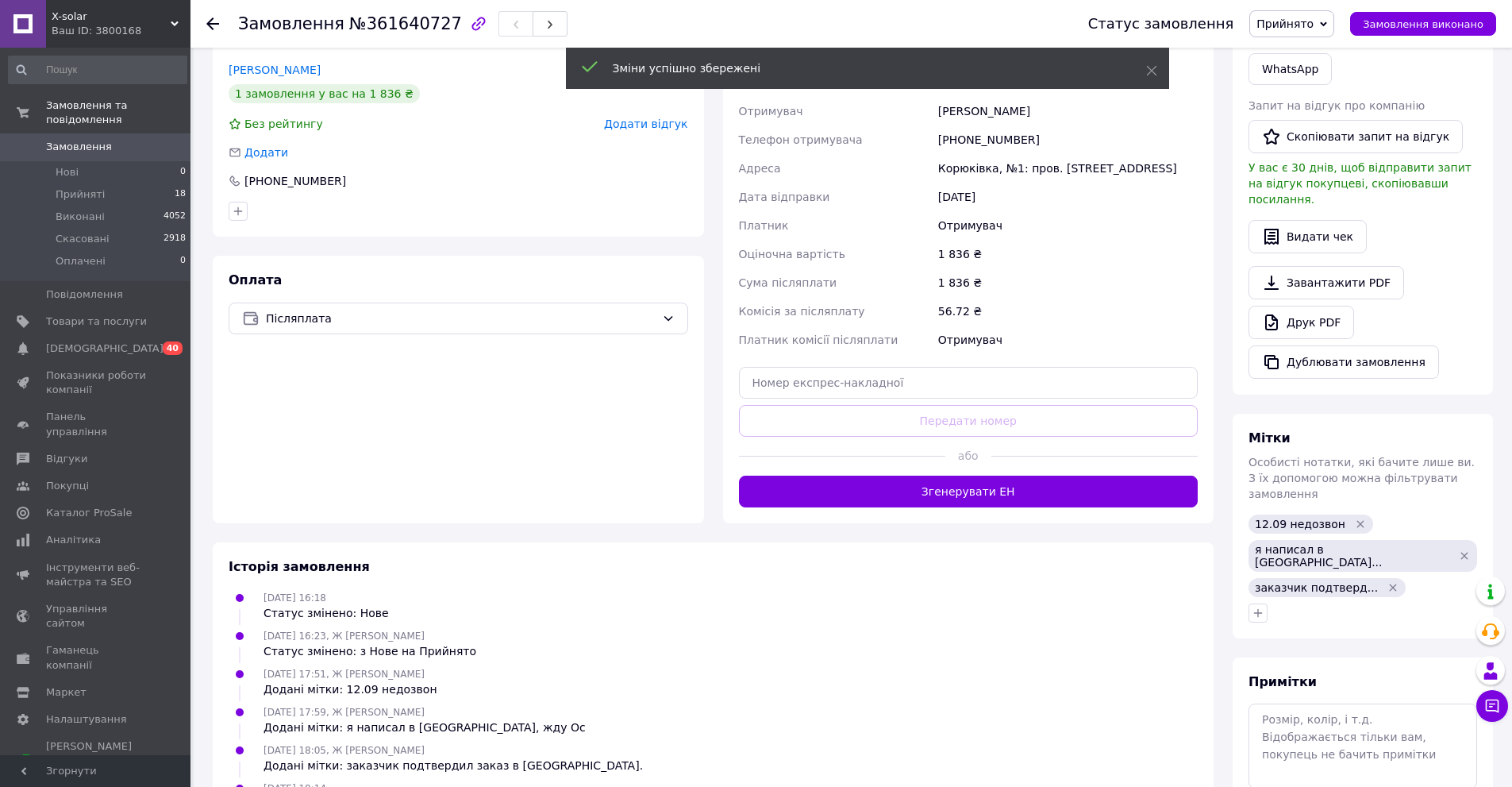
click at [1089, 500] on button "Згенерувати ЕН" at bounding box center [968, 491] width 460 height 31
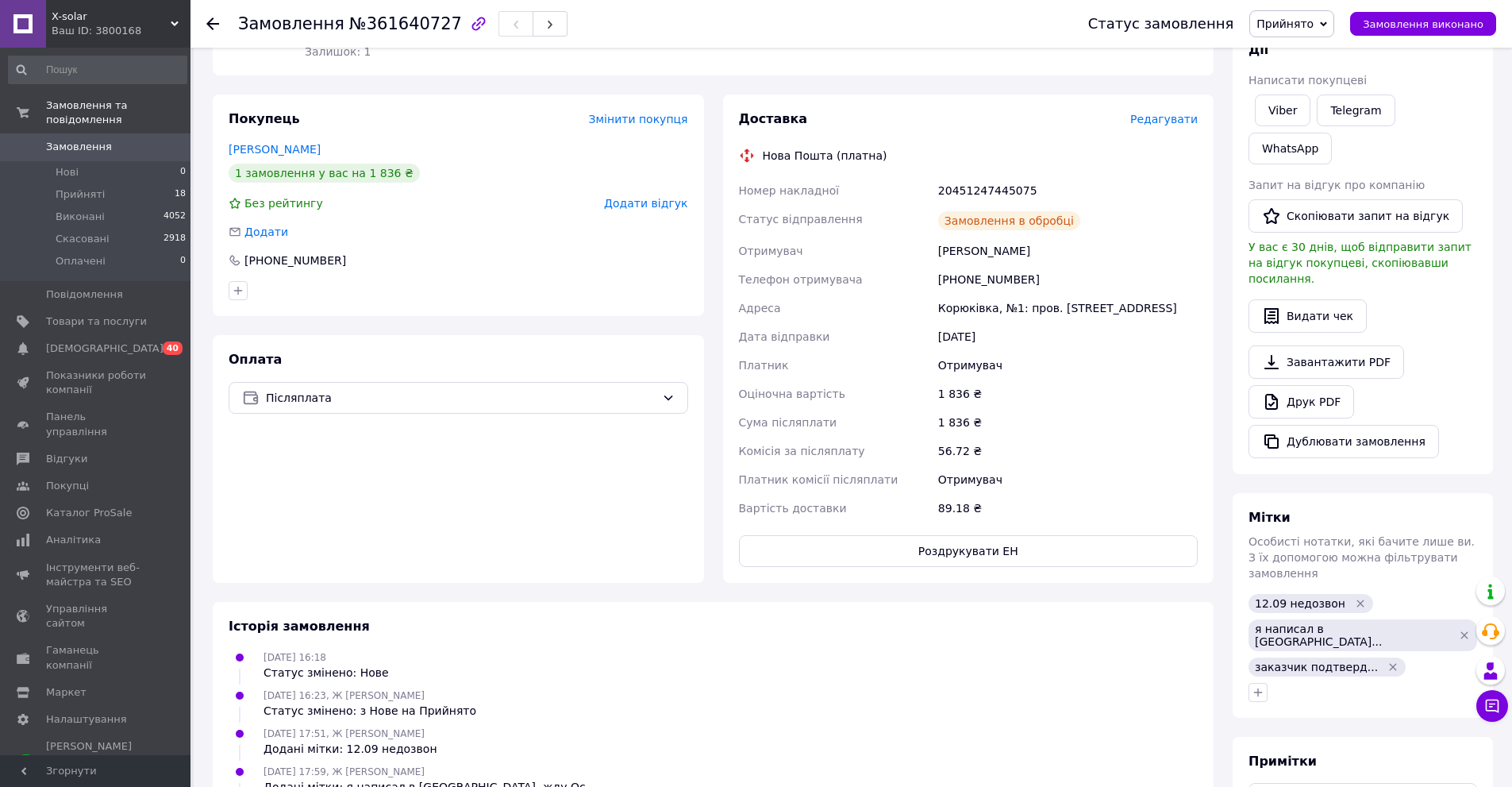
click at [974, 193] on div "20451247445075" at bounding box center [1068, 190] width 266 height 29
copy div "20451247445075"
click at [1045, 435] on div "1 836 ₴" at bounding box center [1068, 422] width 266 height 29
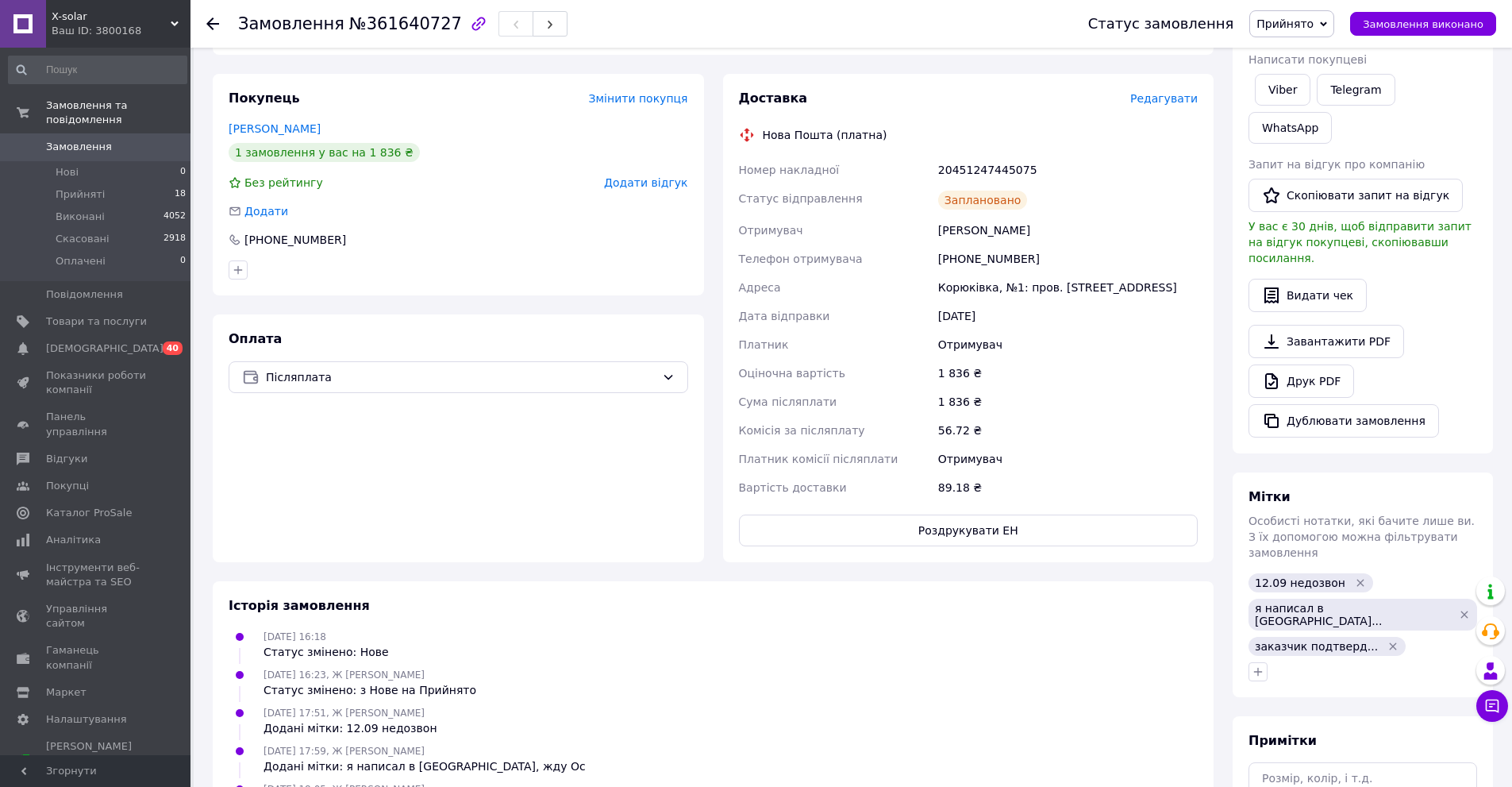
scroll to position [180, 0]
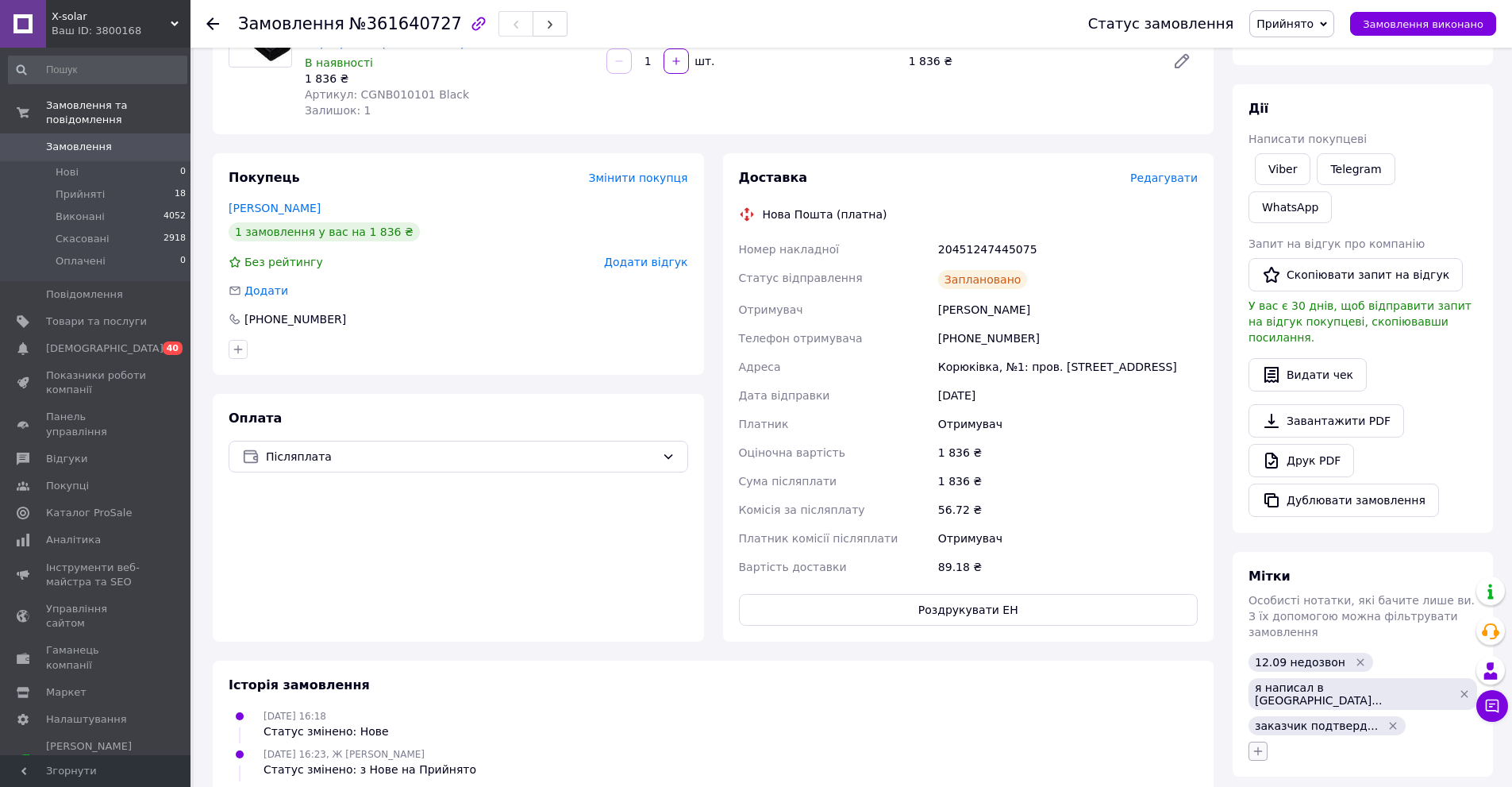
click at [1257, 745] on icon "button" at bounding box center [1258, 751] width 13 height 13
type input "дал ттн в гр"
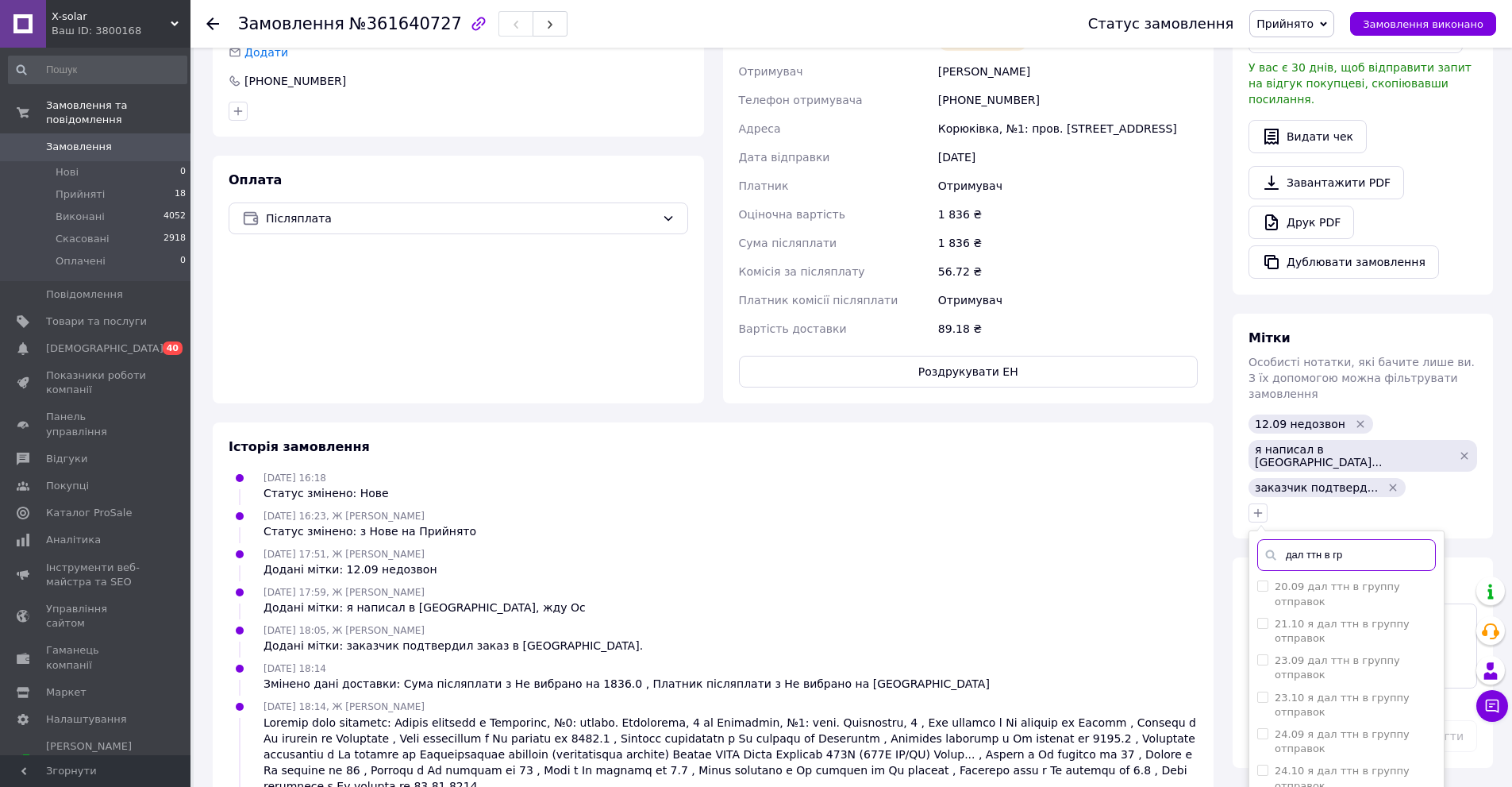
scroll to position [497, 0]
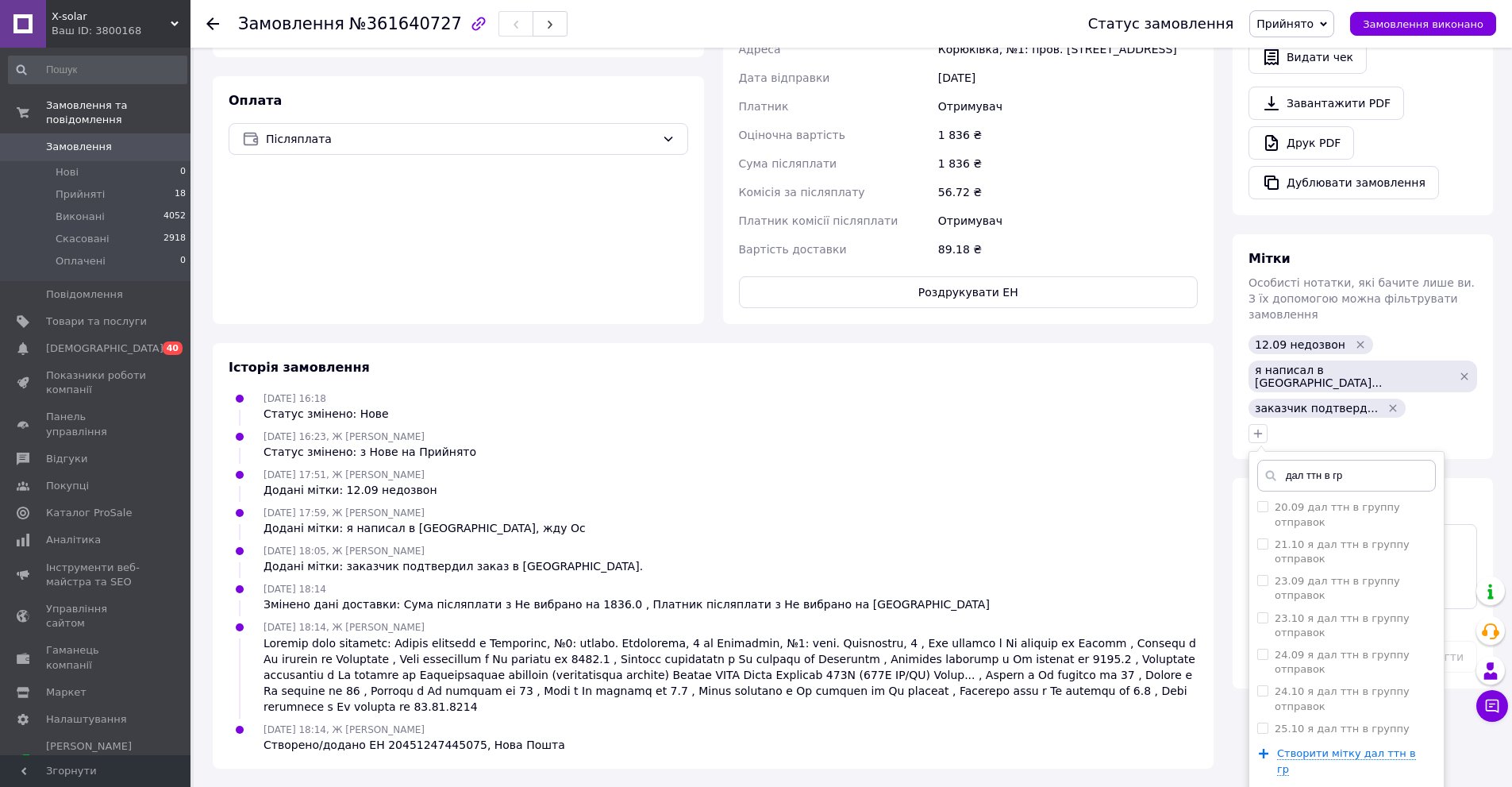
drag, startPoint x: 1312, startPoint y: 644, endPoint x: 1290, endPoint y: 709, distance: 68.6
checkbox input "true"
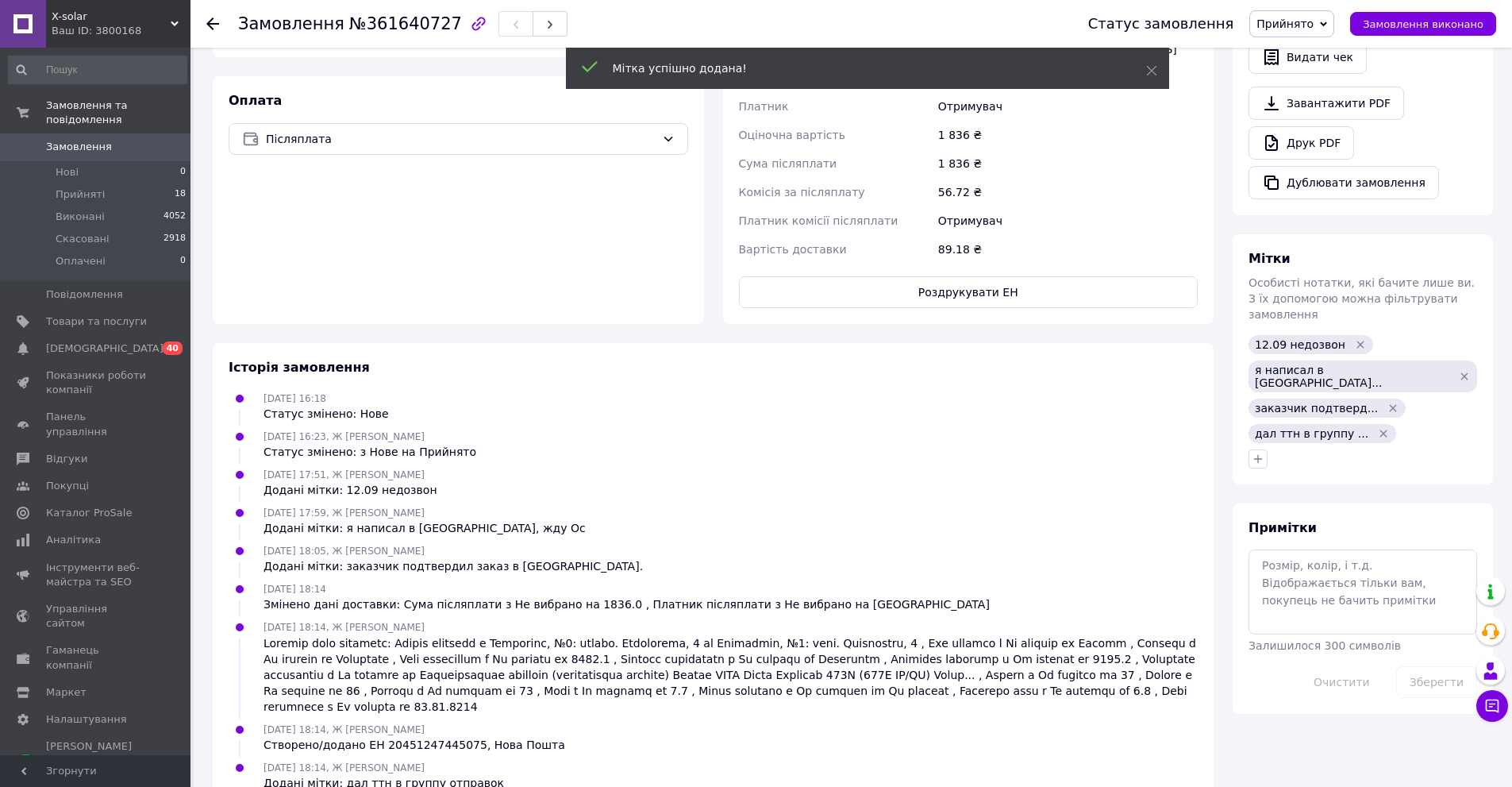
scroll to position [180, 0]
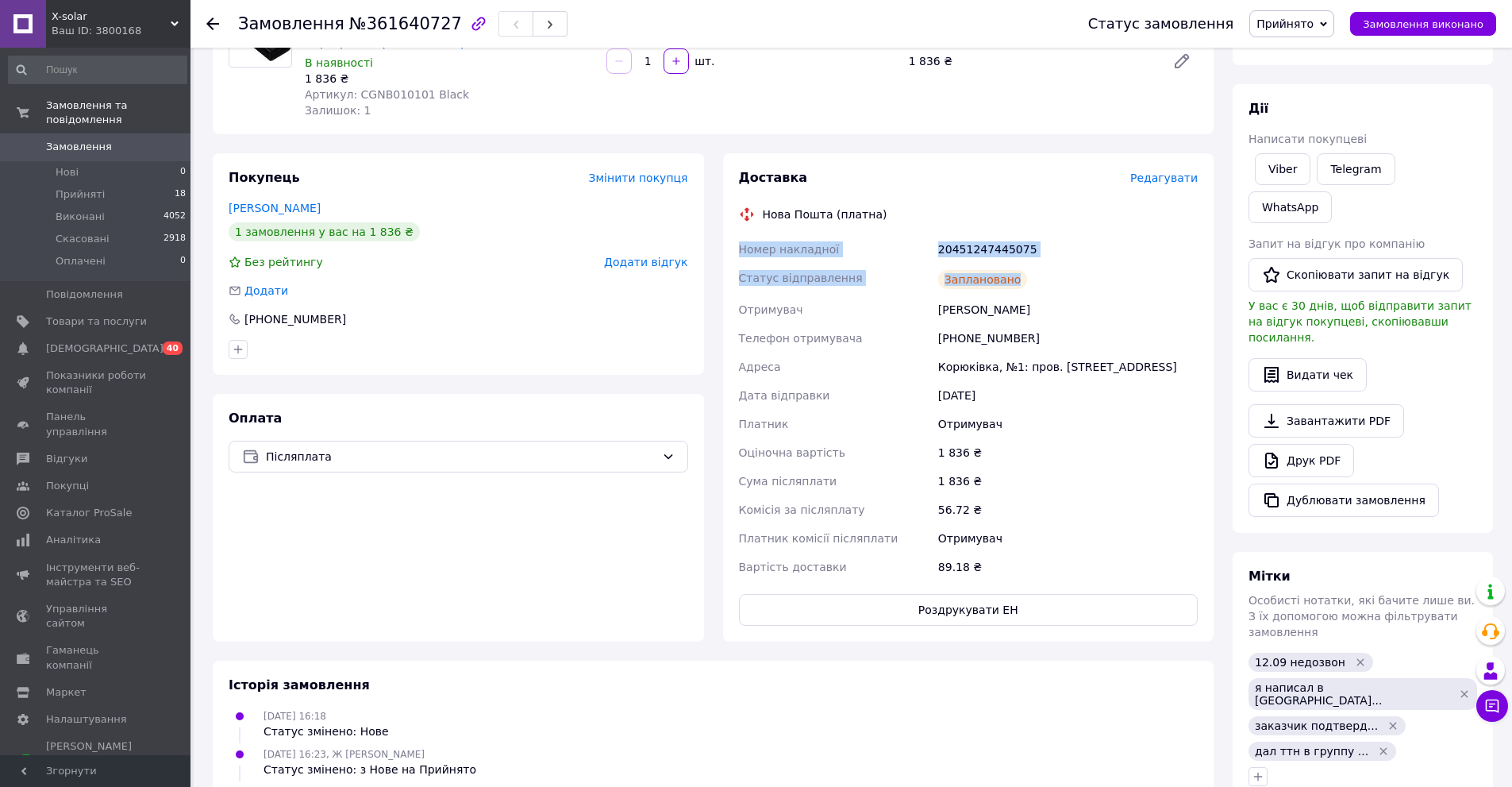
drag, startPoint x: 733, startPoint y: 244, endPoint x: 1021, endPoint y: 285, distance: 290.9
click at [1021, 285] on div "Доставка Редагувати Нова Пошта (платна) Номер накладної 20451247445075 Статус в…" at bounding box center [968, 397] width 491 height 488
copy div "Номер накладної 20451247445075 Статус відправлення Заплановано"
click at [1042, 526] on div "Отримувач" at bounding box center [1068, 538] width 266 height 29
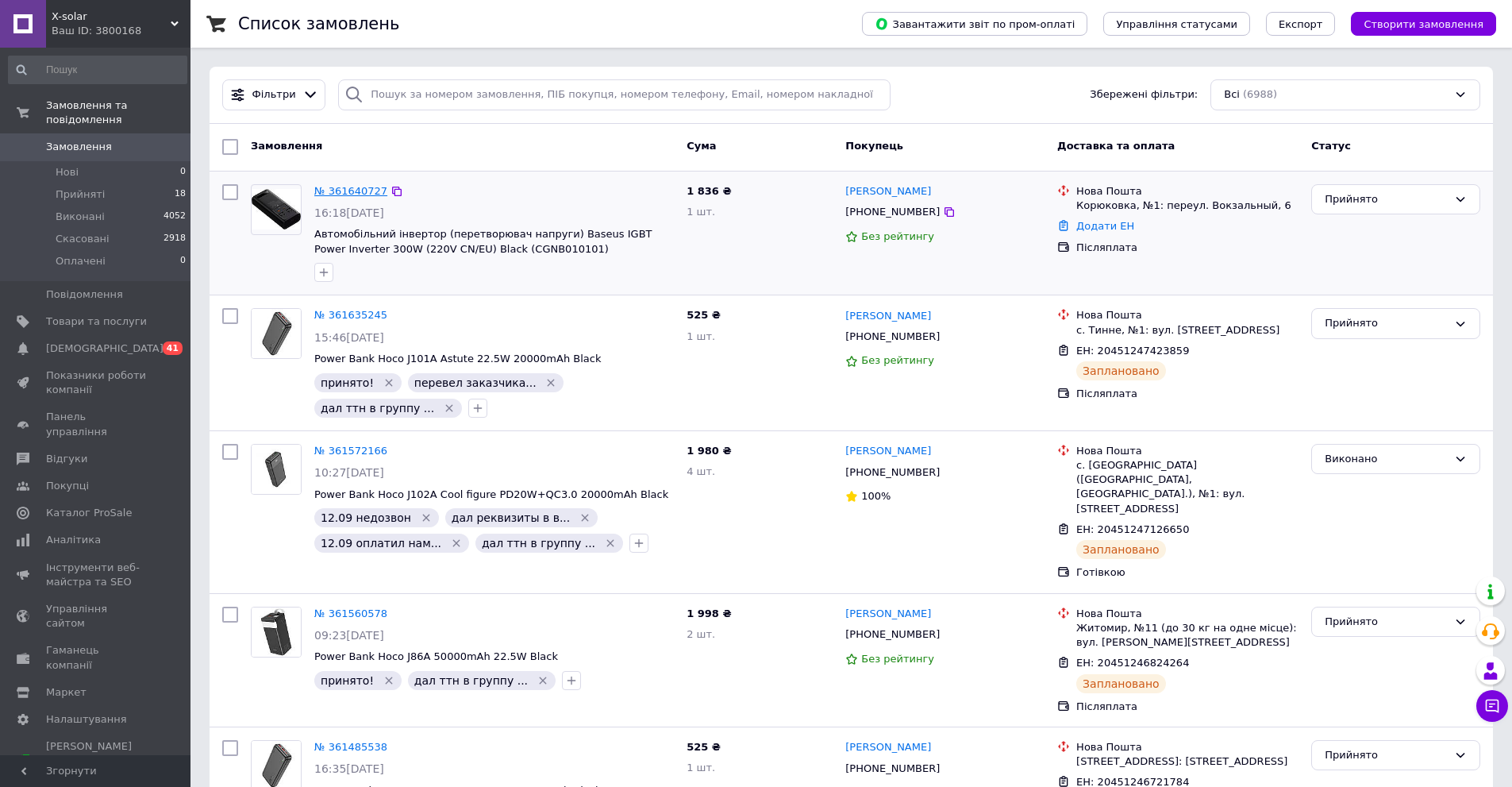
click at [332, 188] on link "№ 361640727" at bounding box center [350, 191] width 73 height 12
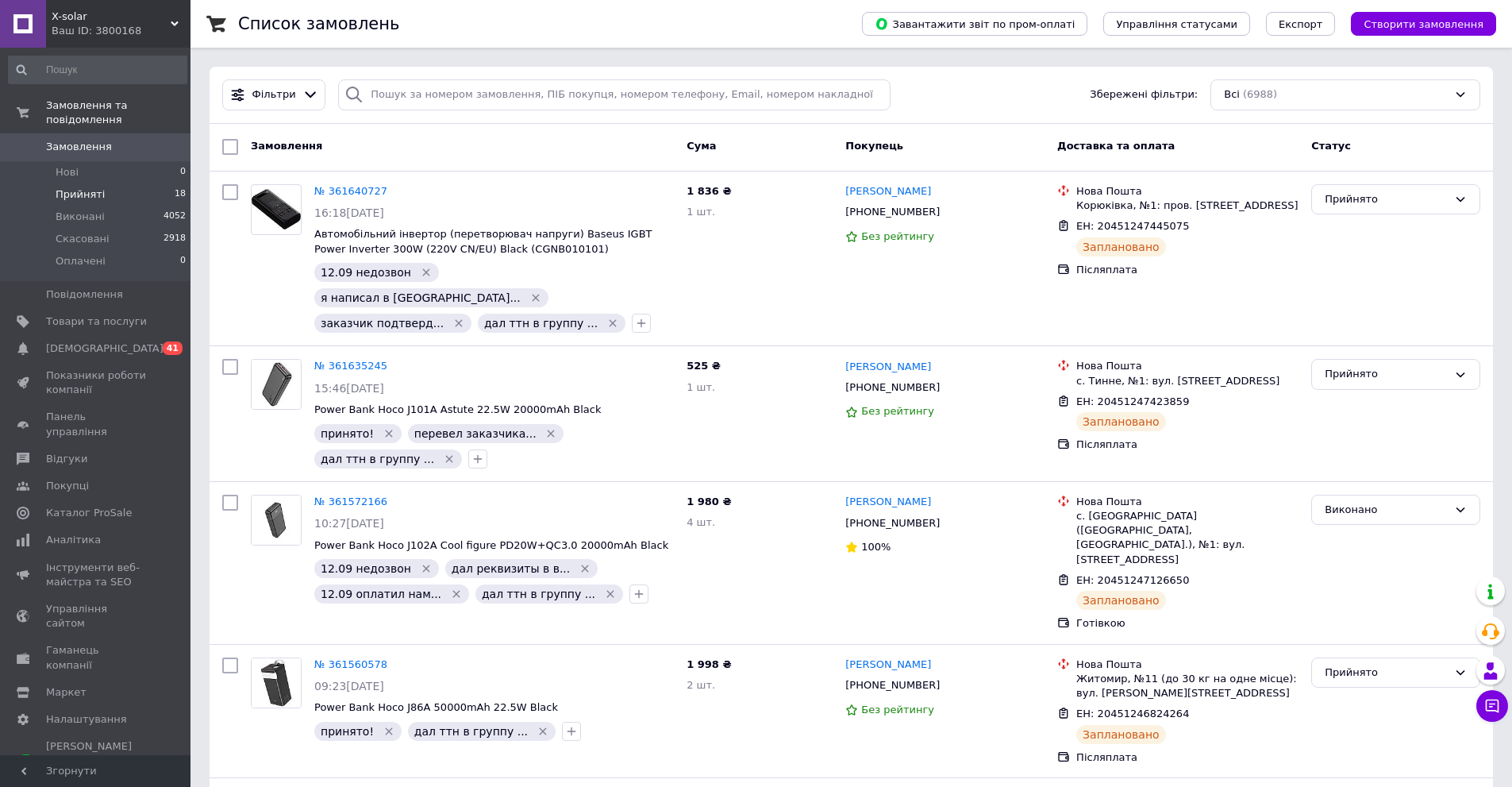
click at [62, 187] on span "Прийняті" at bounding box center [79, 194] width 49 height 15
